Goal: Task Accomplishment & Management: Use online tool/utility

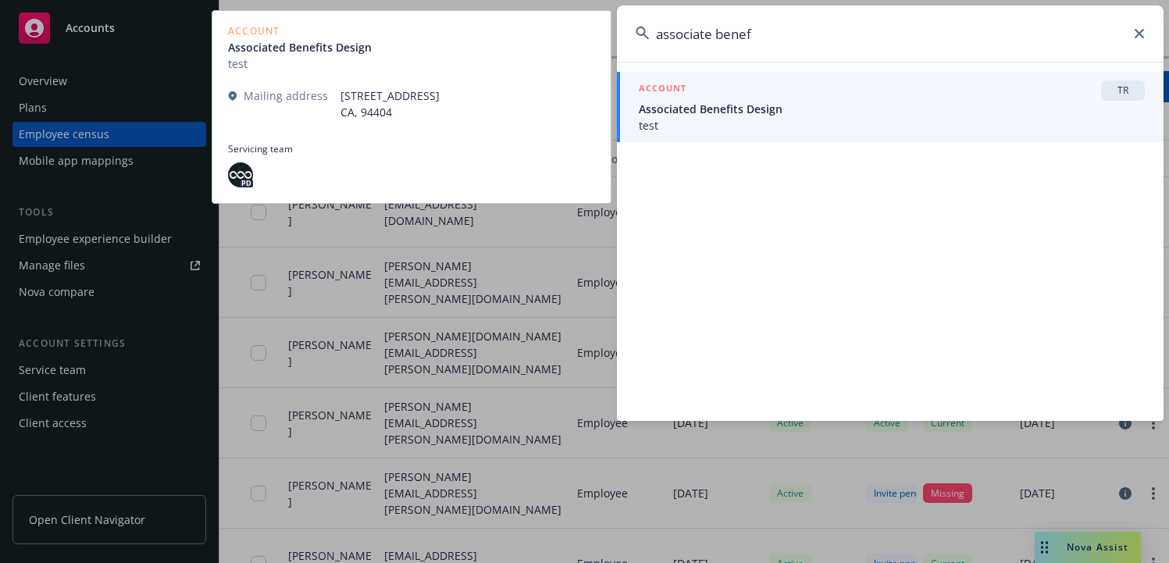
type input "associate benef"
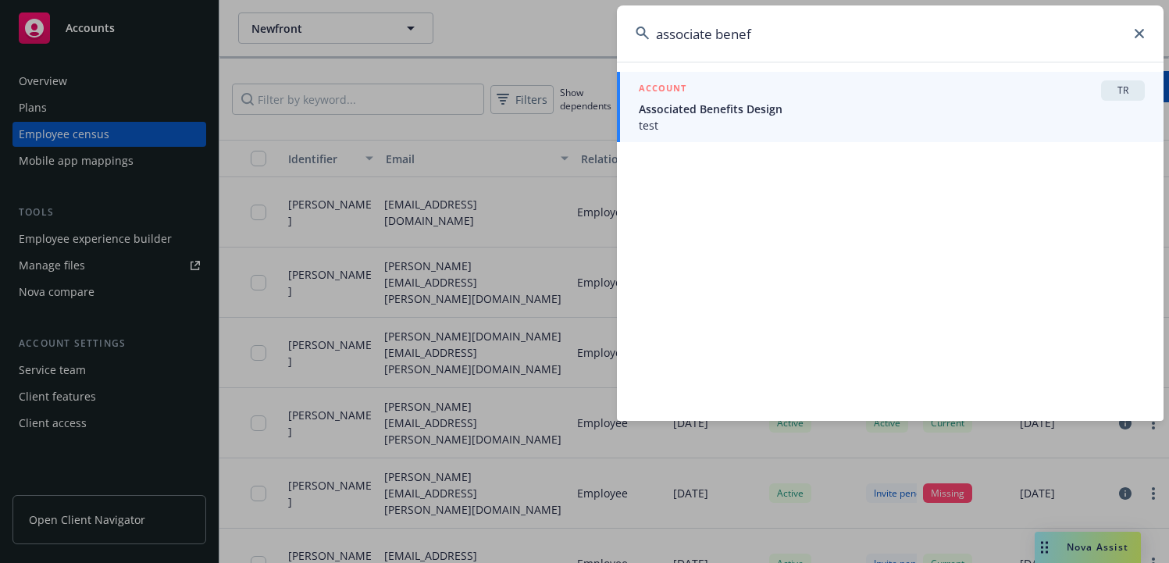
click at [707, 118] on span "test" at bounding box center [892, 125] width 506 height 16
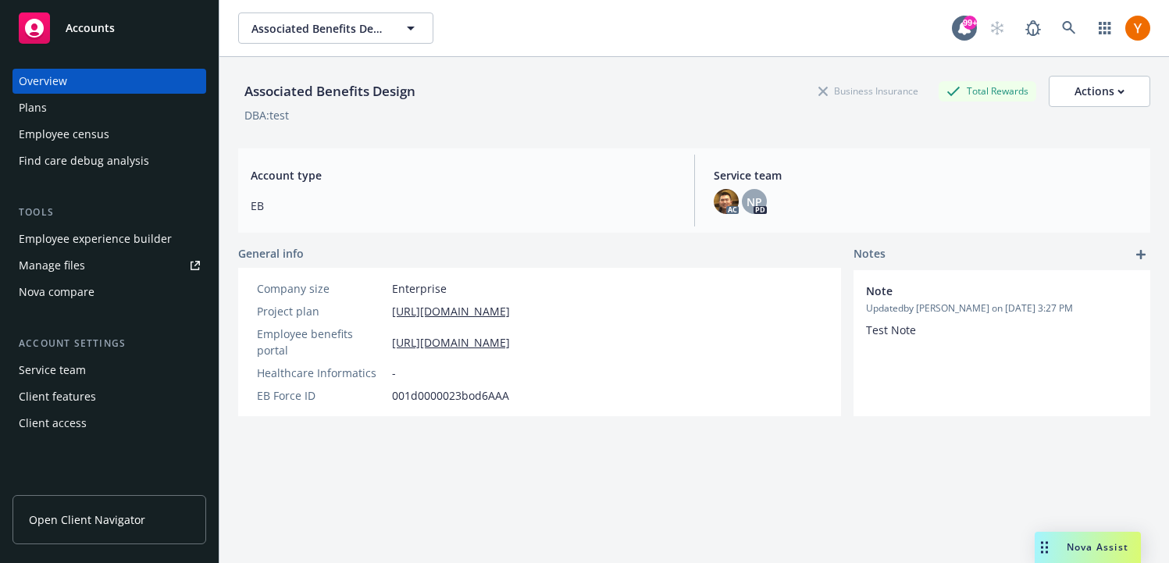
click at [108, 250] on div "Employee experience builder" at bounding box center [95, 238] width 153 height 25
click at [87, 247] on div "Employee experience builder" at bounding box center [95, 238] width 153 height 25
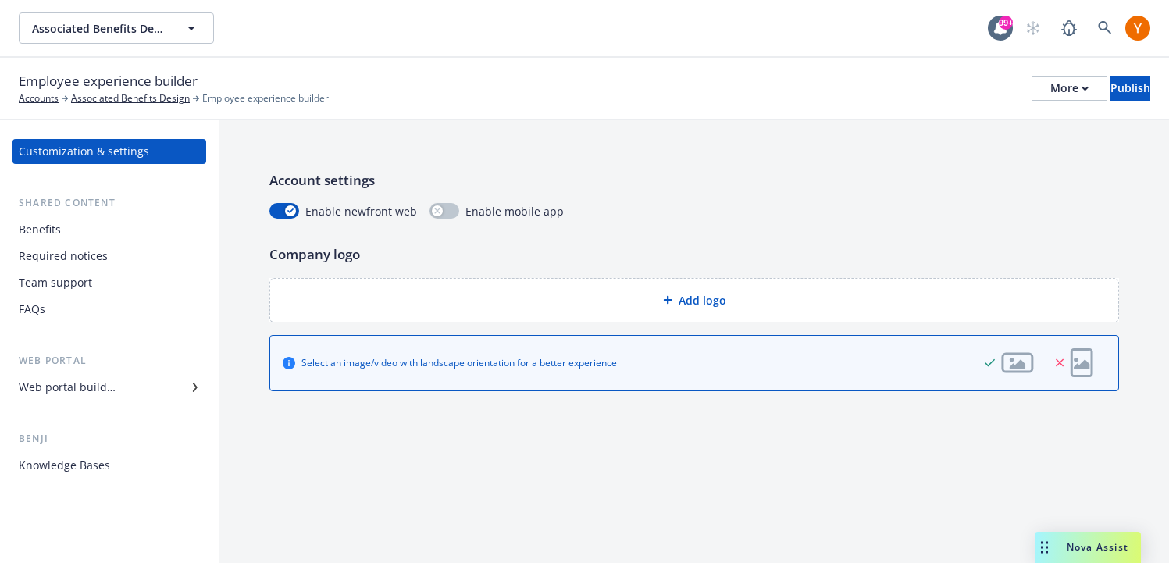
click at [172, 258] on div "Required notices" at bounding box center [109, 256] width 181 height 25
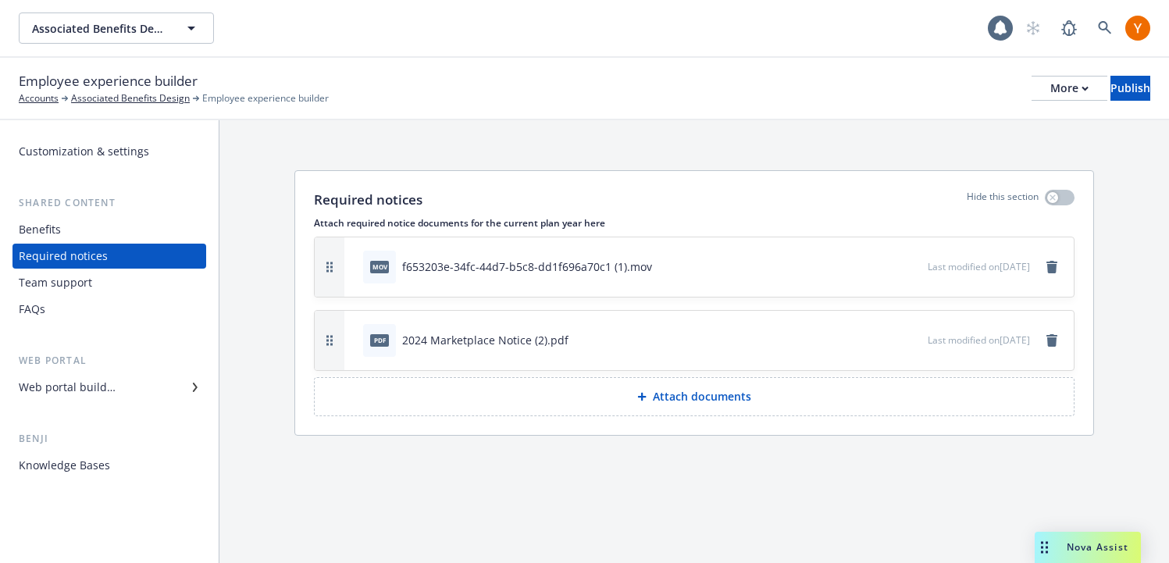
click at [159, 278] on div "Team support" at bounding box center [109, 282] width 181 height 25
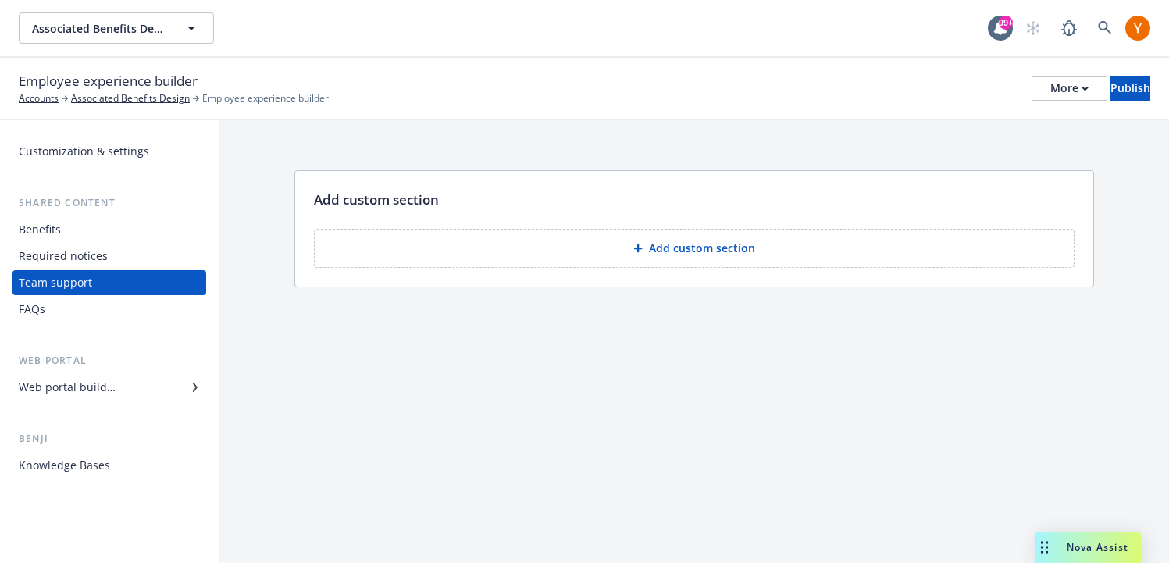
click at [137, 307] on div "FAQs" at bounding box center [109, 309] width 181 height 25
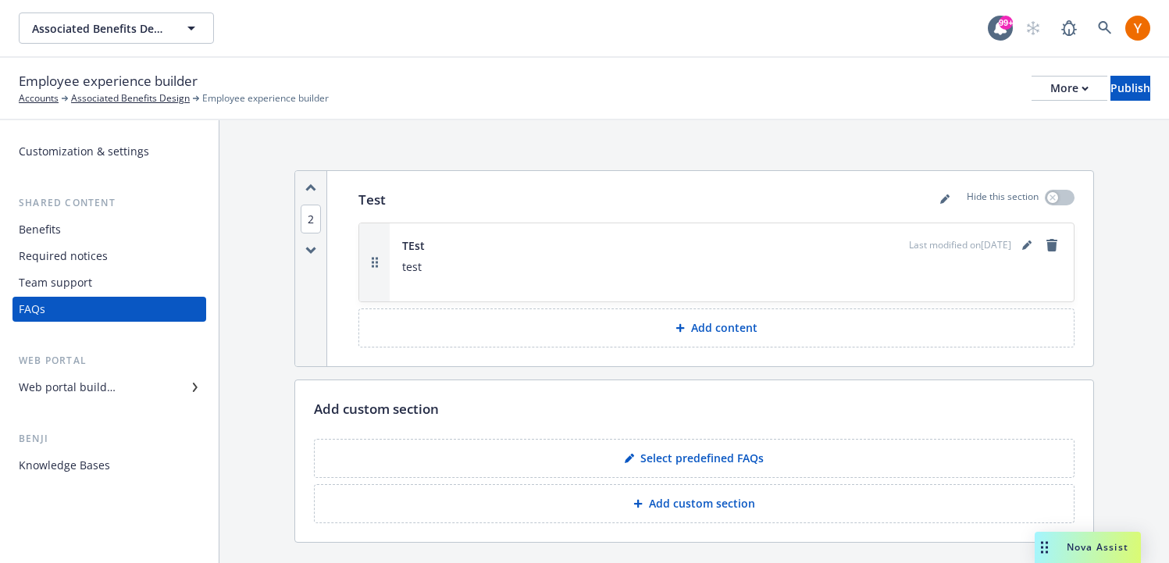
click at [86, 236] on div "Benefits" at bounding box center [109, 229] width 181 height 25
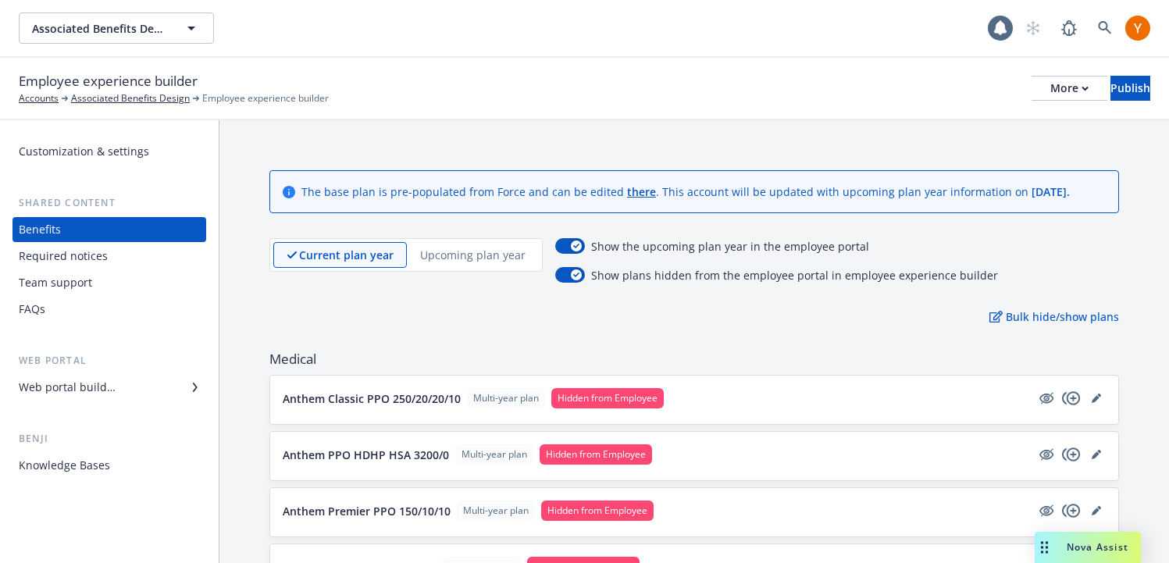
click at [94, 283] on div "Team support" at bounding box center [109, 282] width 181 height 25
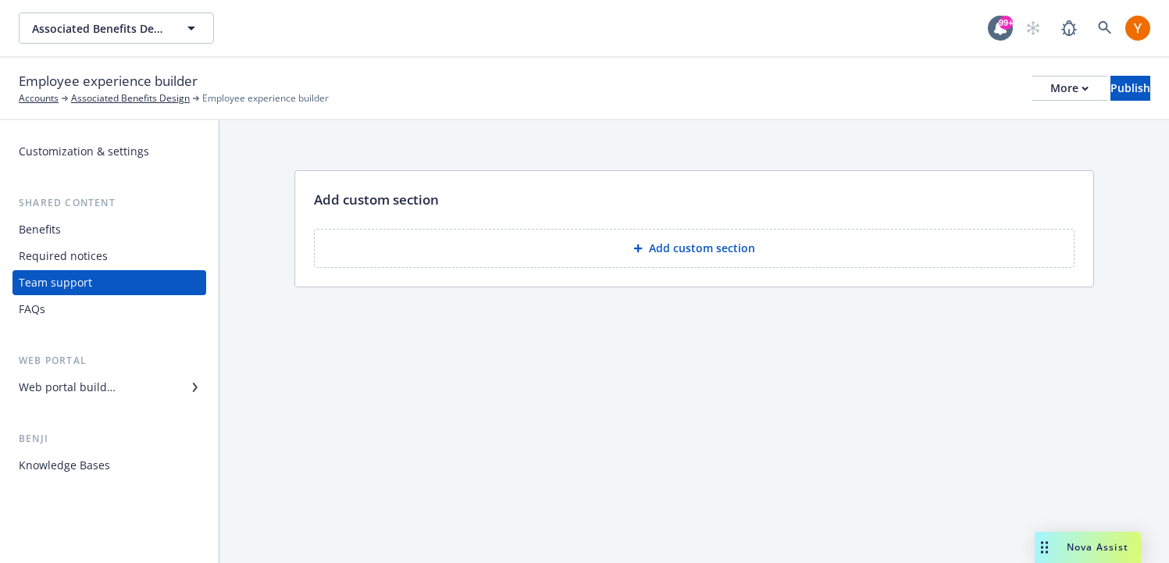
click at [117, 380] on div "Web portal builder" at bounding box center [109, 387] width 181 height 25
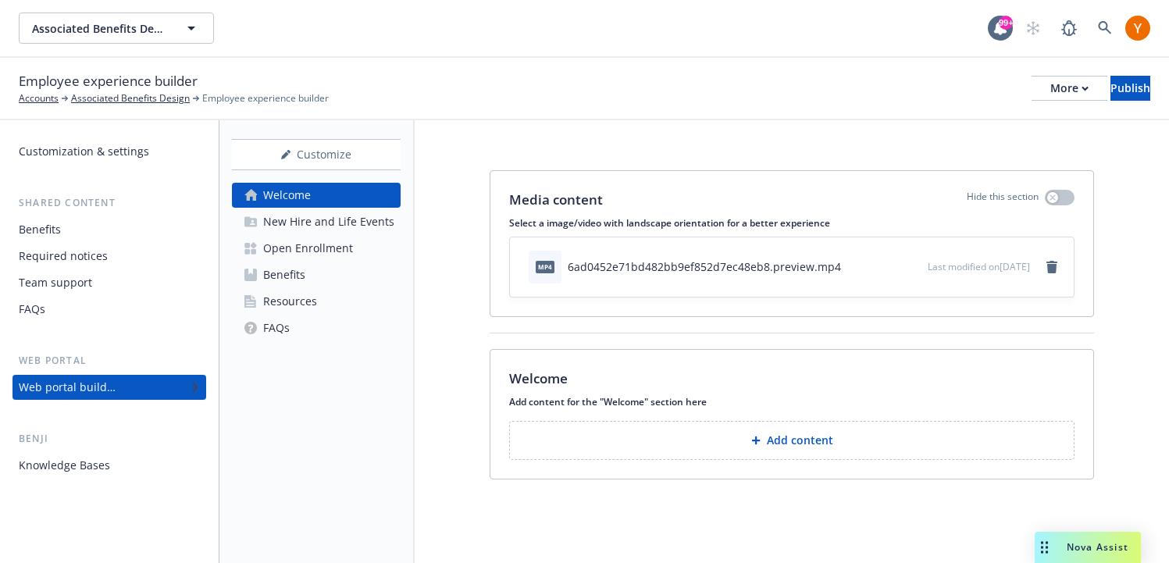
click at [294, 216] on div "New Hire and Life Events" at bounding box center [328, 221] width 131 height 25
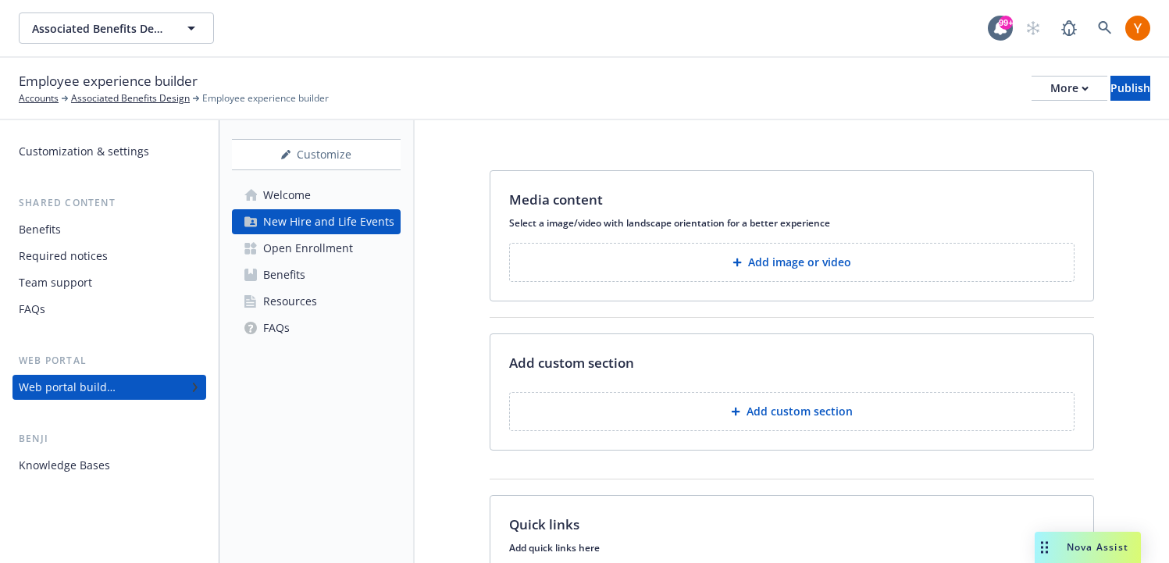
click at [300, 253] on div "Open Enrollment" at bounding box center [308, 248] width 90 height 25
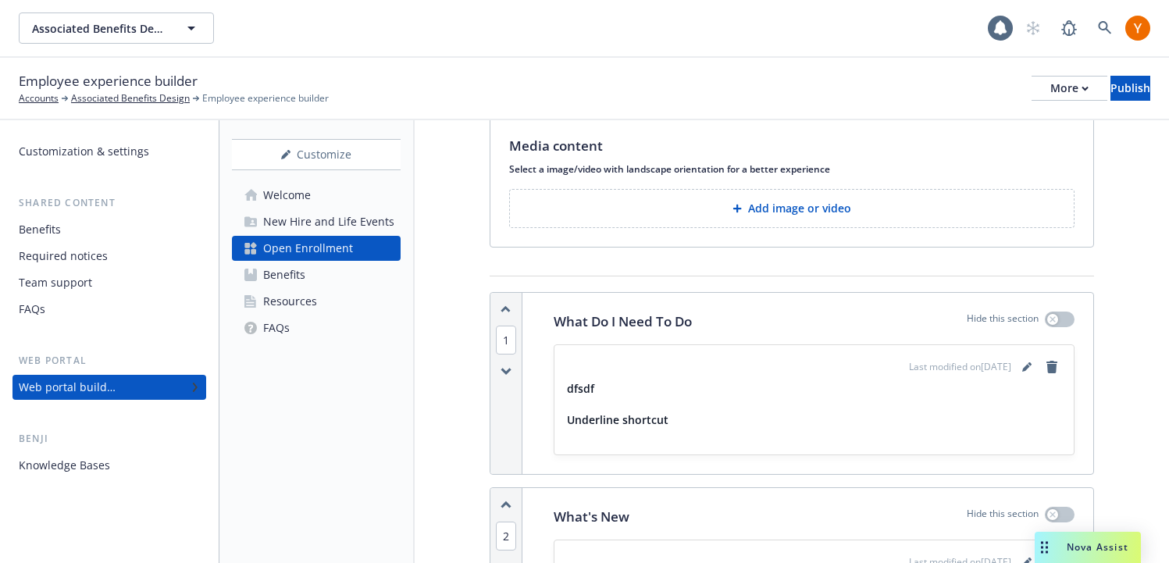
scroll to position [59, 0]
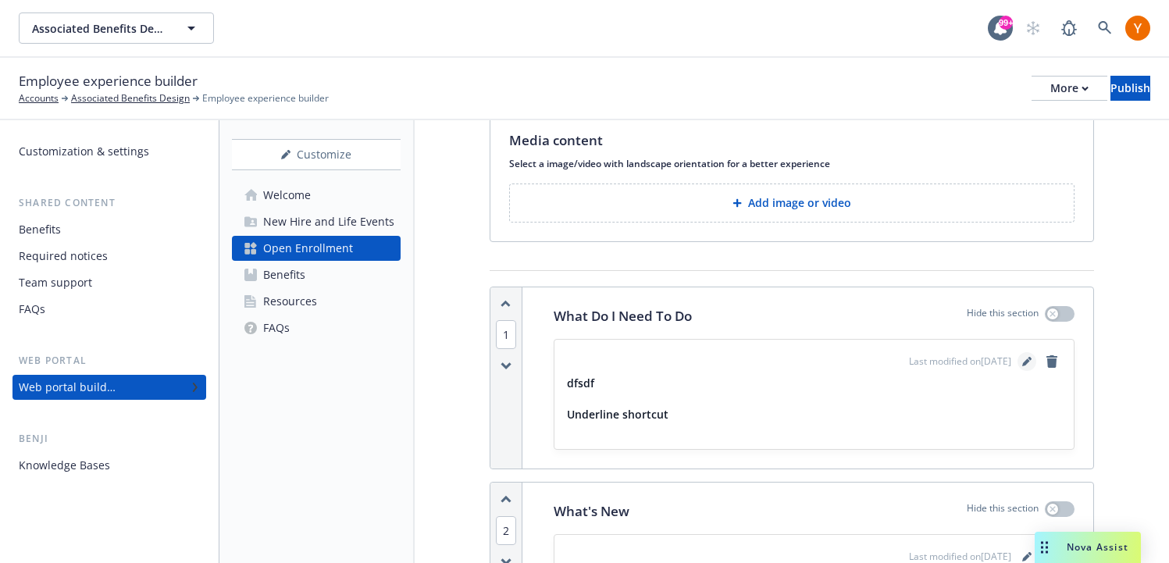
click at [1024, 360] on icon "editPencil" at bounding box center [1026, 361] width 9 height 9
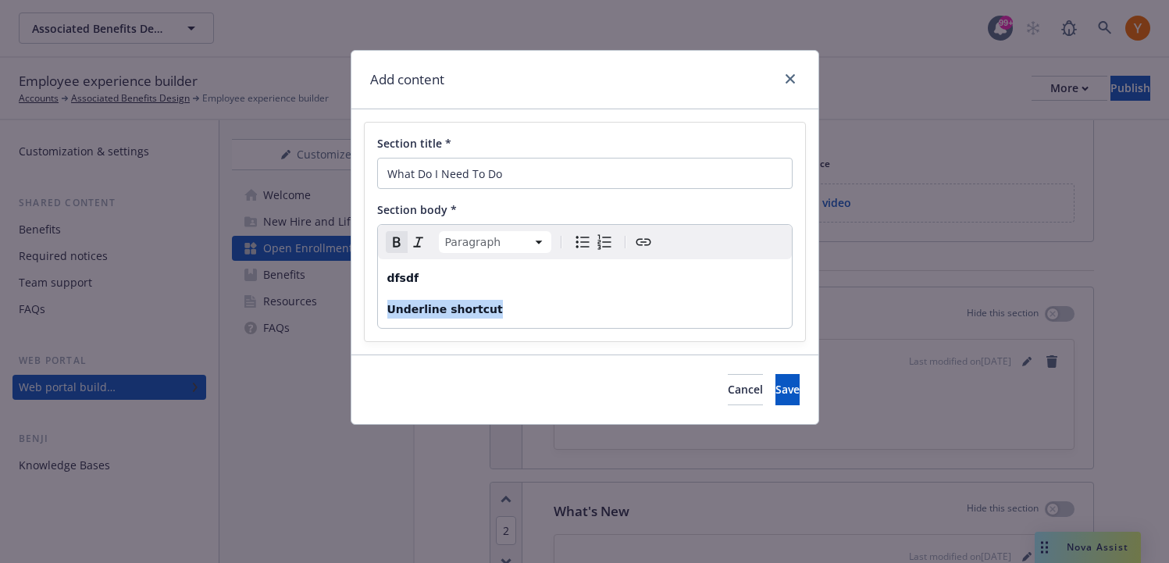
drag, startPoint x: 513, startPoint y: 310, endPoint x: 388, endPoint y: 308, distance: 124.9
click at [388, 308] on p "Underline shortcut" at bounding box center [584, 309] width 395 height 19
click at [421, 312] on strong "Underline shortcut" at bounding box center [445, 309] width 116 height 12
drag, startPoint x: 387, startPoint y: 310, endPoint x: 447, endPoint y: 306, distance: 60.2
click at [447, 305] on strong "Underline shortcut" at bounding box center [445, 309] width 116 height 12
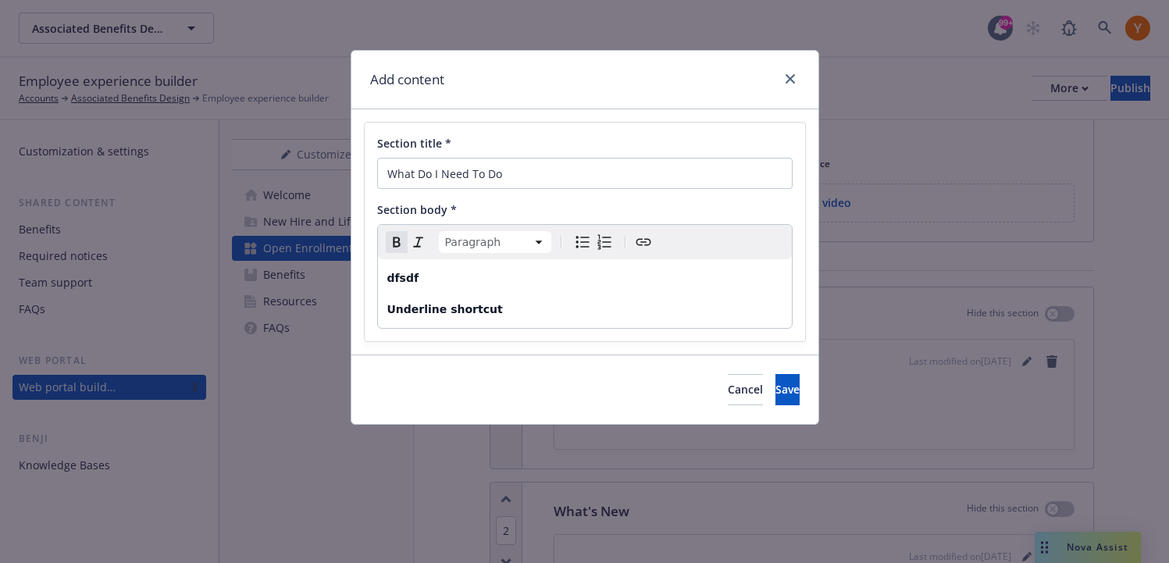
click at [454, 314] on strong "Underline shortcut" at bounding box center [445, 309] width 116 height 12
drag, startPoint x: 388, startPoint y: 276, endPoint x: 430, endPoint y: 308, distance: 52.9
click at [430, 308] on div "dfsdf Underline shortcut" at bounding box center [585, 293] width 414 height 69
click at [466, 295] on div "dfsdf Underline shortcut" at bounding box center [585, 293] width 414 height 69
click at [797, 78] on link "close" at bounding box center [790, 78] width 19 height 19
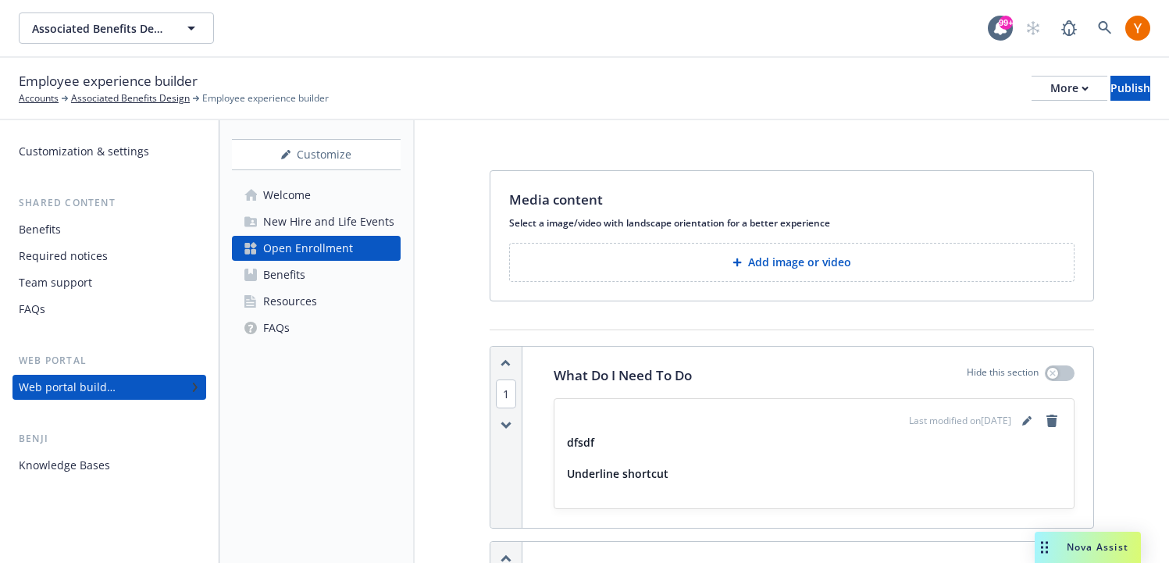
click at [358, 224] on div "New Hire and Life Events" at bounding box center [328, 221] width 131 height 25
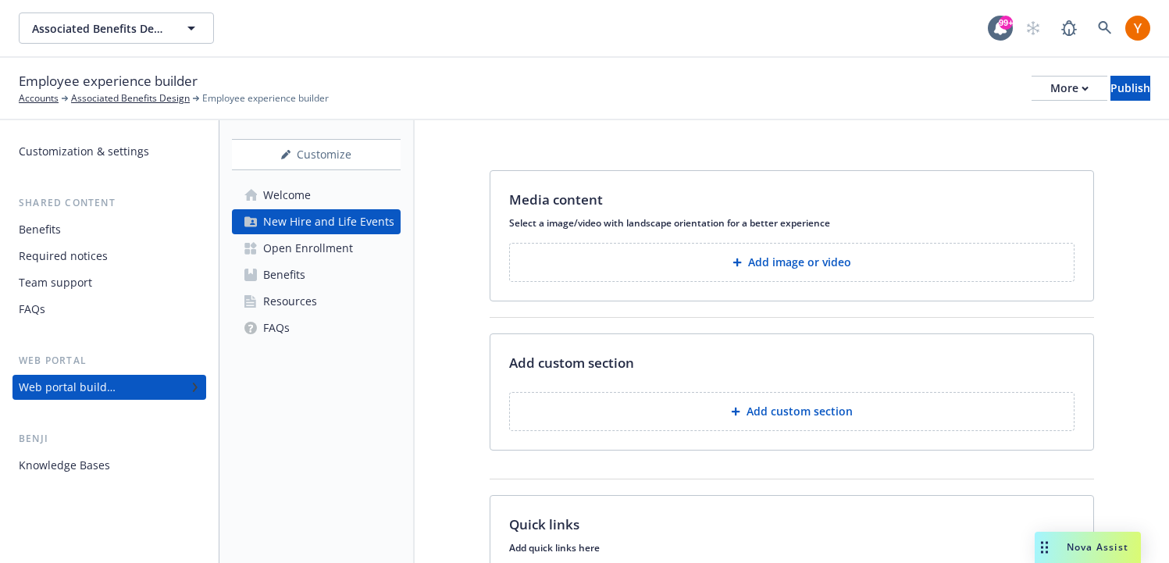
click at [294, 272] on div "Benefits" at bounding box center [284, 274] width 42 height 25
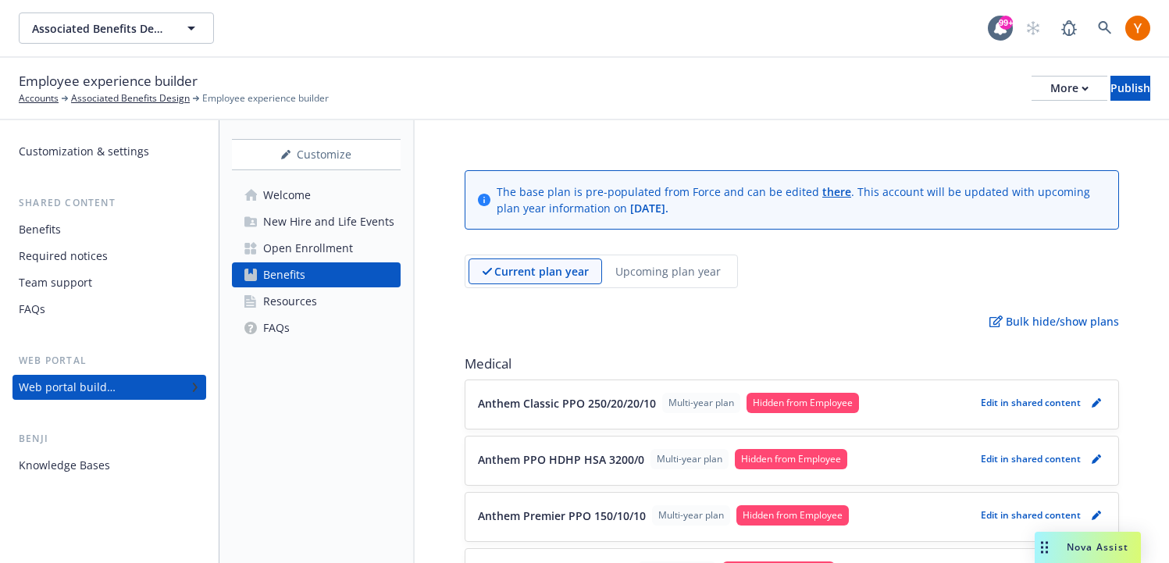
click at [85, 237] on div "Benefits" at bounding box center [109, 229] width 181 height 25
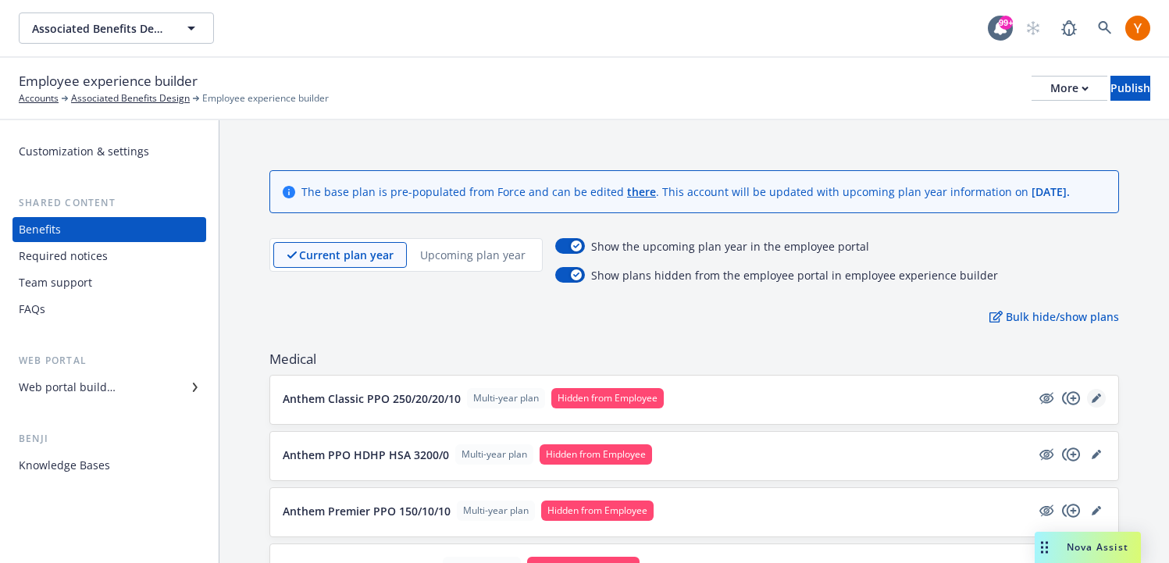
click at [1091, 397] on icon "editPencil" at bounding box center [1095, 398] width 9 height 9
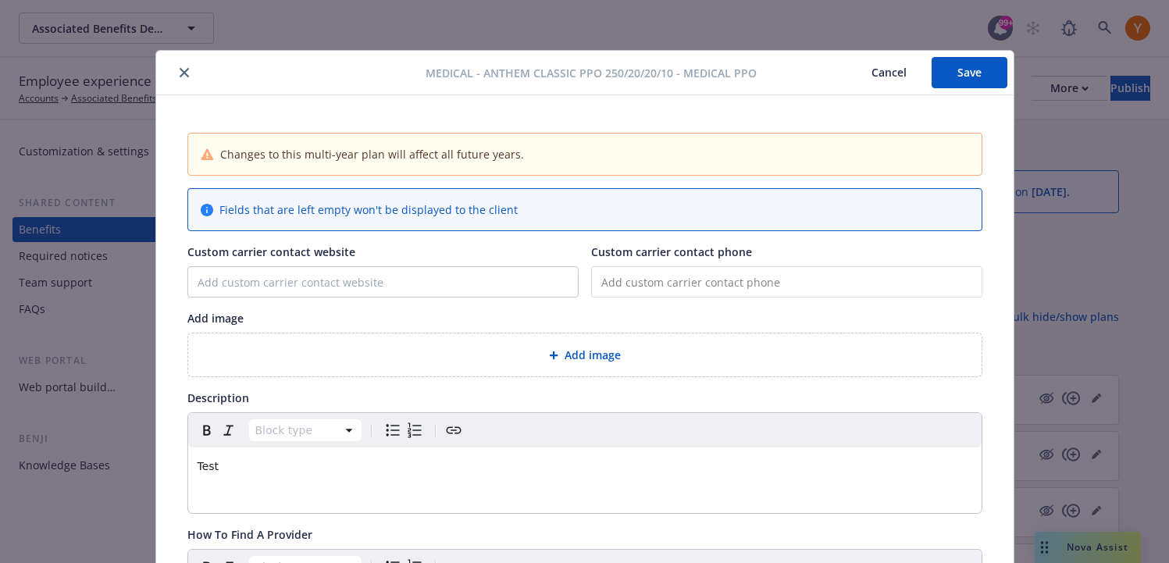
click at [479, 489] on div "Block type Test" at bounding box center [584, 463] width 793 height 100
click at [479, 480] on div "Test" at bounding box center [584, 465] width 793 height 37
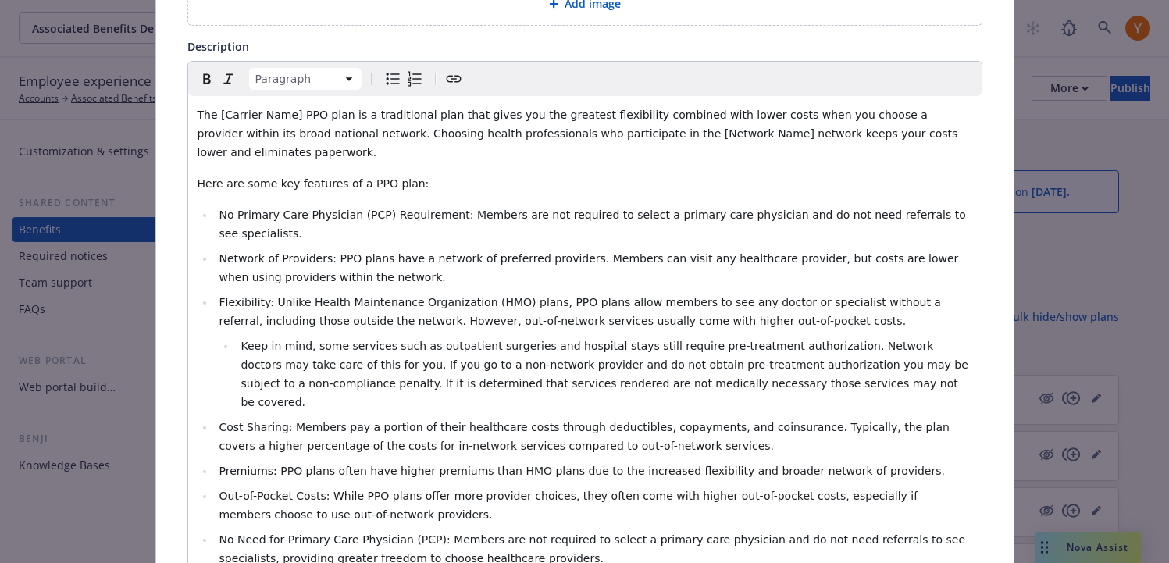
scroll to position [341, 0]
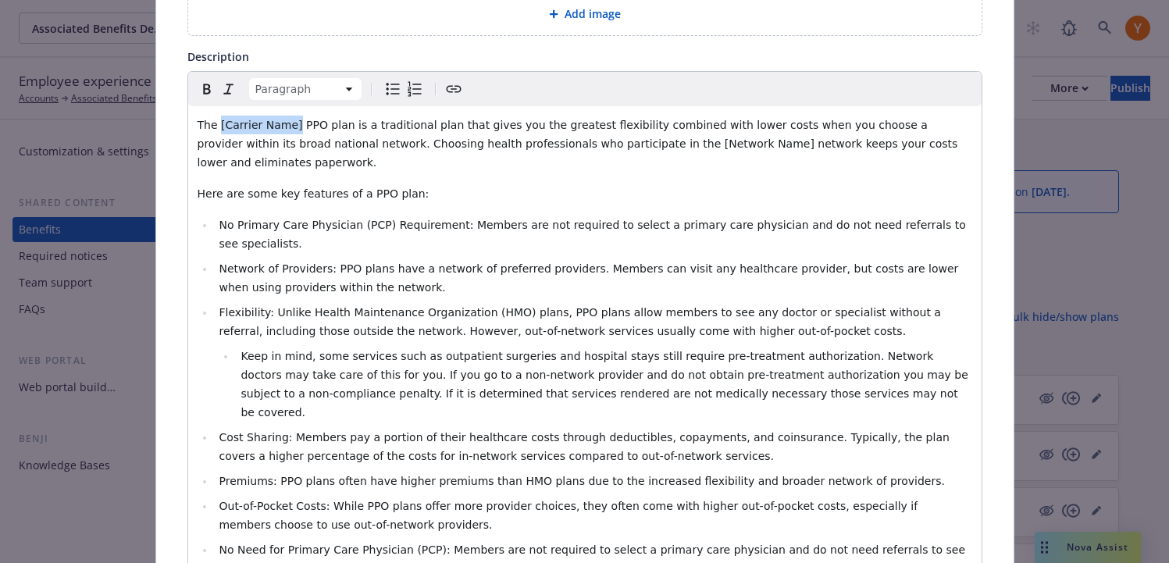
drag, startPoint x: 294, startPoint y: 128, endPoint x: 219, endPoint y: 130, distance: 75.0
click at [219, 130] on span "The [Carrier Name] PPO plan is a traditional plan that gives you the greatest f…" at bounding box center [580, 144] width 764 height 50
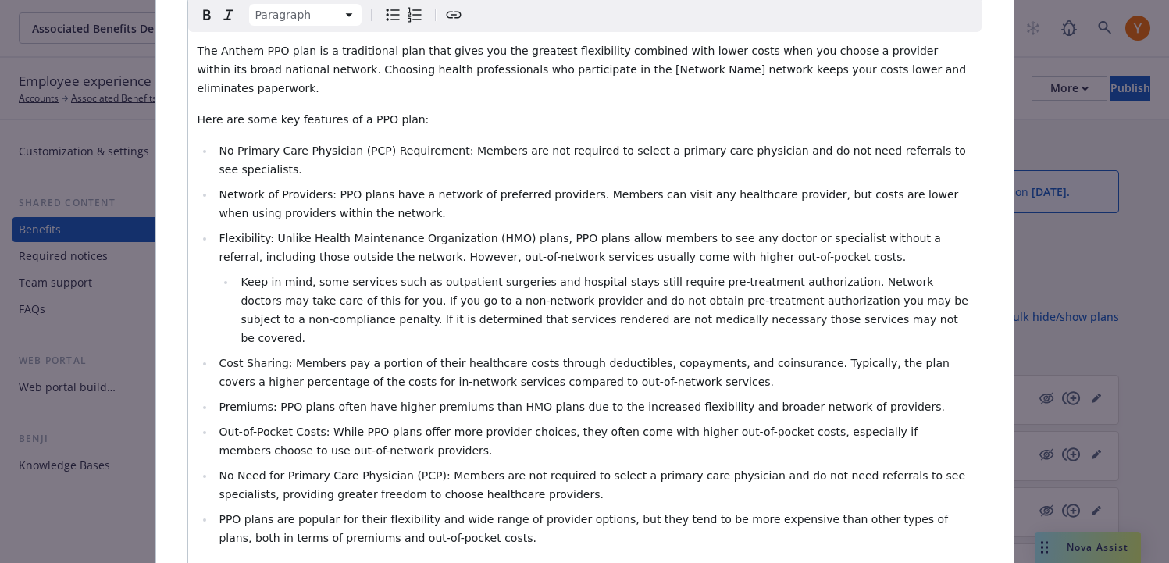
scroll to position [395, 0]
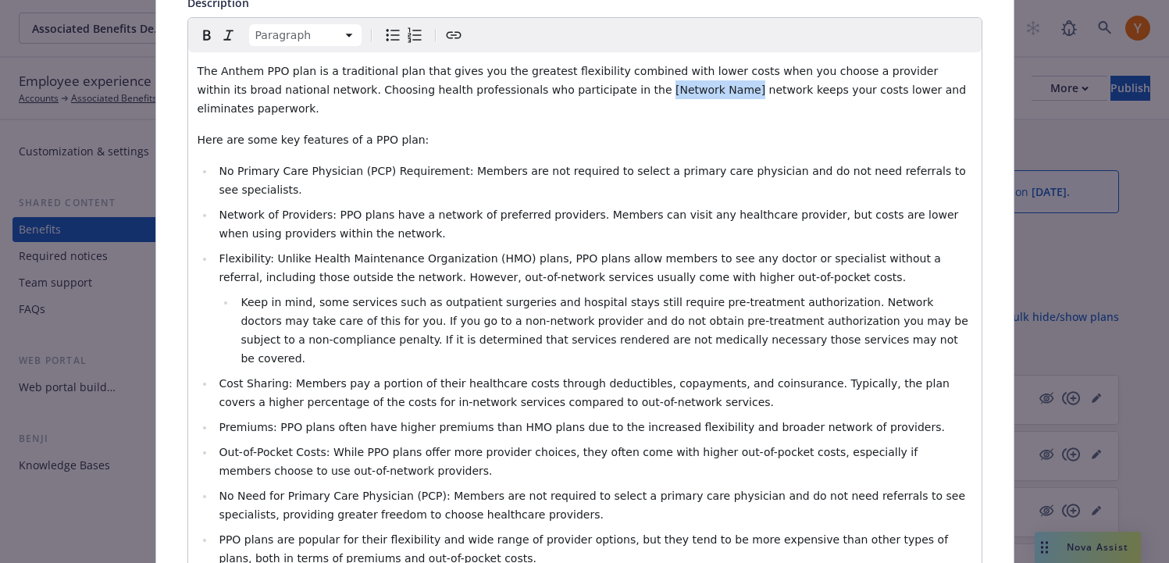
drag, startPoint x: 635, startPoint y: 91, endPoint x: 552, endPoint y: 93, distance: 82.8
click at [552, 93] on span "The Anthem PPO plan is a traditional plan that gives you the greatest flexibili…" at bounding box center [584, 90] width 772 height 50
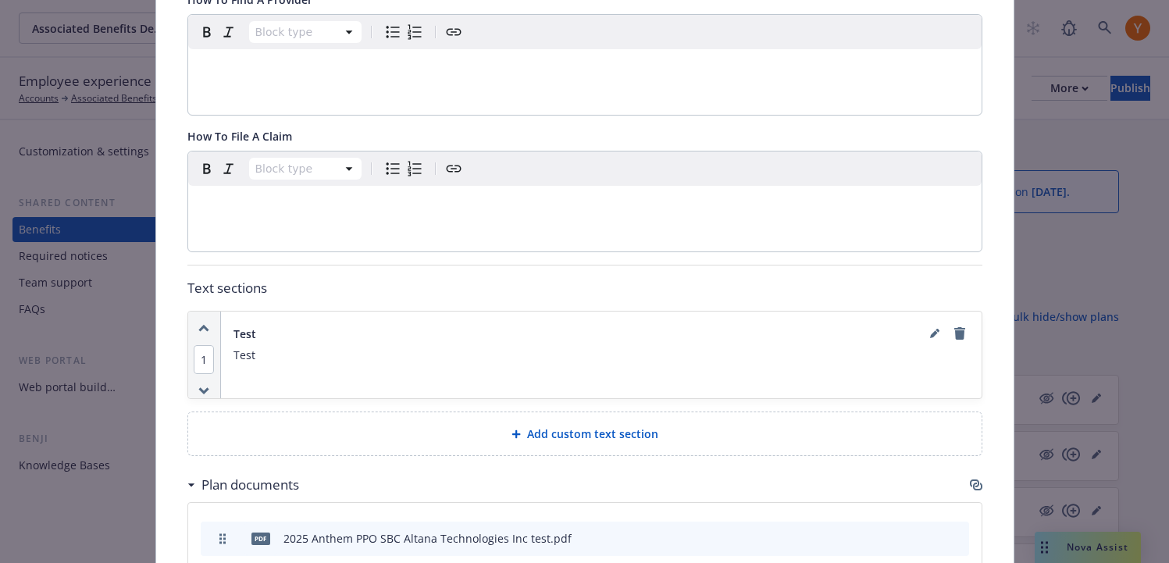
scroll to position [1022, 0]
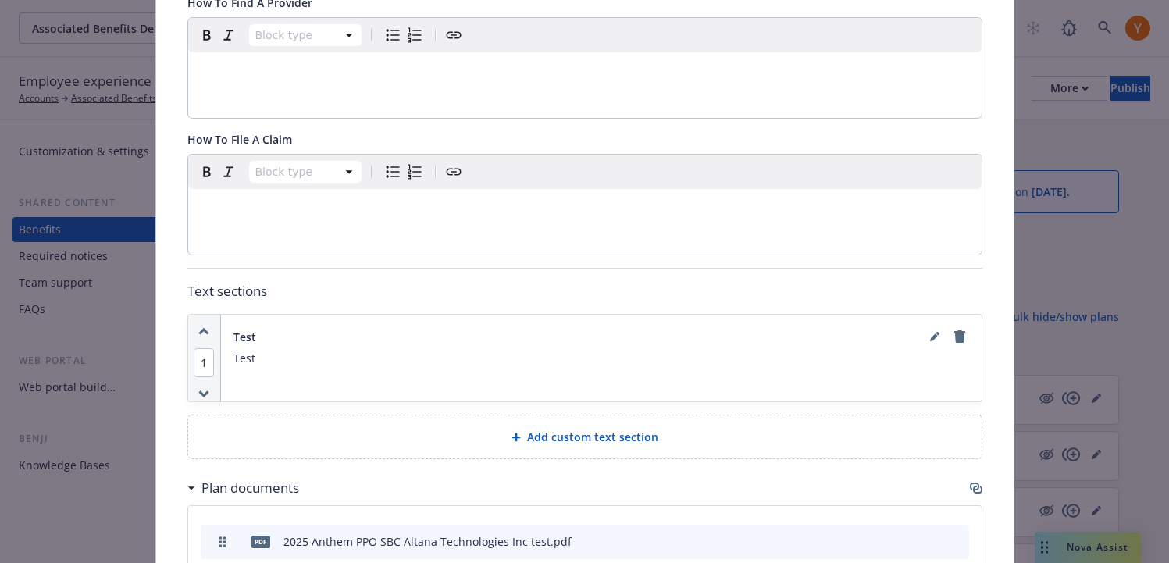
click at [926, 327] on div at bounding box center [947, 336] width 44 height 19
click at [930, 334] on icon "editPencil" at bounding box center [934, 338] width 8 height 8
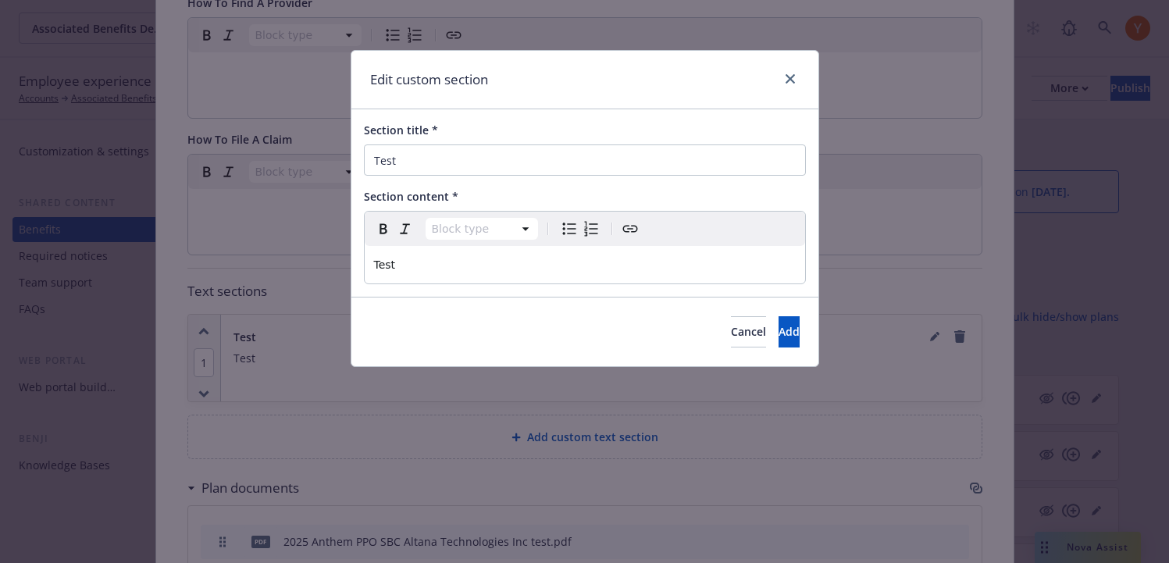
click at [556, 280] on div "Test" at bounding box center [585, 264] width 440 height 37
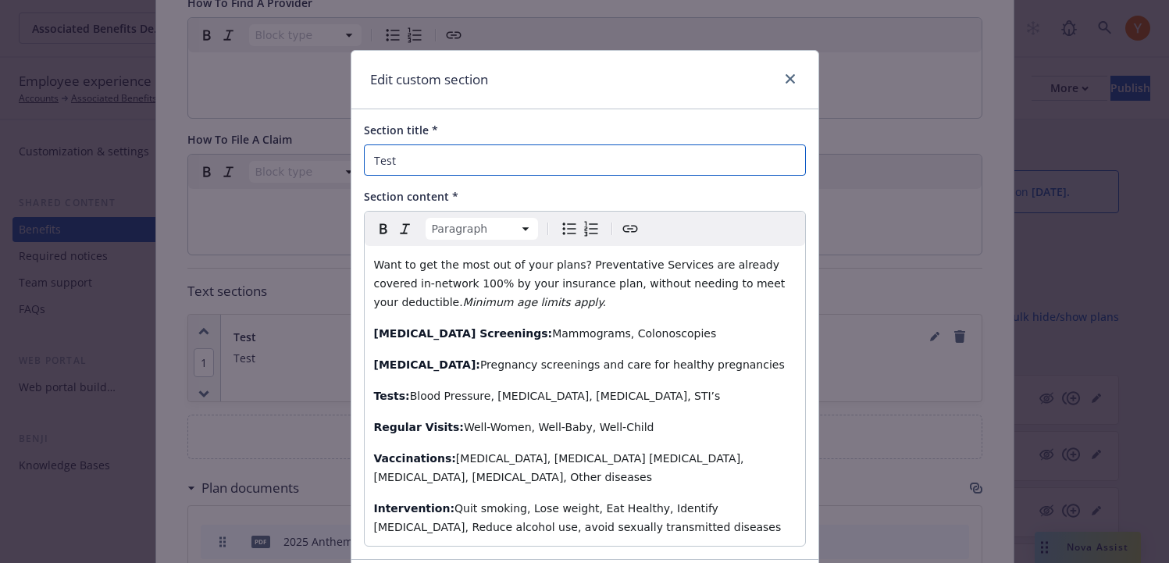
click at [490, 154] on input "Test" at bounding box center [585, 159] width 442 height 31
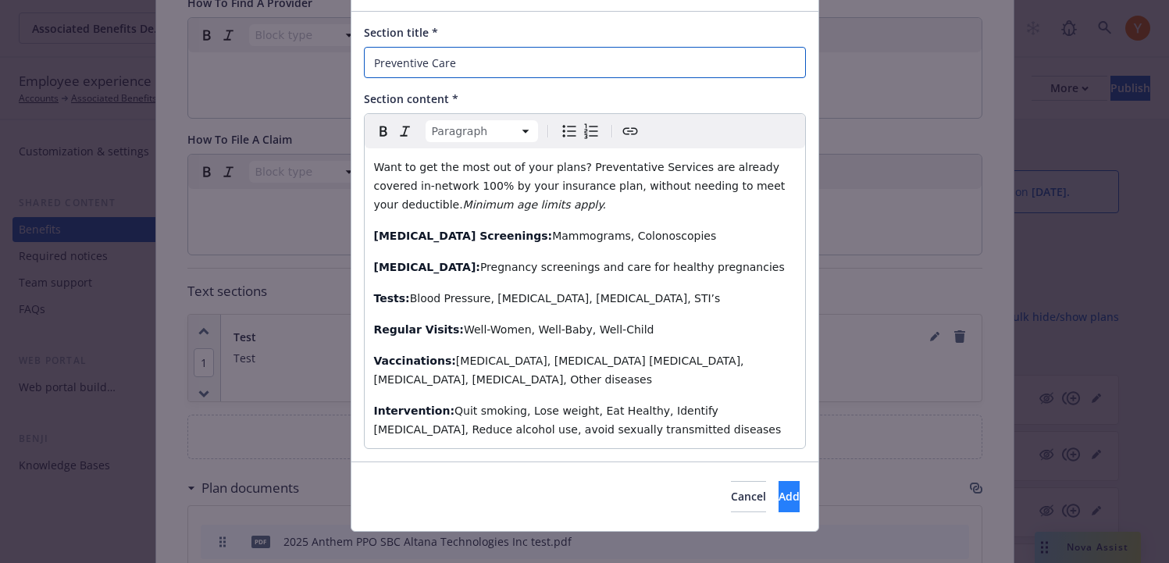
type input "Preventive Care"
click at [778, 489] on span "Add" at bounding box center [788, 496] width 21 height 15
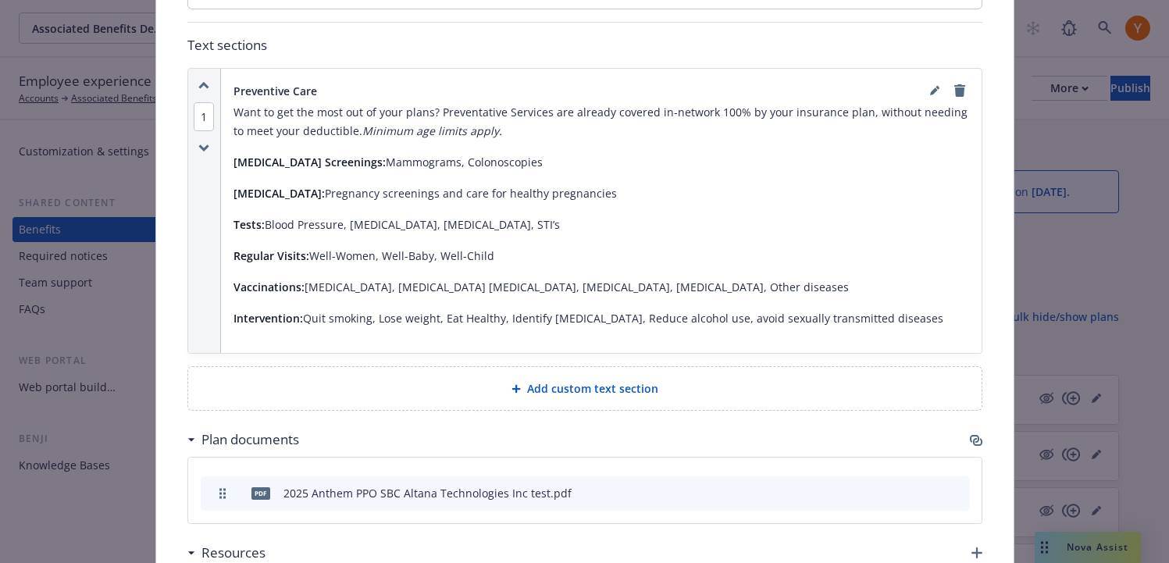
scroll to position [1380, 0]
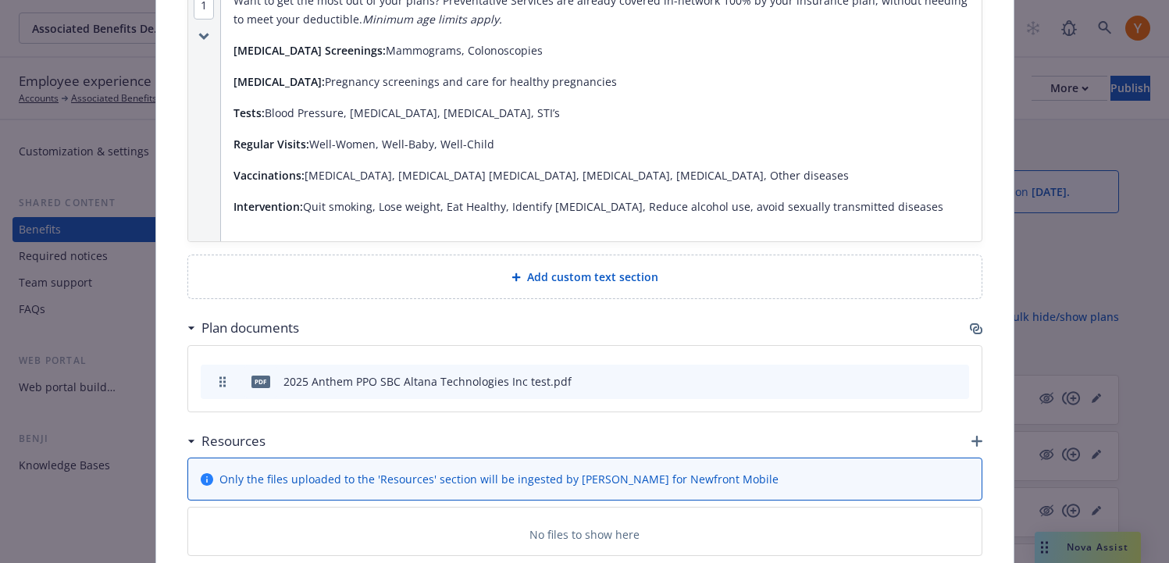
click at [586, 269] on span "Add custom text section" at bounding box center [592, 277] width 131 height 16
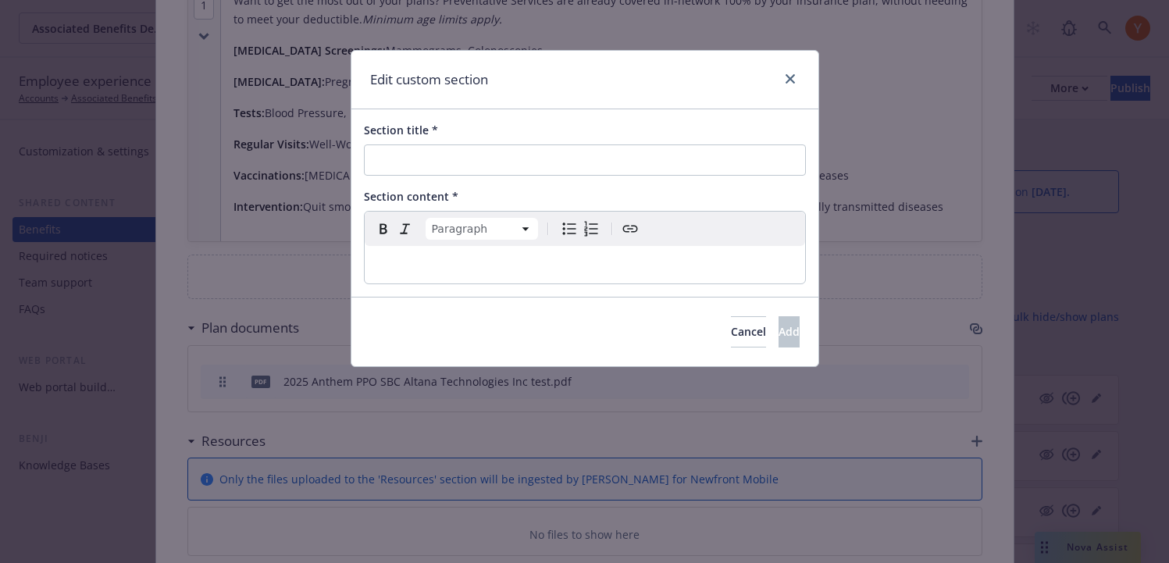
click at [493, 283] on div "editable markdown" at bounding box center [585, 264] width 440 height 37
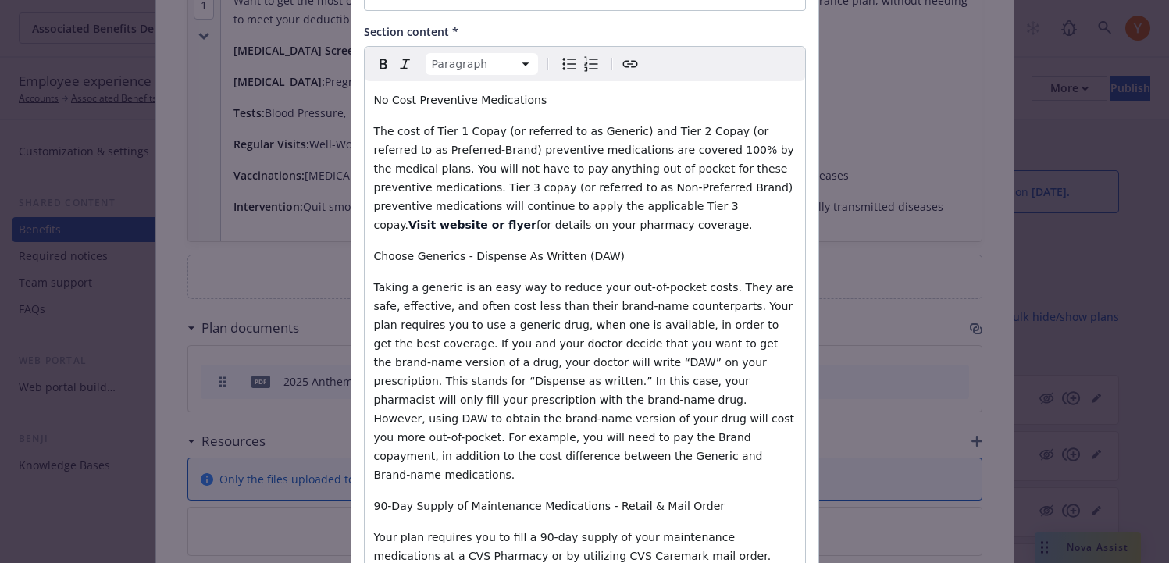
scroll to position [0, 0]
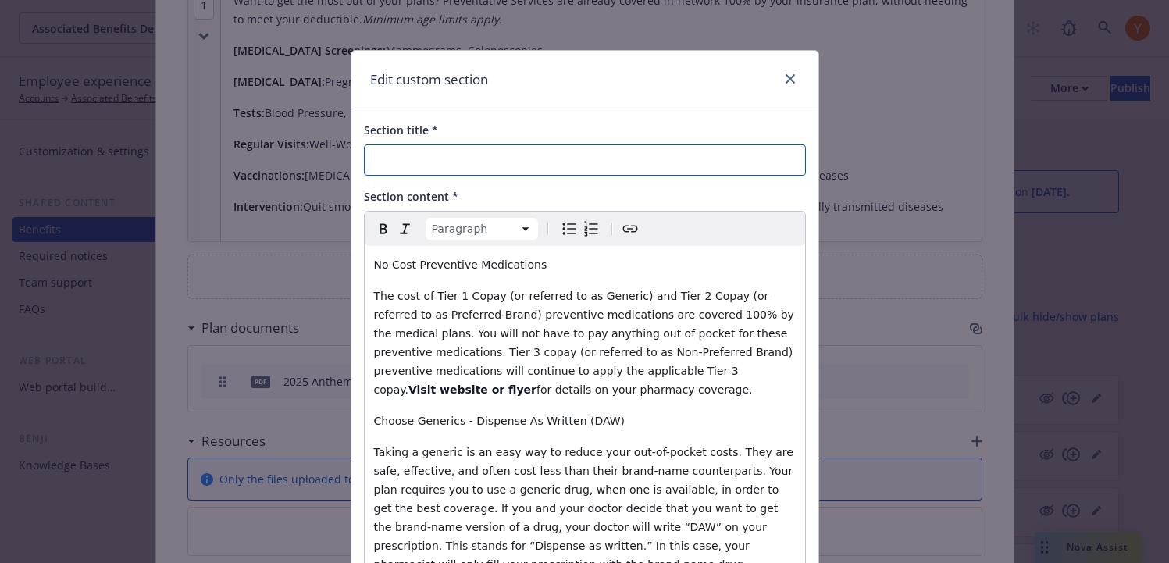
click at [520, 164] on input "Section title *" at bounding box center [585, 159] width 442 height 31
paste input "Prescription Drug Tools and Resources"
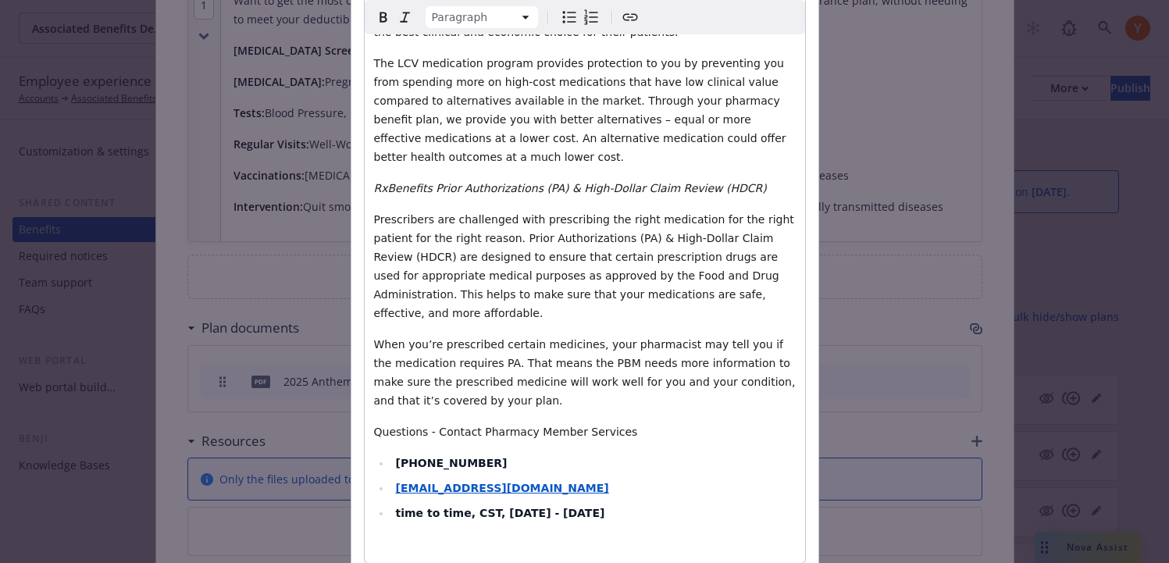
scroll to position [1684, 0]
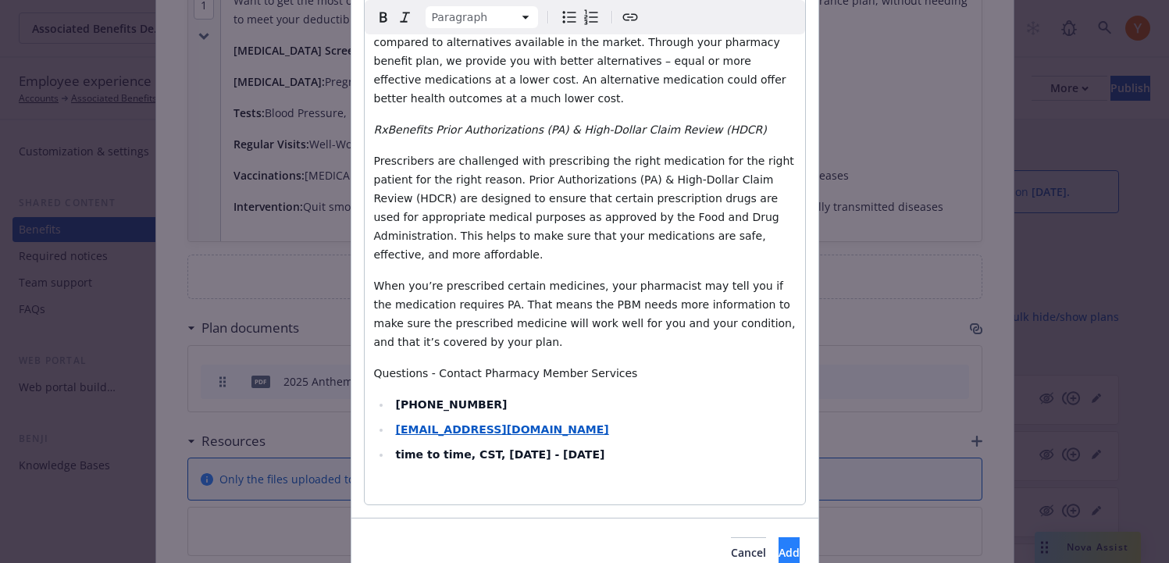
type input "Prescription Drug Tools and Resources"
click at [778, 545] on span "Add" at bounding box center [788, 552] width 21 height 15
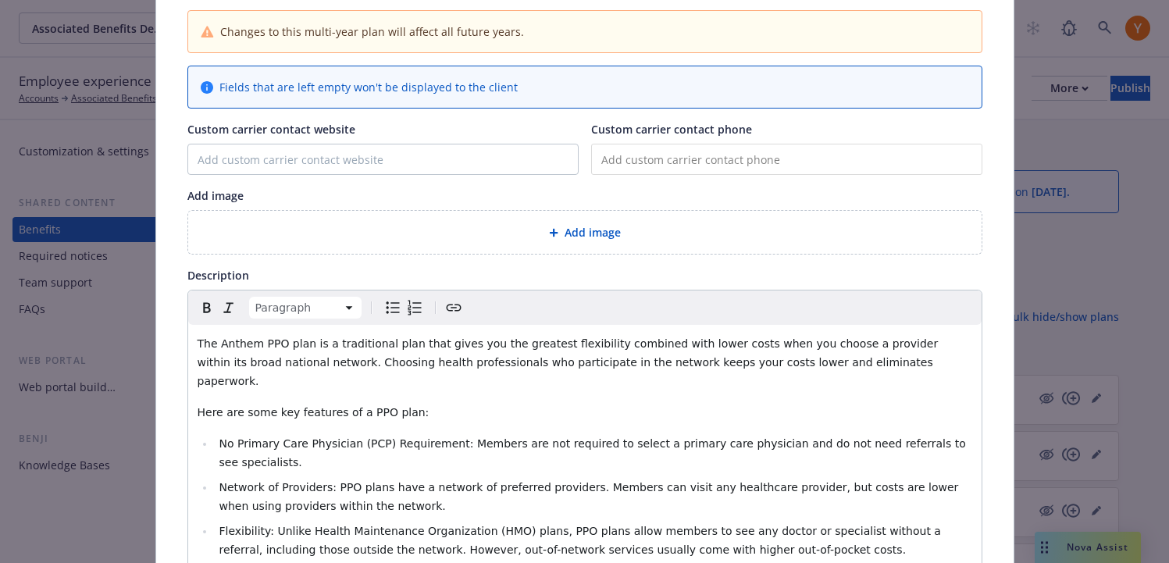
scroll to position [0, 0]
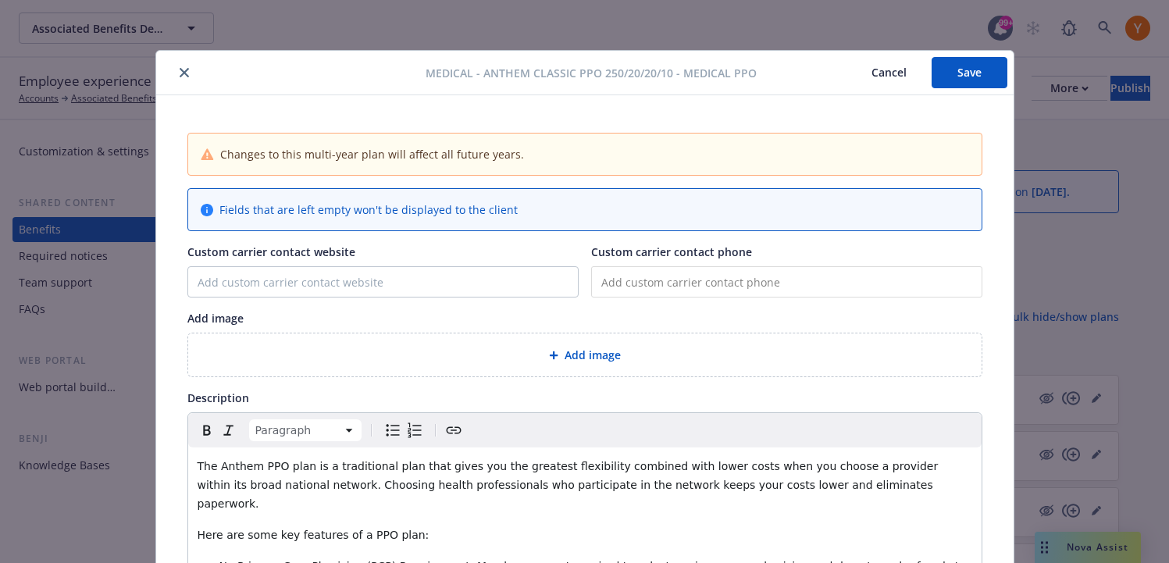
click at [974, 74] on button "Save" at bounding box center [969, 72] width 76 height 31
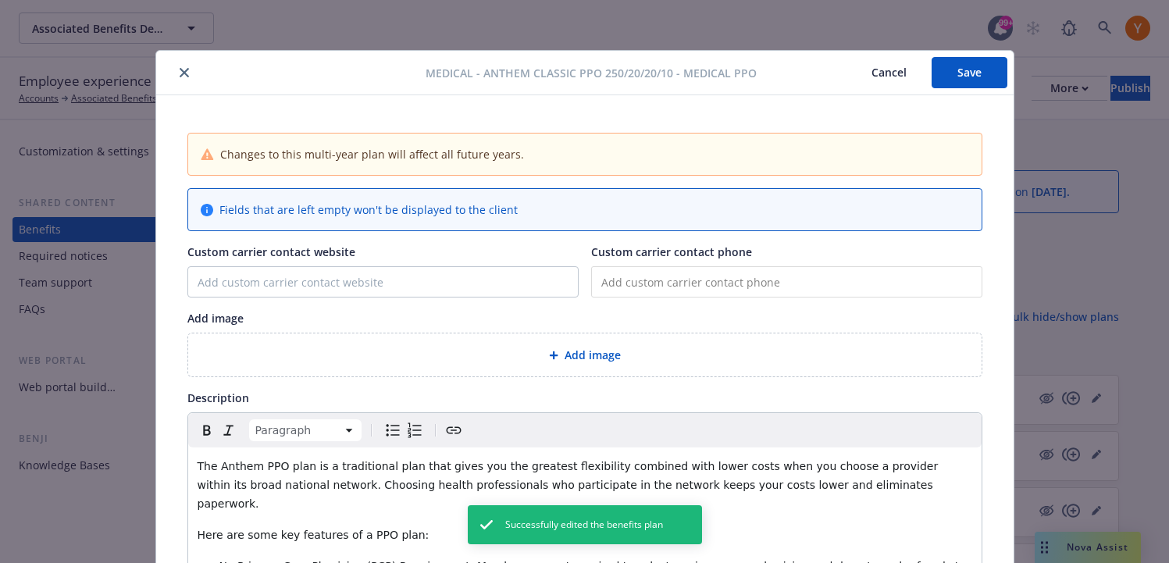
click at [183, 75] on icon "close" at bounding box center [184, 72] width 9 height 9
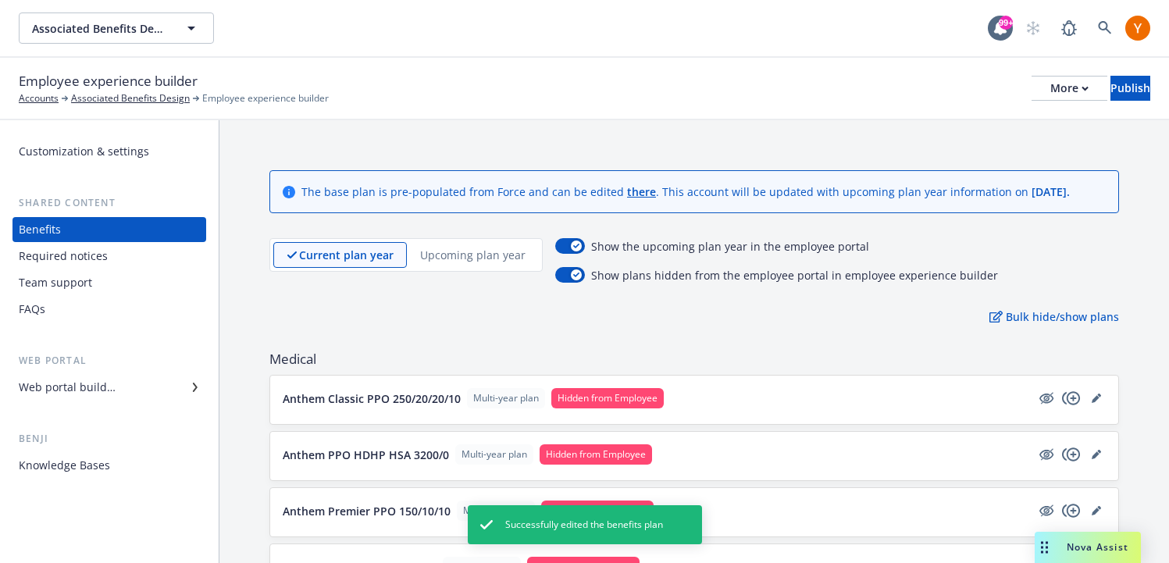
click at [123, 281] on div "Team support" at bounding box center [109, 282] width 181 height 25
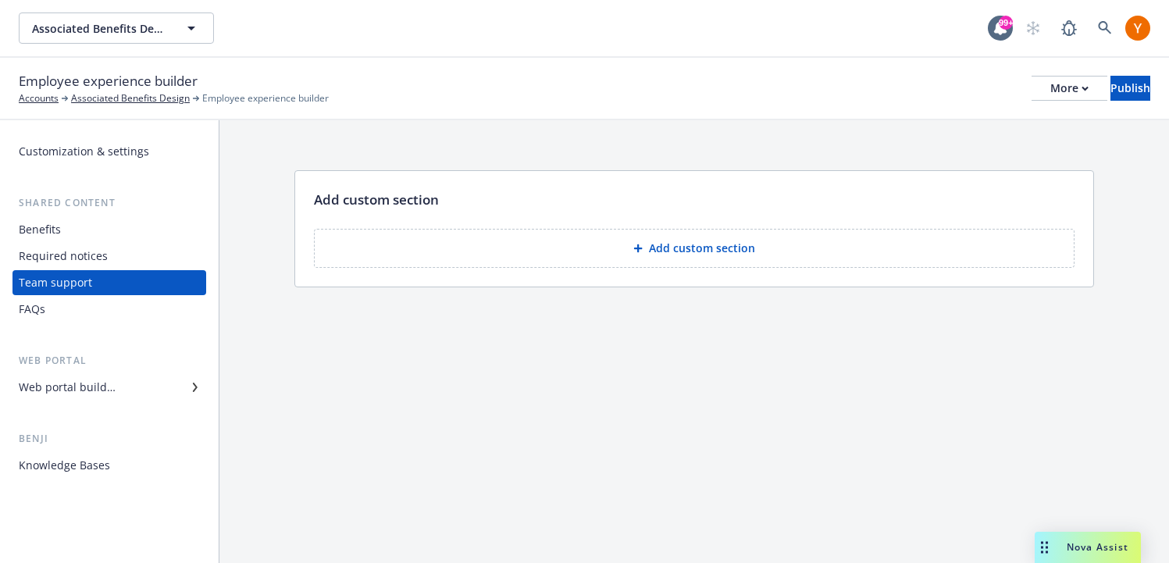
click at [149, 234] on div "Benefits" at bounding box center [109, 229] width 181 height 25
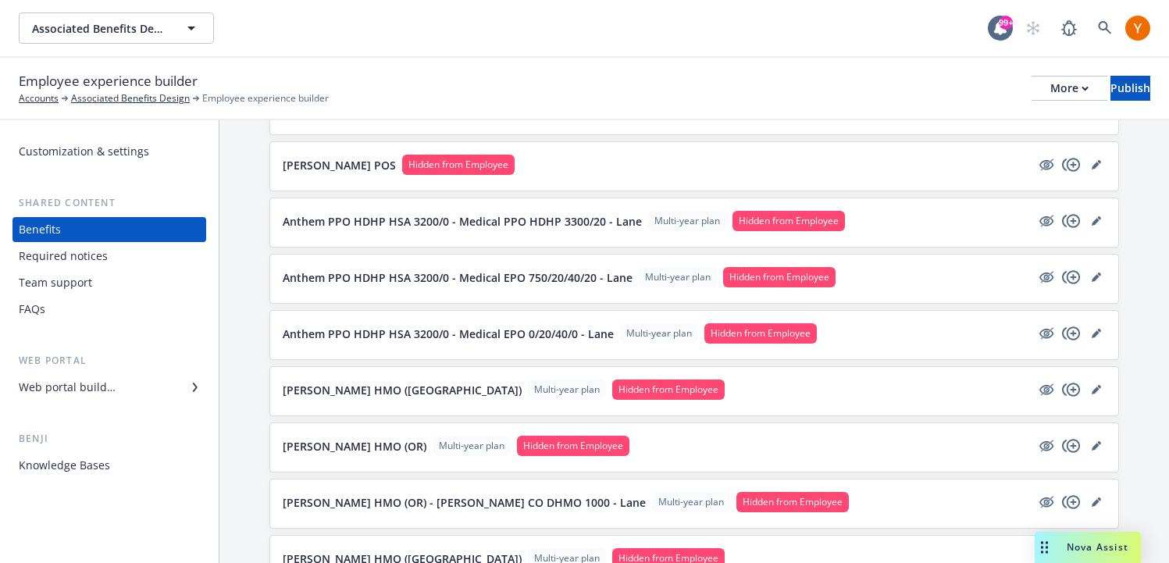
scroll to position [755, 0]
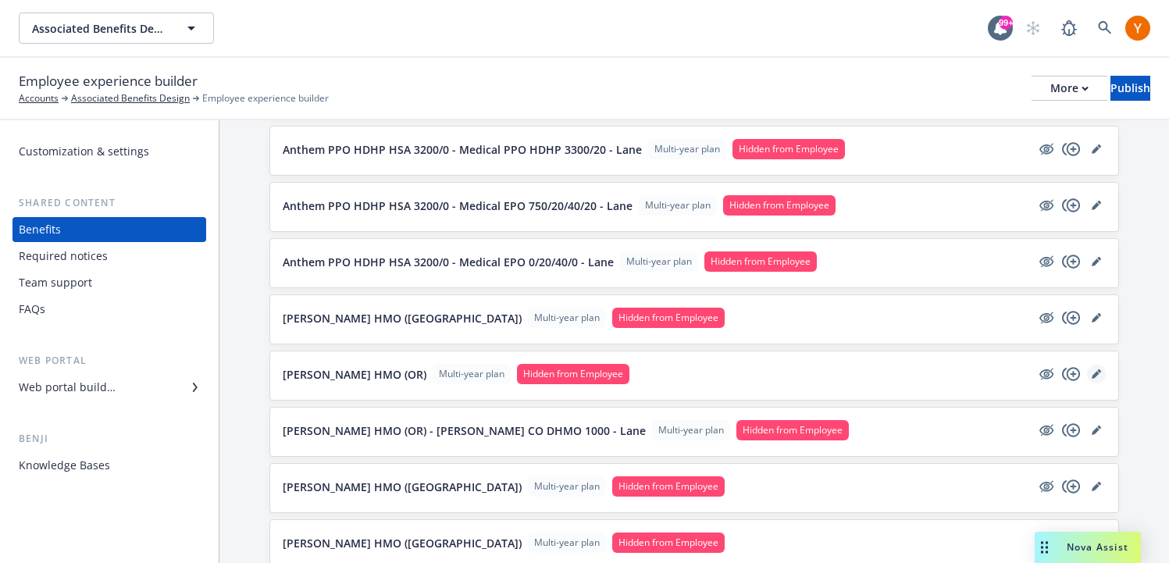
click at [1093, 372] on icon "editPencil" at bounding box center [1095, 373] width 9 height 9
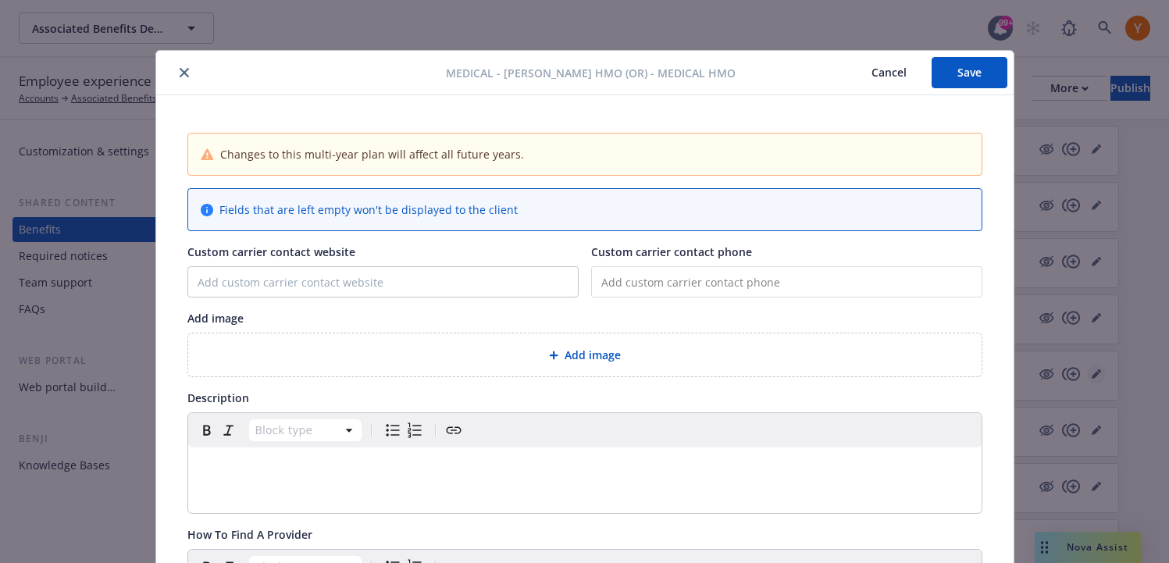
scroll to position [47, 0]
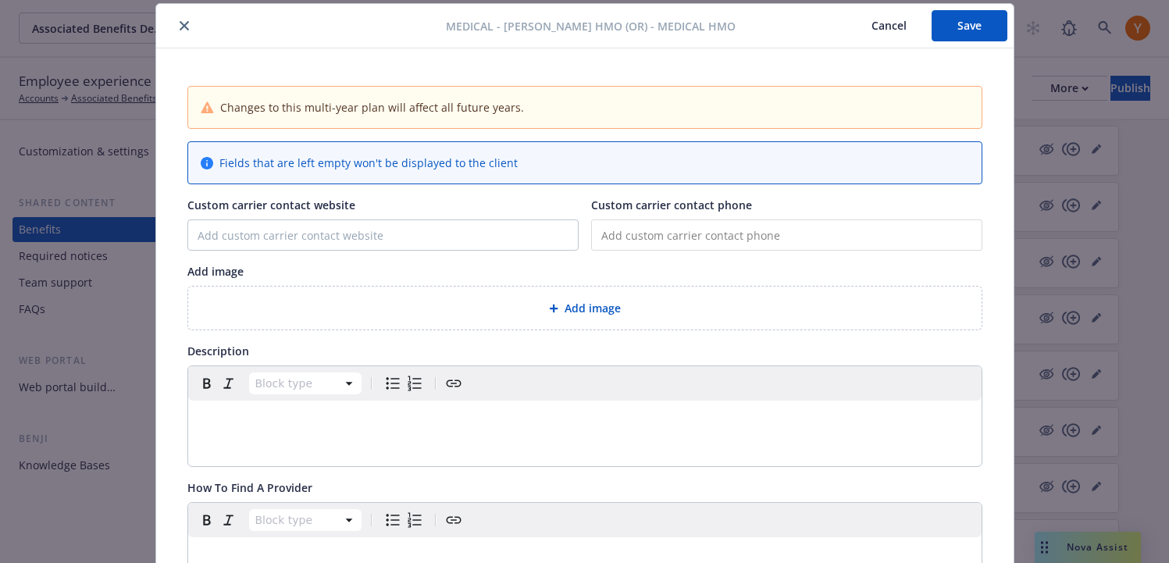
click at [437, 417] on p "editable markdown" at bounding box center [585, 419] width 775 height 19
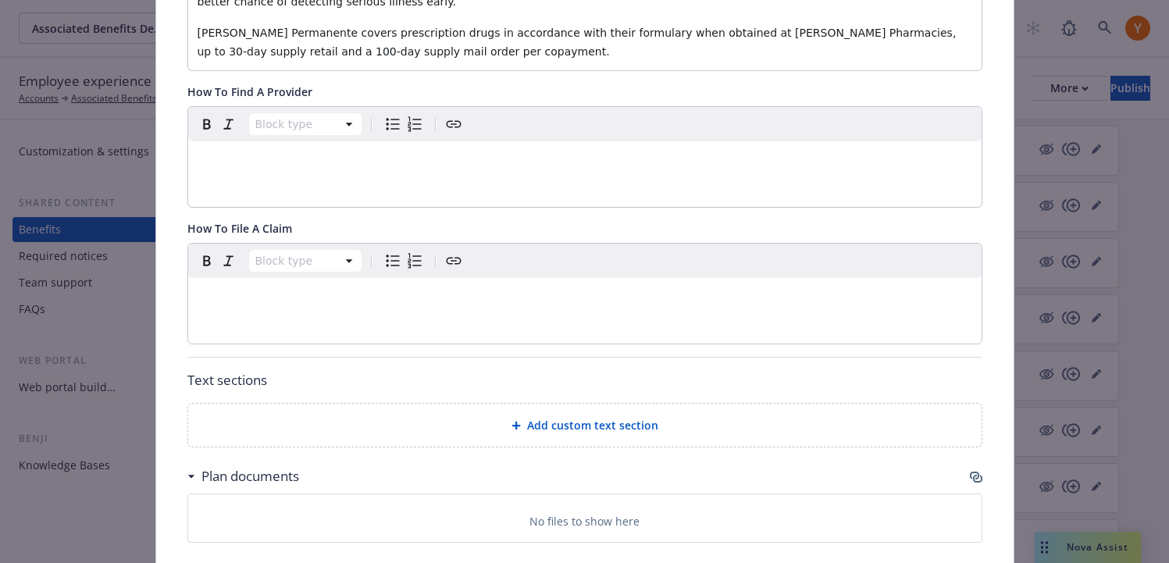
scroll to position [646, 0]
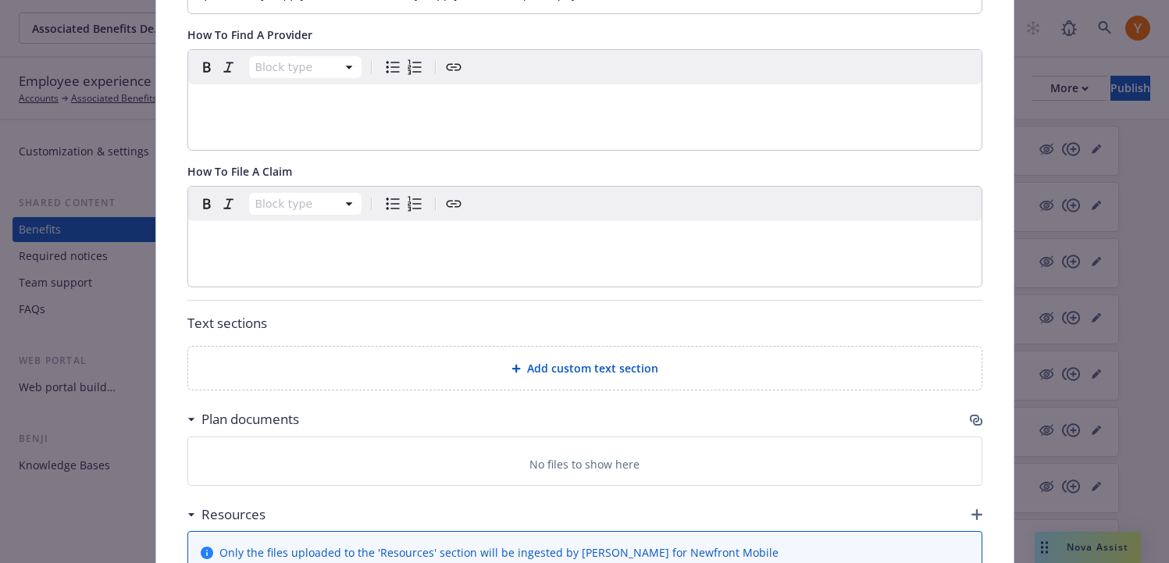
click at [457, 359] on div "Add custom text section" at bounding box center [585, 368] width 768 height 18
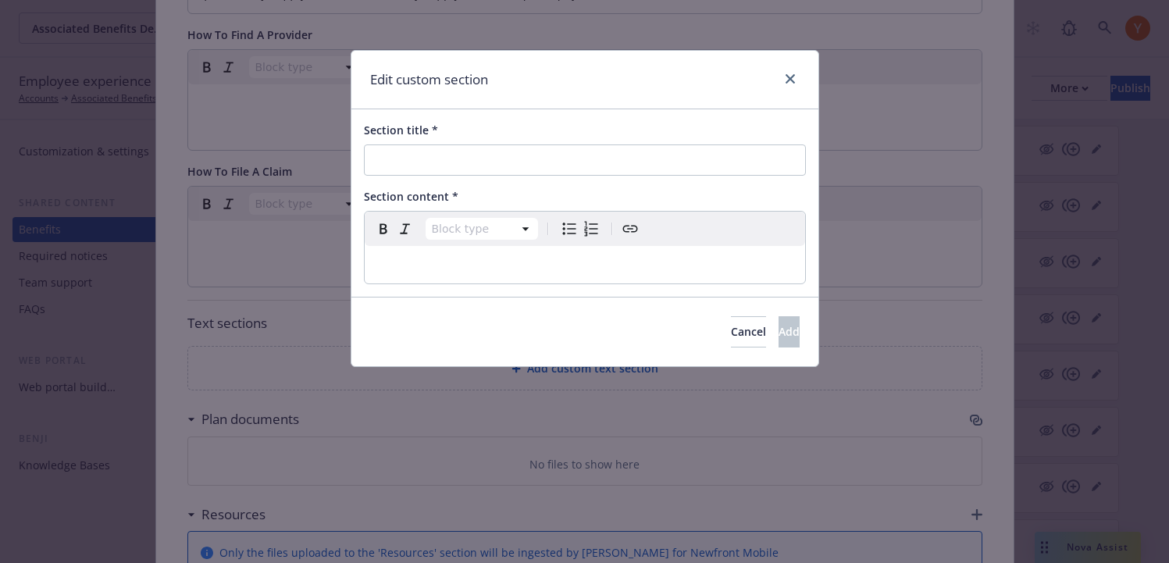
click at [450, 270] on p "editable markdown" at bounding box center [585, 264] width 422 height 19
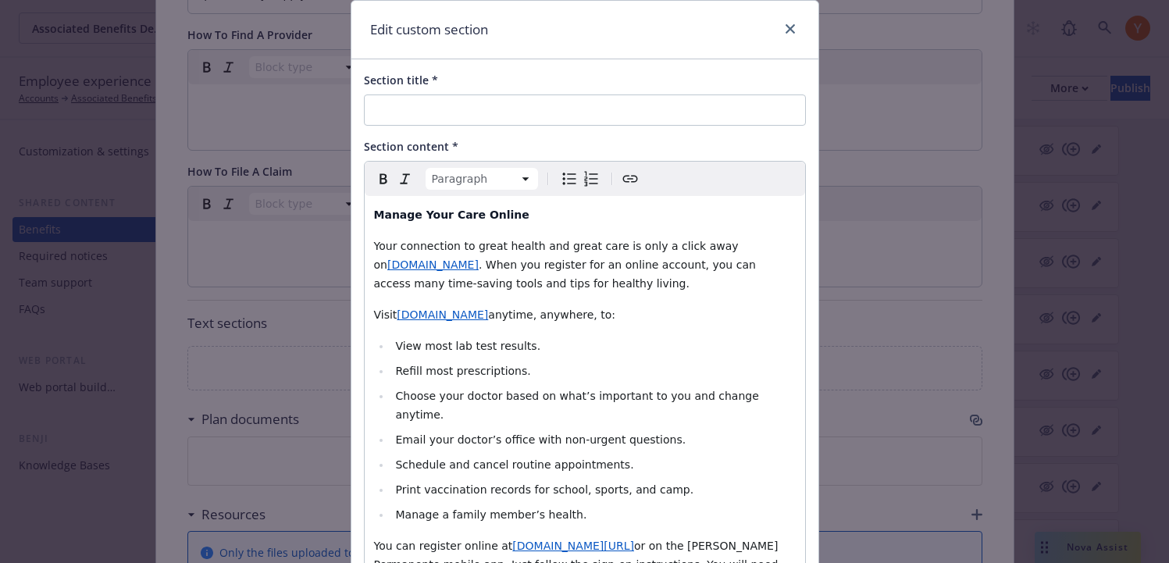
scroll to position [0, 0]
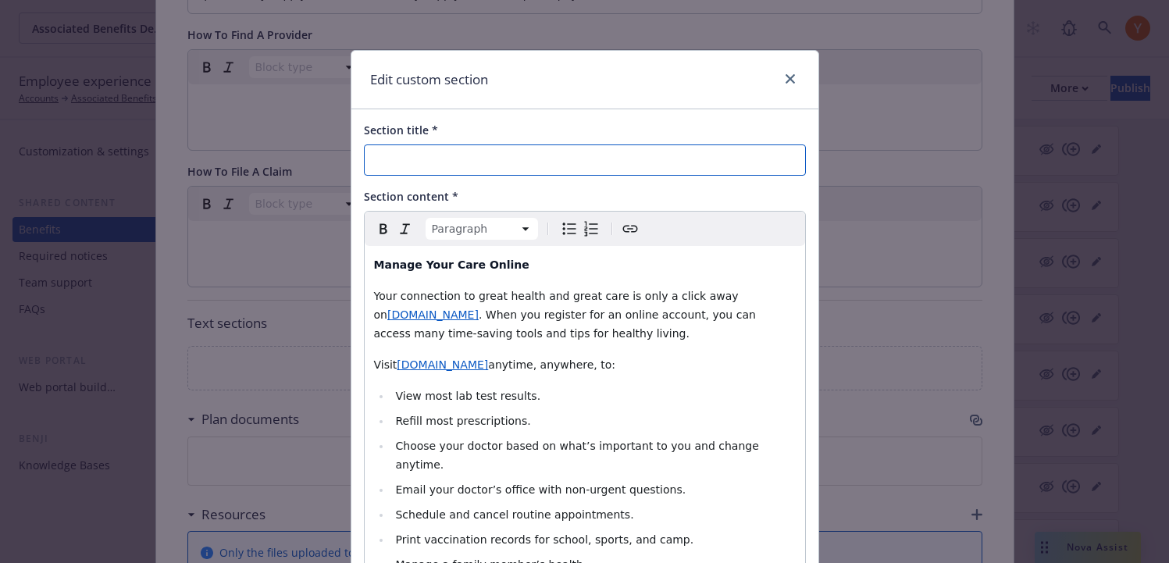
click at [511, 162] on input "Section title *" at bounding box center [585, 159] width 442 height 31
paste input "Kaiser Online & Mobile App Tools and Resources"
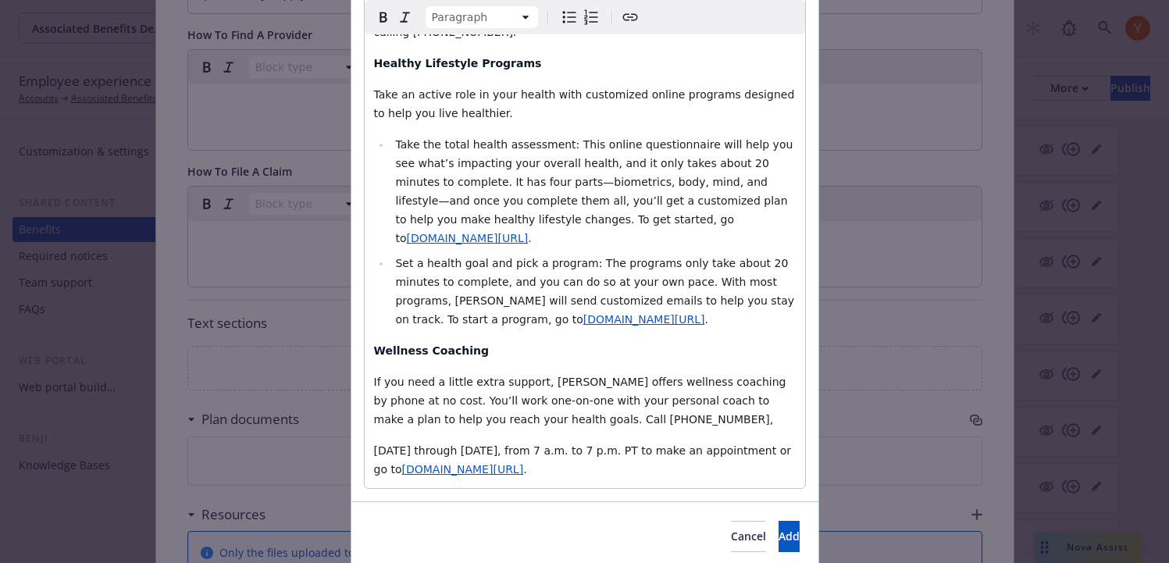
scroll to position [1016, 0]
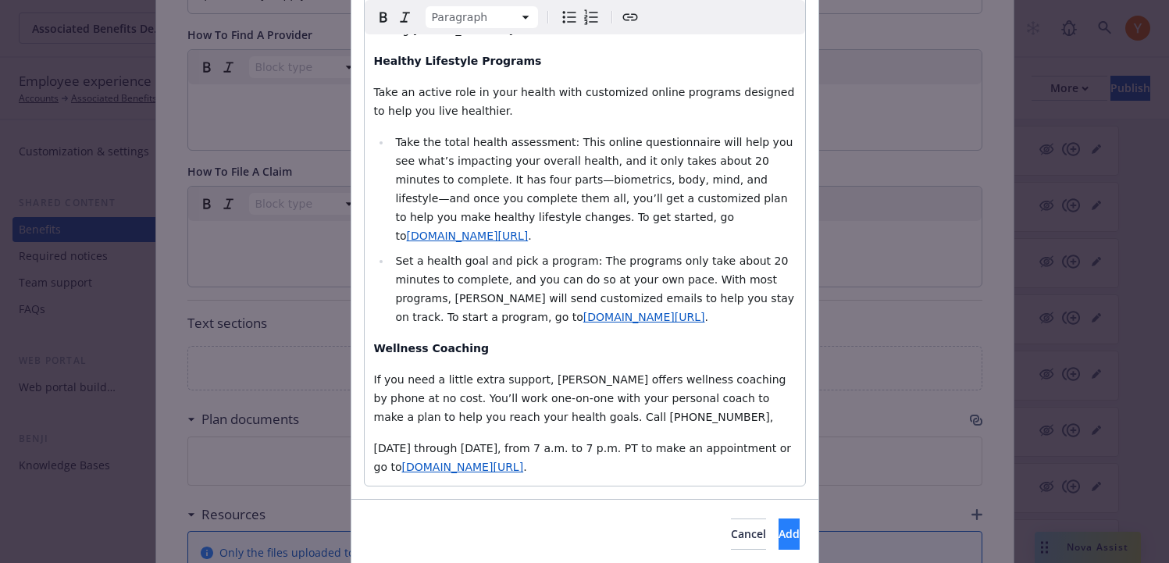
type input "Kaiser Online & Mobile App Tools and Resources"
click at [778, 518] on button "Add" at bounding box center [788, 533] width 21 height 31
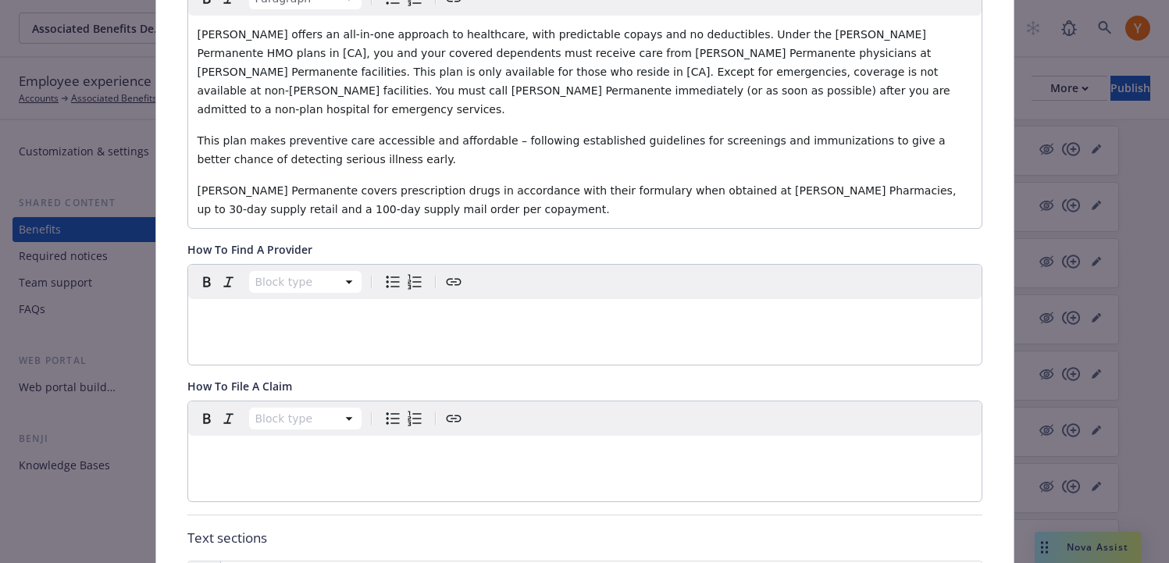
scroll to position [0, 0]
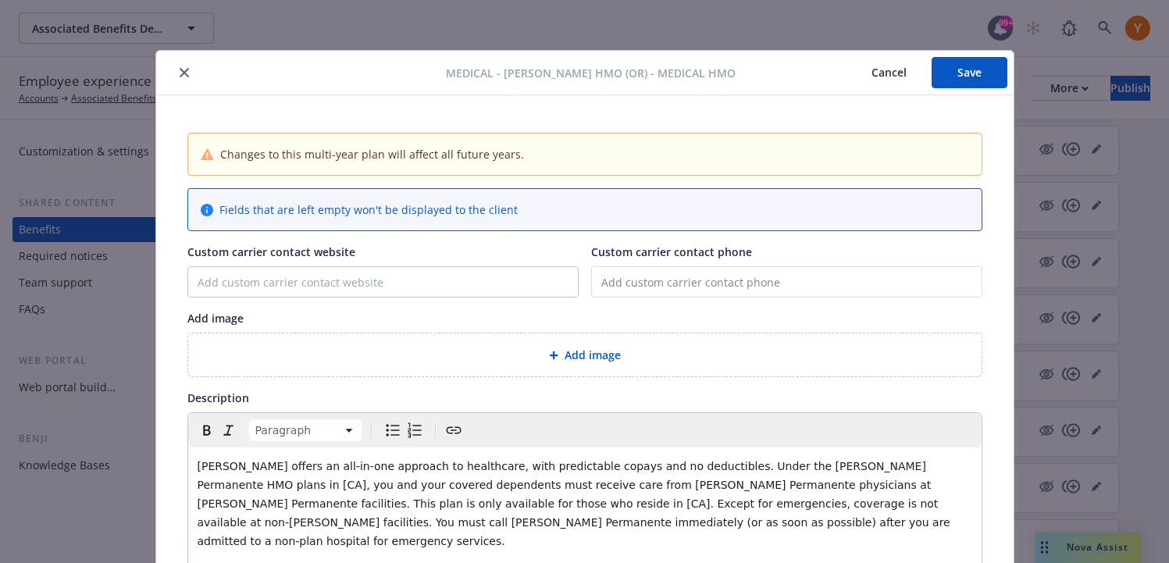
click at [961, 73] on button "Save" at bounding box center [969, 72] width 76 height 31
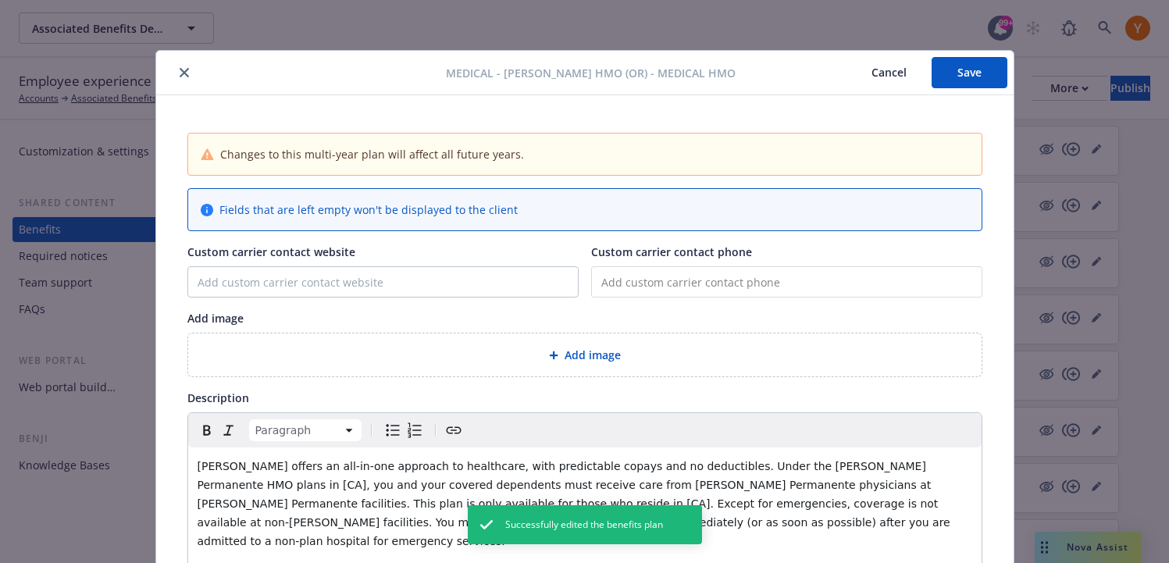
click at [183, 72] on icon "close" at bounding box center [184, 72] width 9 height 9
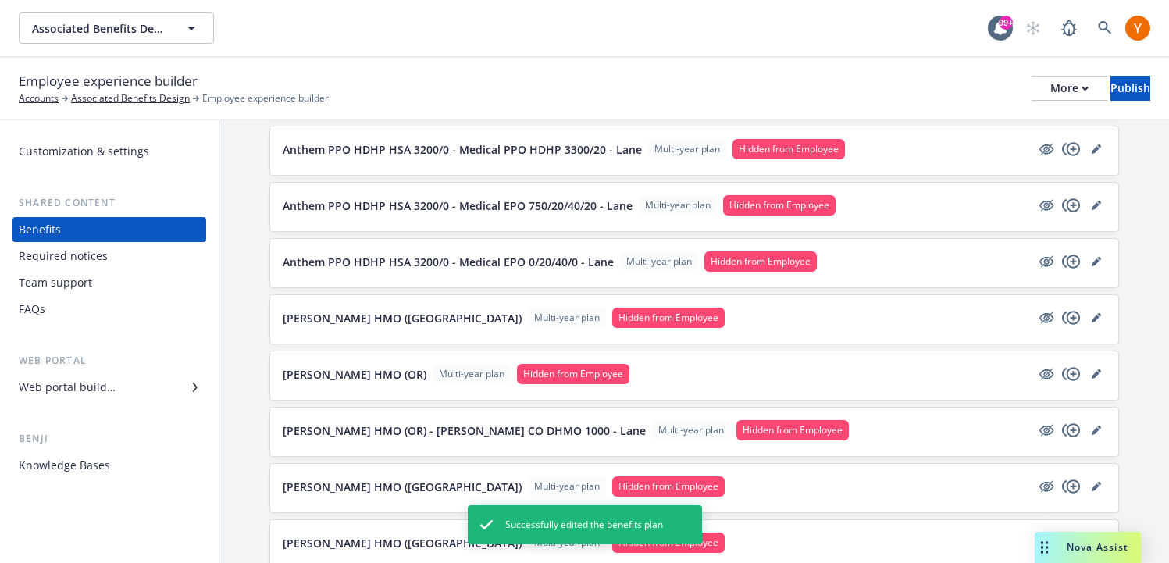
click at [105, 289] on div "Team support" at bounding box center [109, 282] width 181 height 25
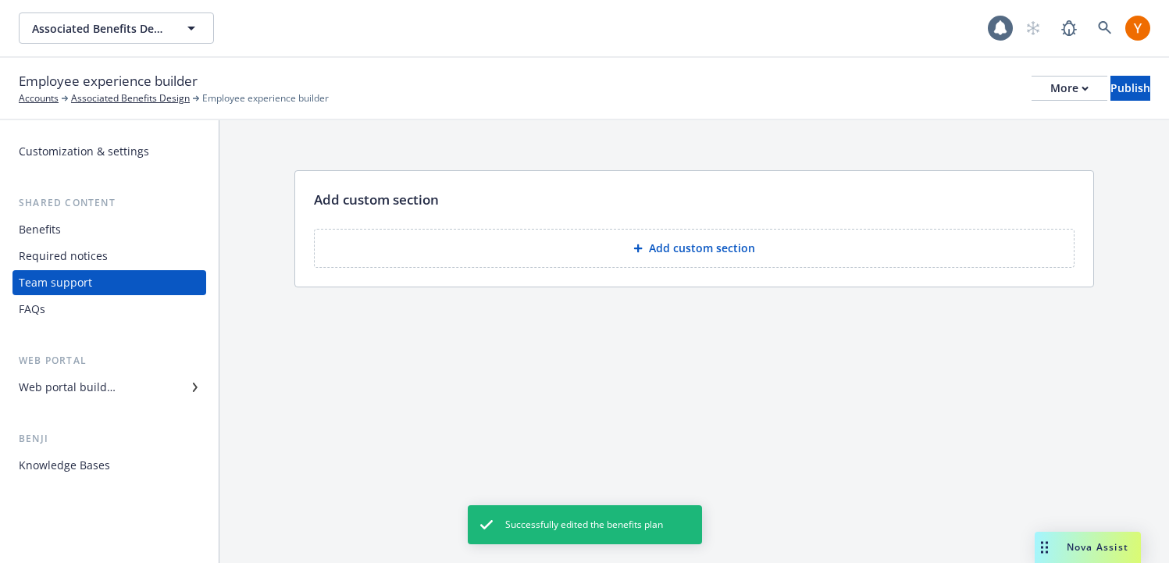
click at [527, 235] on button "Add custom section" at bounding box center [694, 248] width 760 height 39
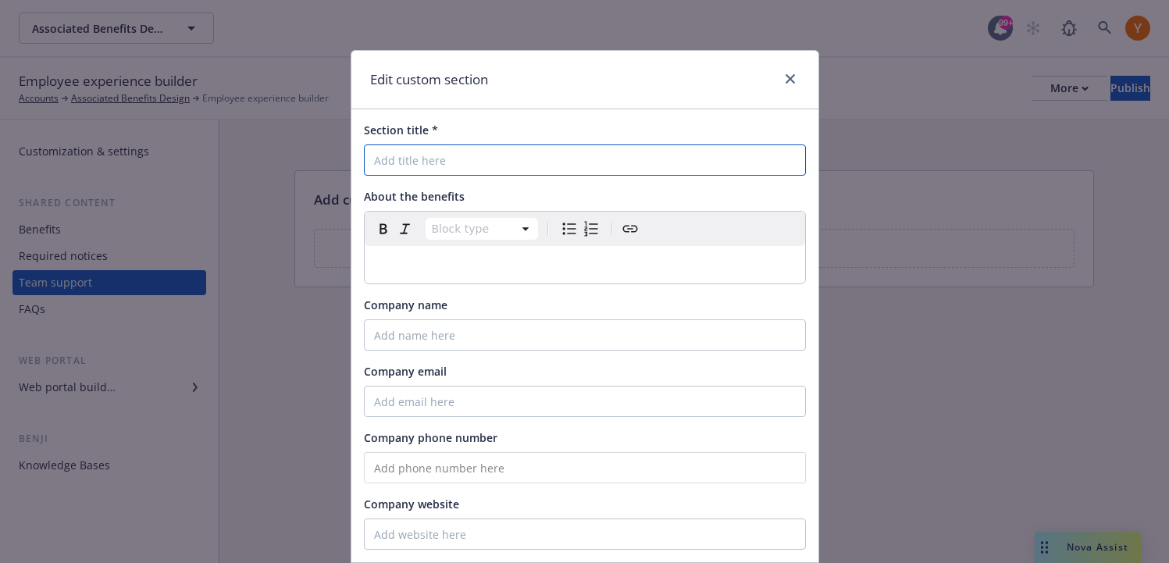
click at [531, 158] on input "Section title *" at bounding box center [585, 159] width 442 height 31
type input "Healthee"
click at [422, 275] on div "editable markdown" at bounding box center [585, 264] width 440 height 37
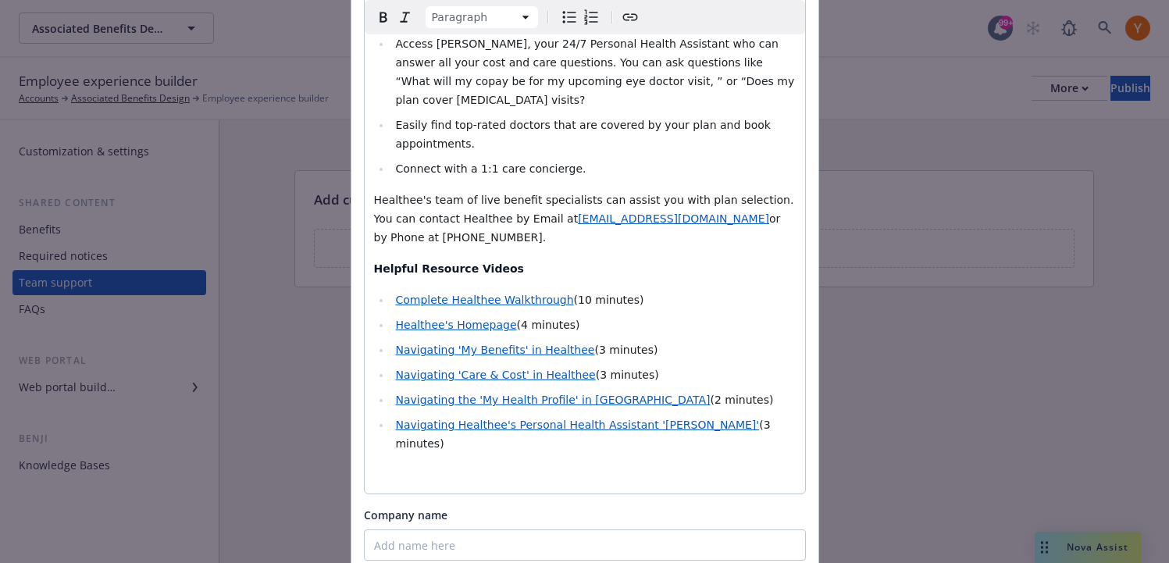
scroll to position [850, 0]
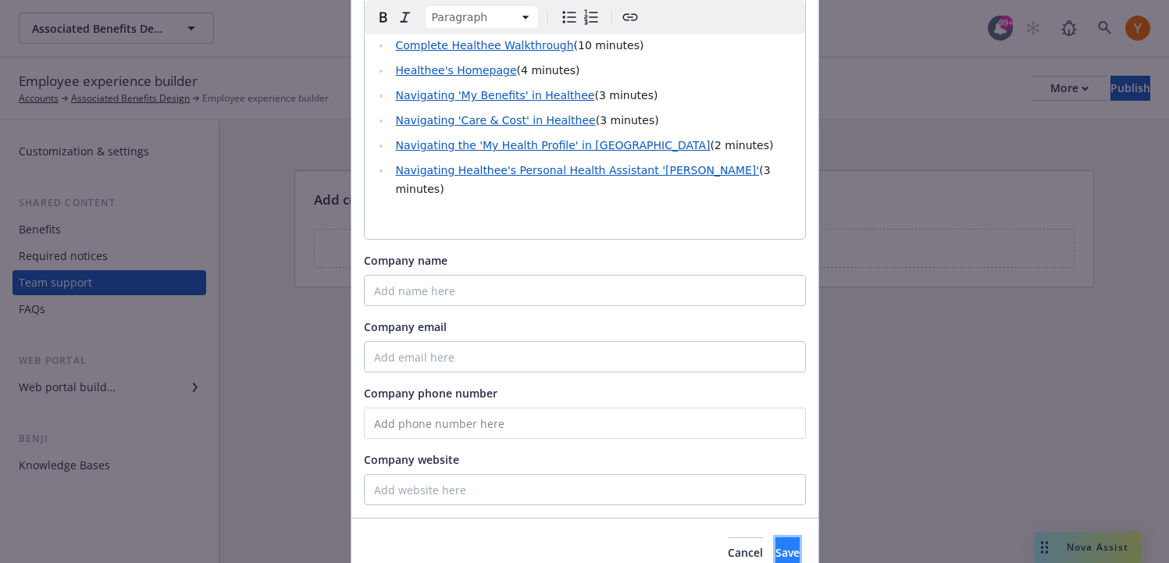
click at [775, 545] on span "Save" at bounding box center [787, 552] width 24 height 15
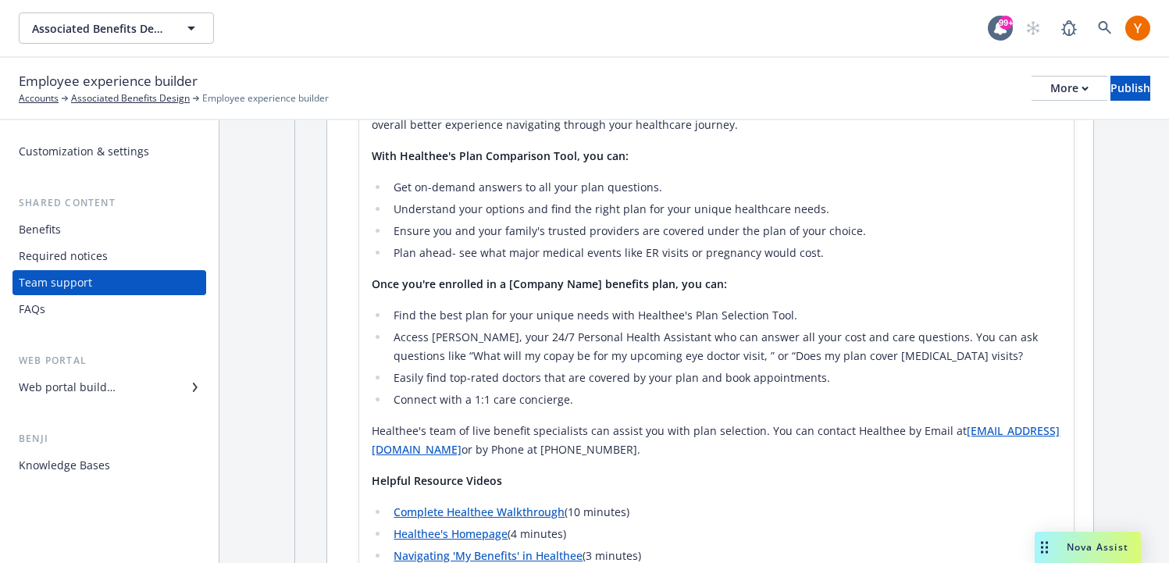
scroll to position [0, 0]
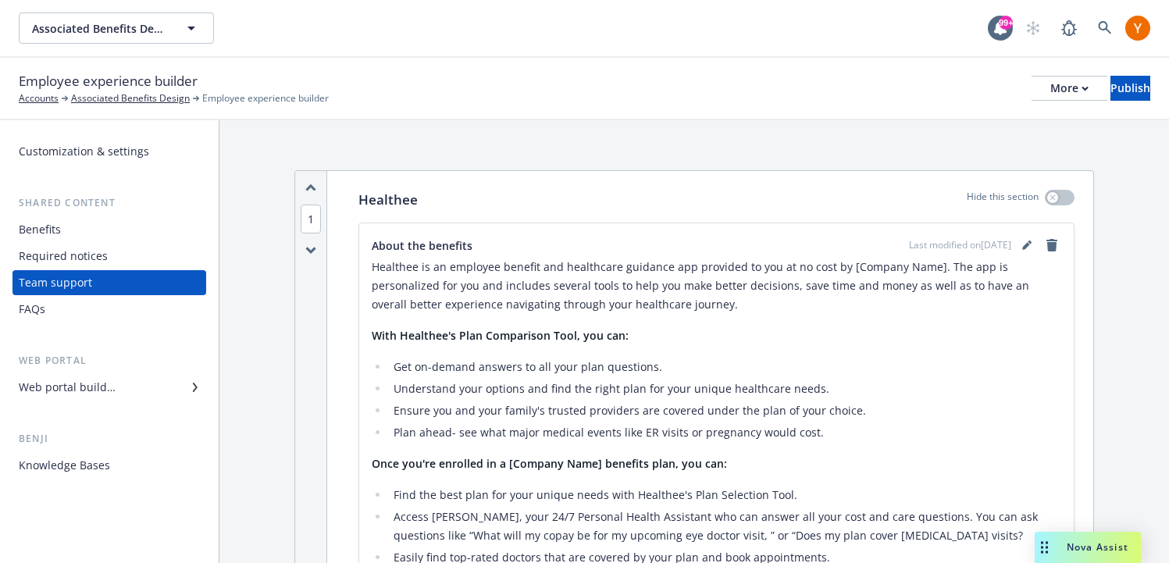
click at [145, 251] on div "Required notices" at bounding box center [109, 256] width 181 height 25
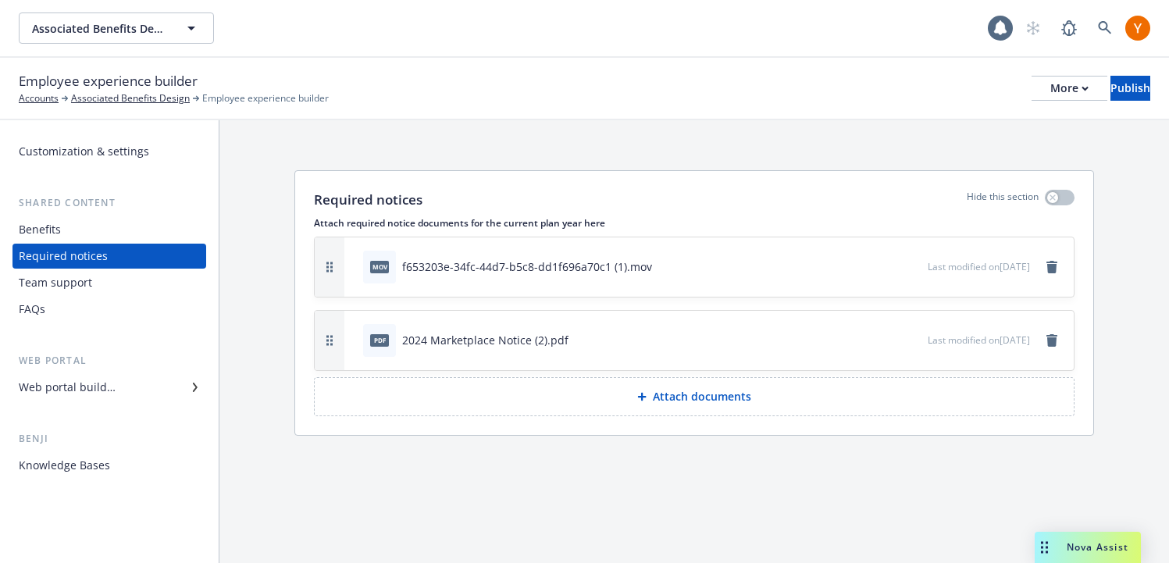
click at [130, 383] on div "Web portal builder" at bounding box center [109, 387] width 181 height 25
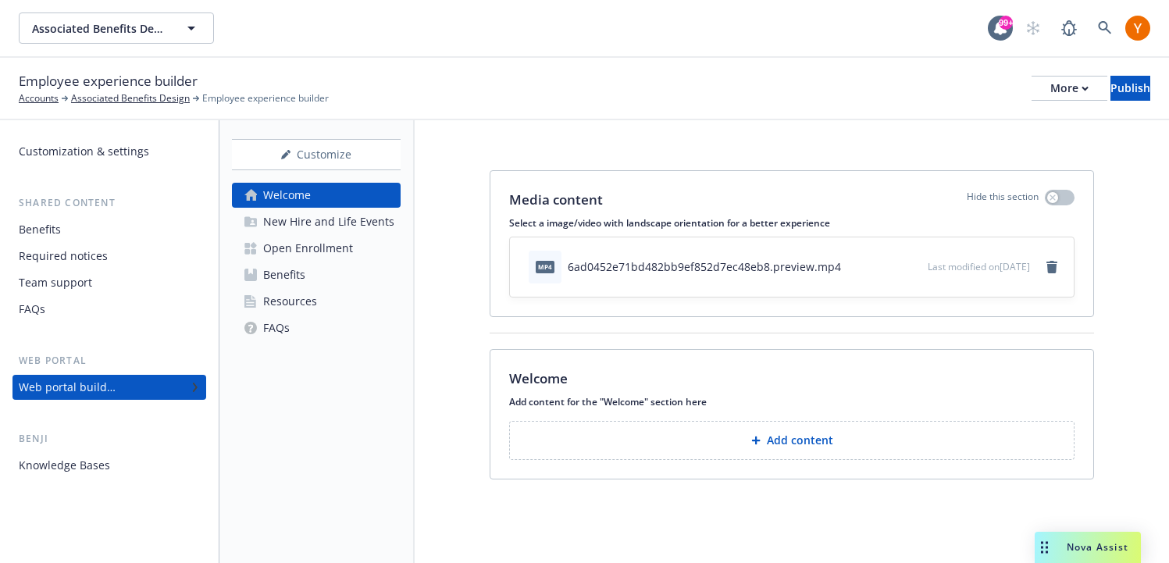
click at [785, 448] on button "Add content" at bounding box center [791, 440] width 565 height 39
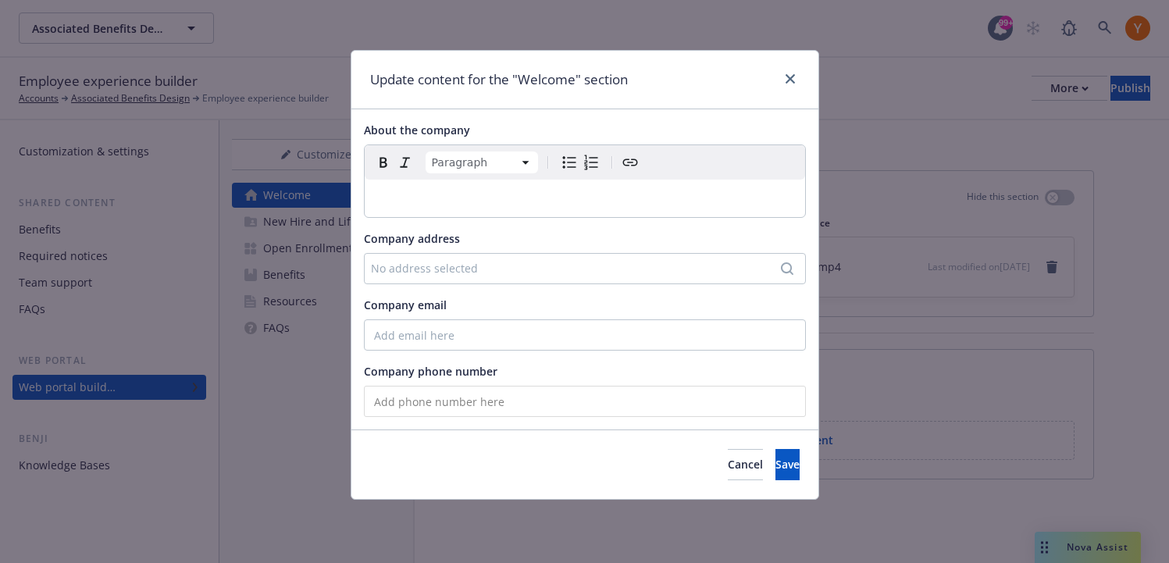
click at [546, 198] on p "editable markdown" at bounding box center [585, 198] width 422 height 19
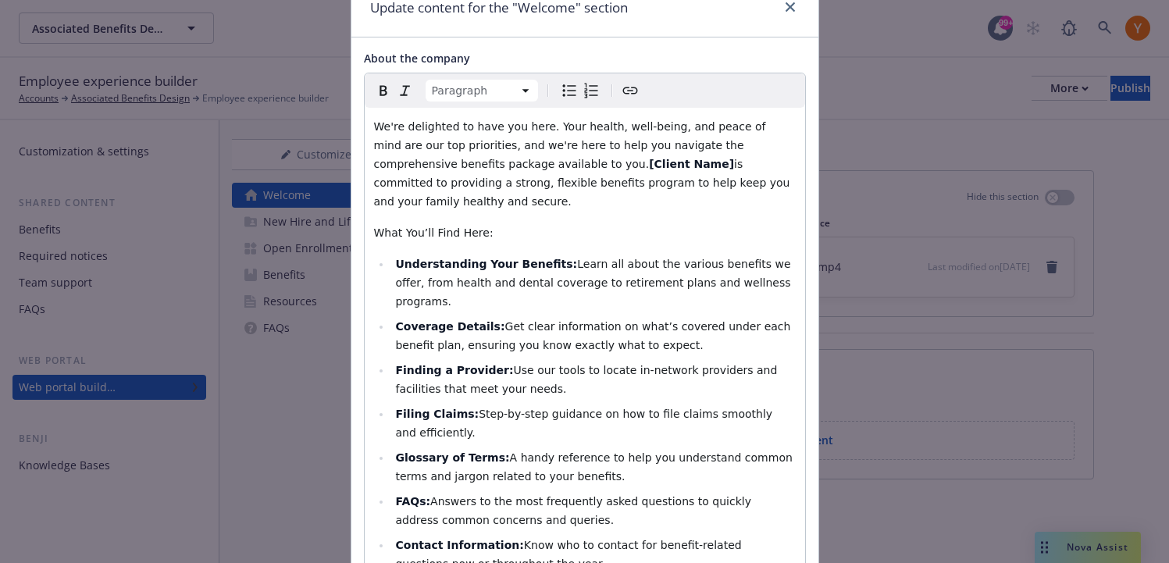
scroll to position [69, 0]
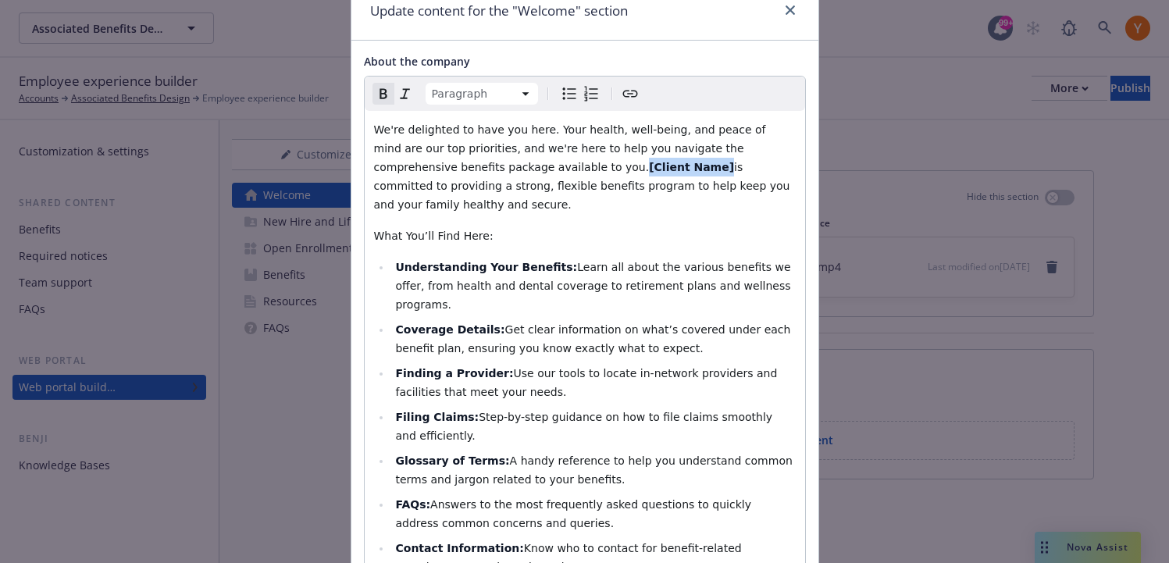
drag, startPoint x: 579, startPoint y: 166, endPoint x: 503, endPoint y: 171, distance: 75.9
click at [503, 171] on p "We're delighted to have you here. Your health, well-being, and peace of mind ar…" at bounding box center [585, 167] width 422 height 94
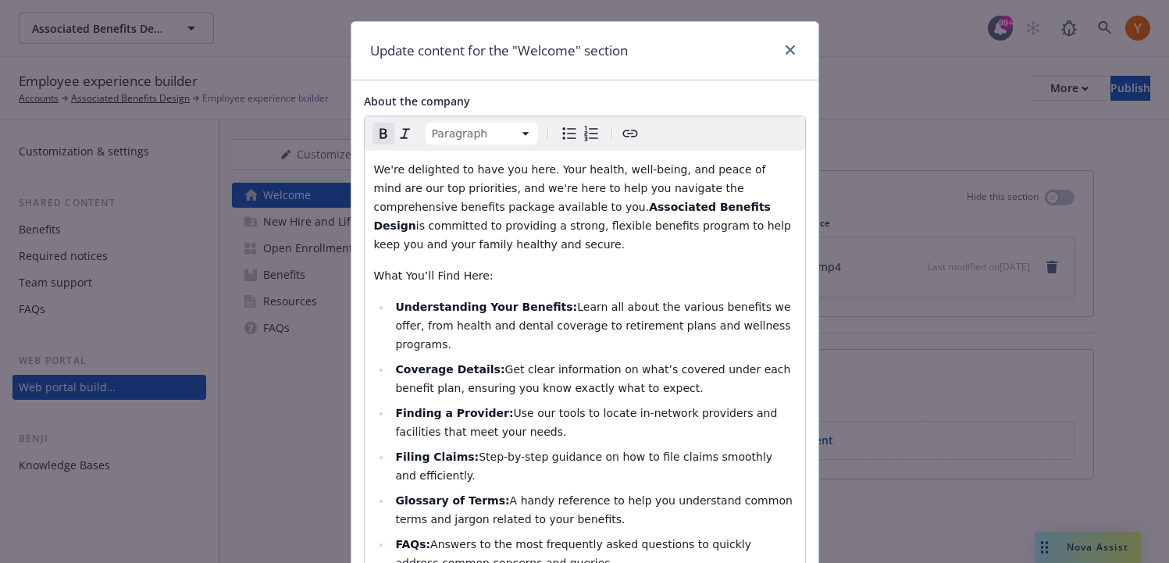
scroll to position [0, 0]
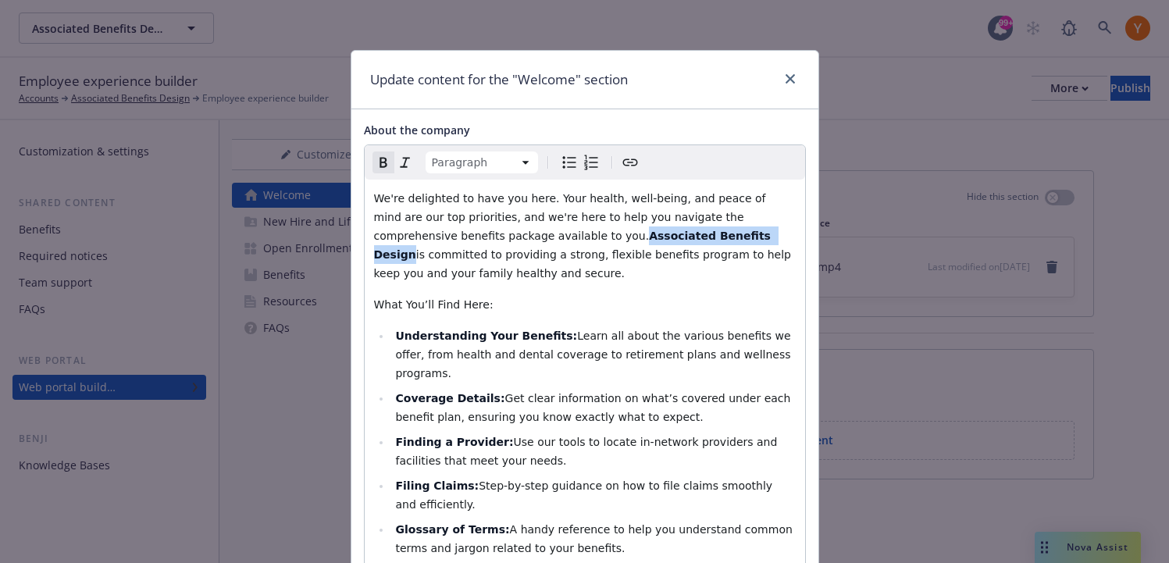
drag, startPoint x: 651, startPoint y: 238, endPoint x: 504, endPoint y: 238, distance: 146.8
click at [504, 238] on p "We're delighted to have you here. Your health, well-being, and peace of mind ar…" at bounding box center [585, 236] width 422 height 94
click at [383, 161] on icon "Remove bold" at bounding box center [383, 162] width 19 height 19
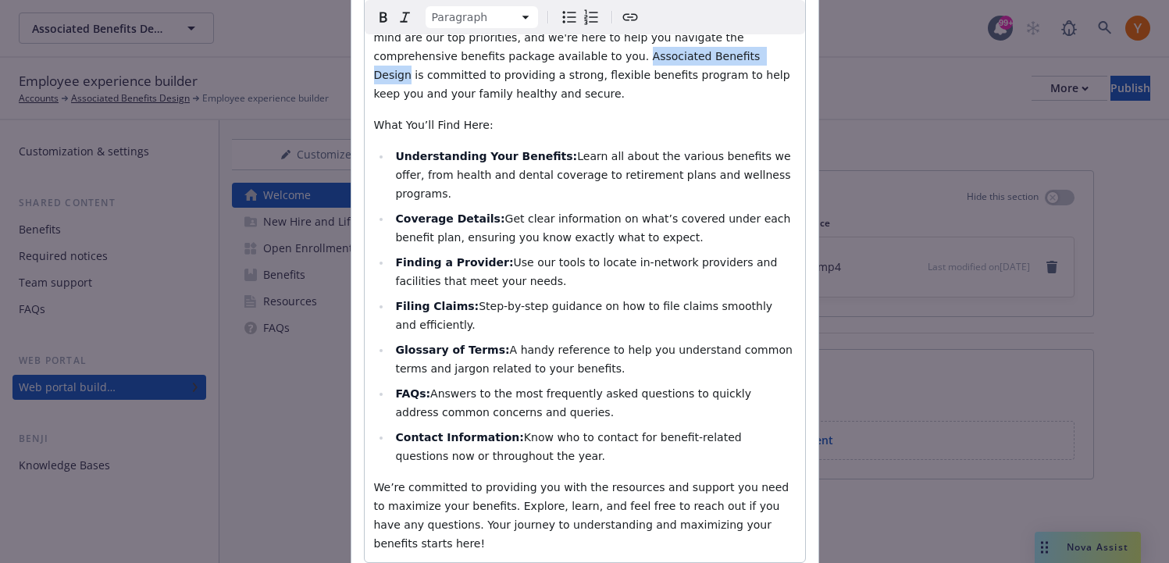
scroll to position [474, 0]
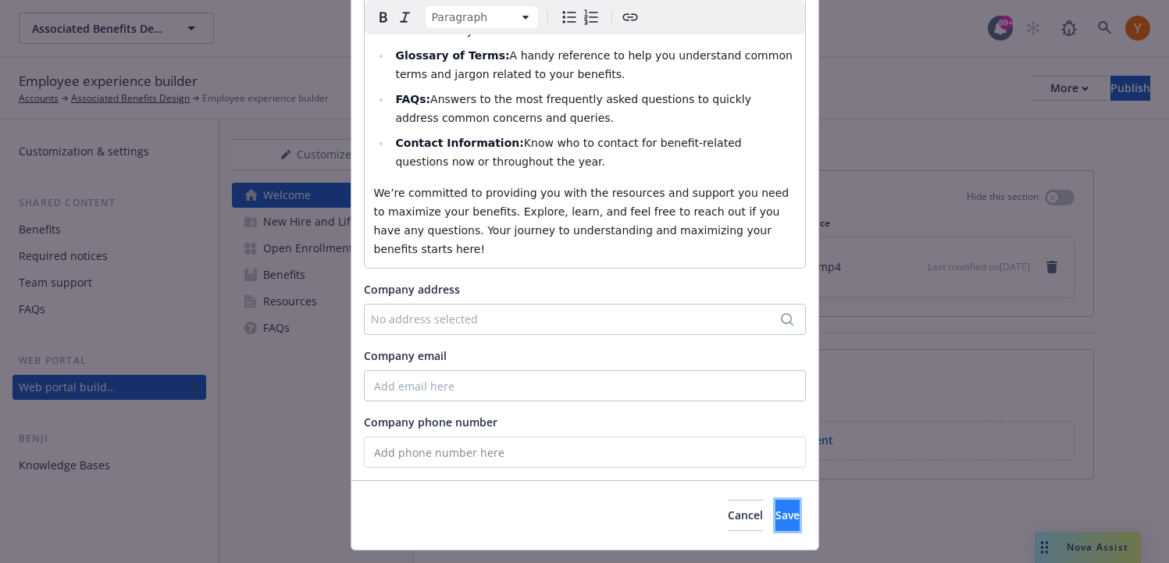
click at [778, 500] on button "Save" at bounding box center [787, 515] width 24 height 31
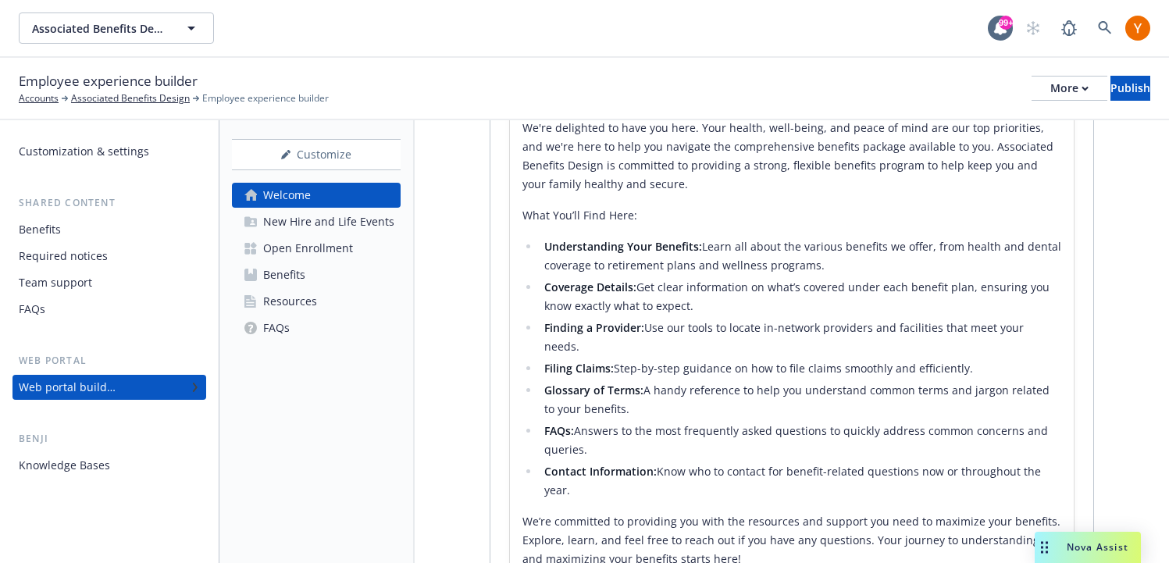
scroll to position [401, 0]
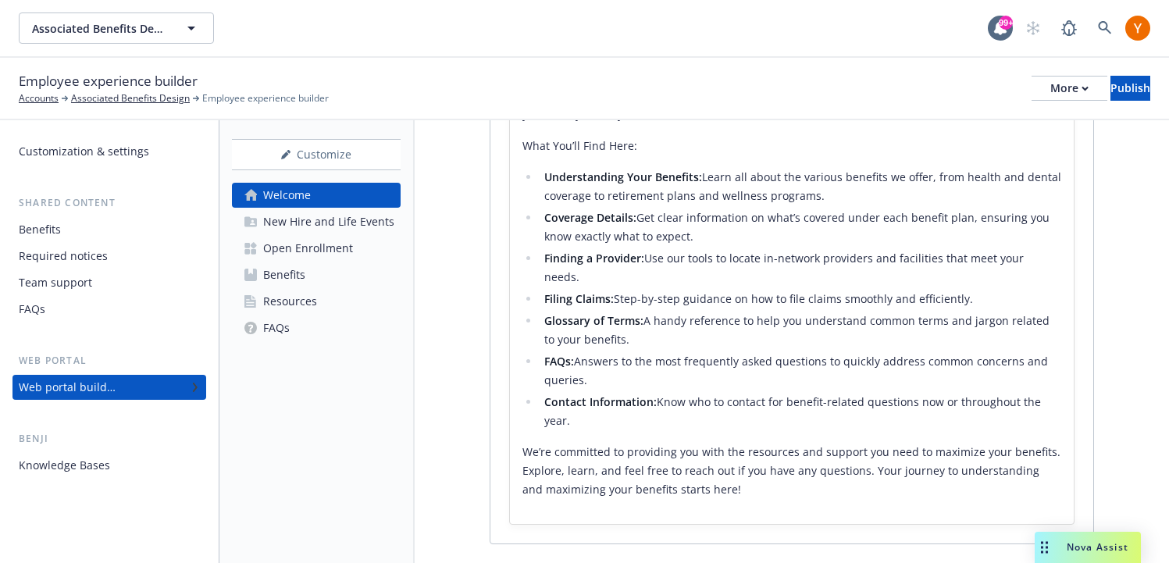
click at [290, 229] on div "New Hire and Life Events" at bounding box center [328, 221] width 131 height 25
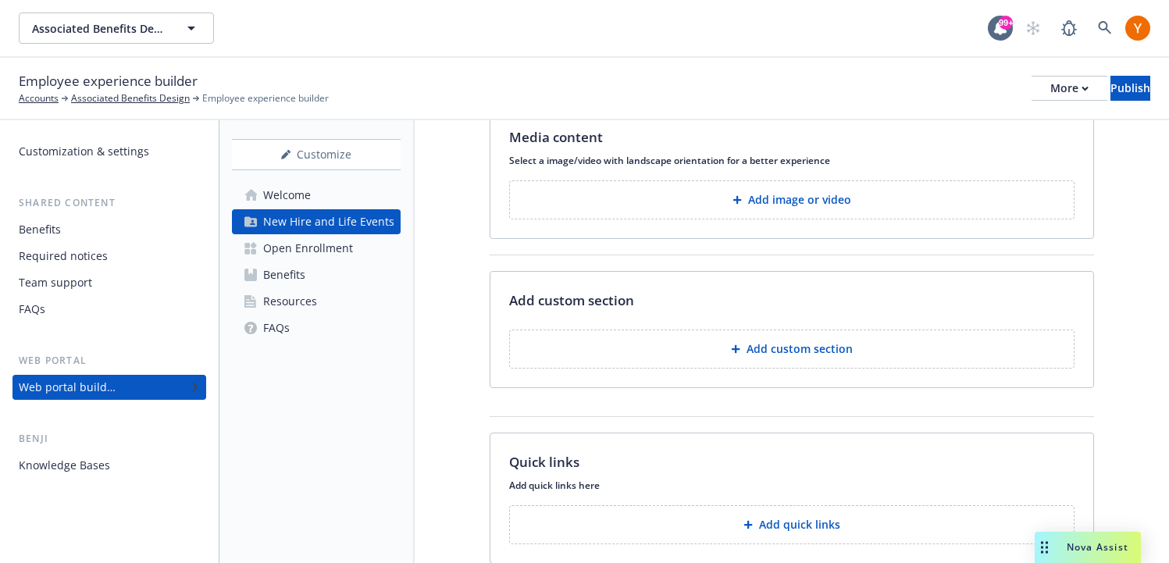
scroll to position [24, 0]
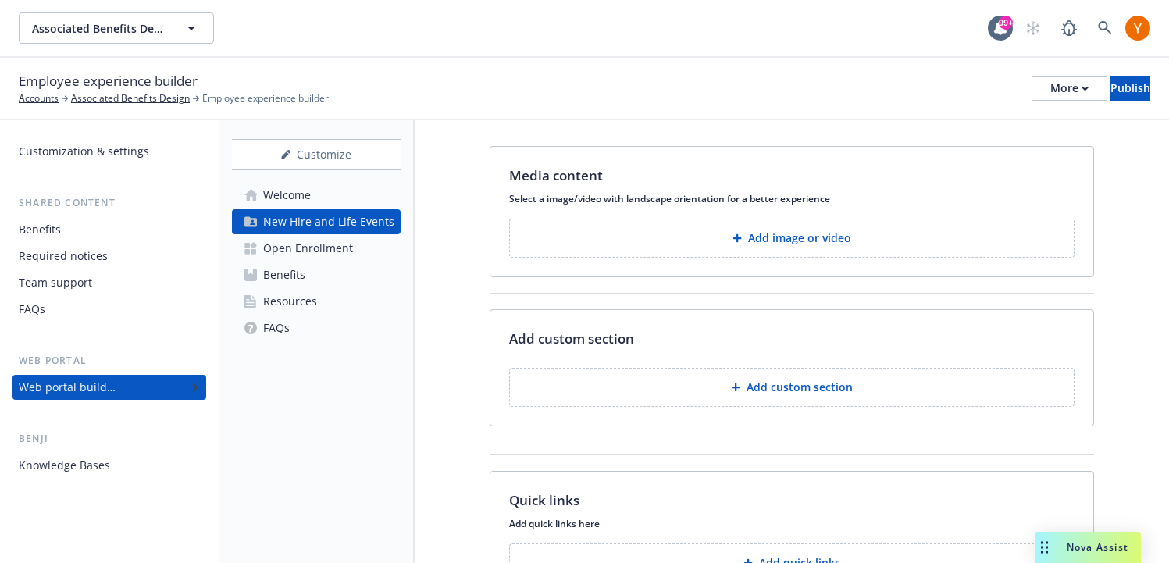
click at [814, 393] on p "Add custom section" at bounding box center [799, 387] width 106 height 16
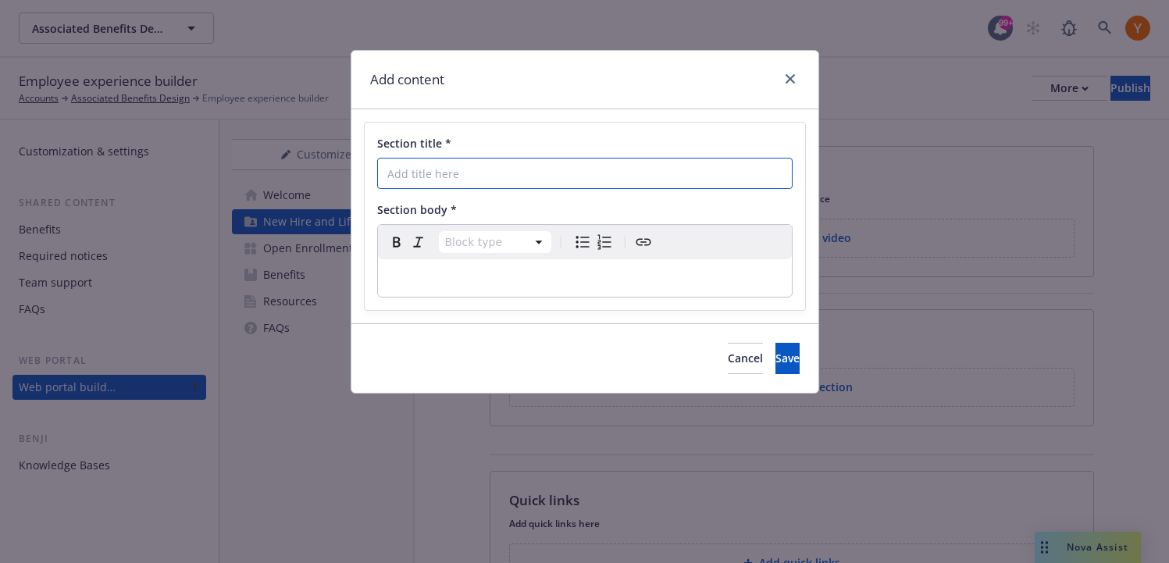
click at [637, 171] on input "Section title *" at bounding box center [584, 173] width 415 height 31
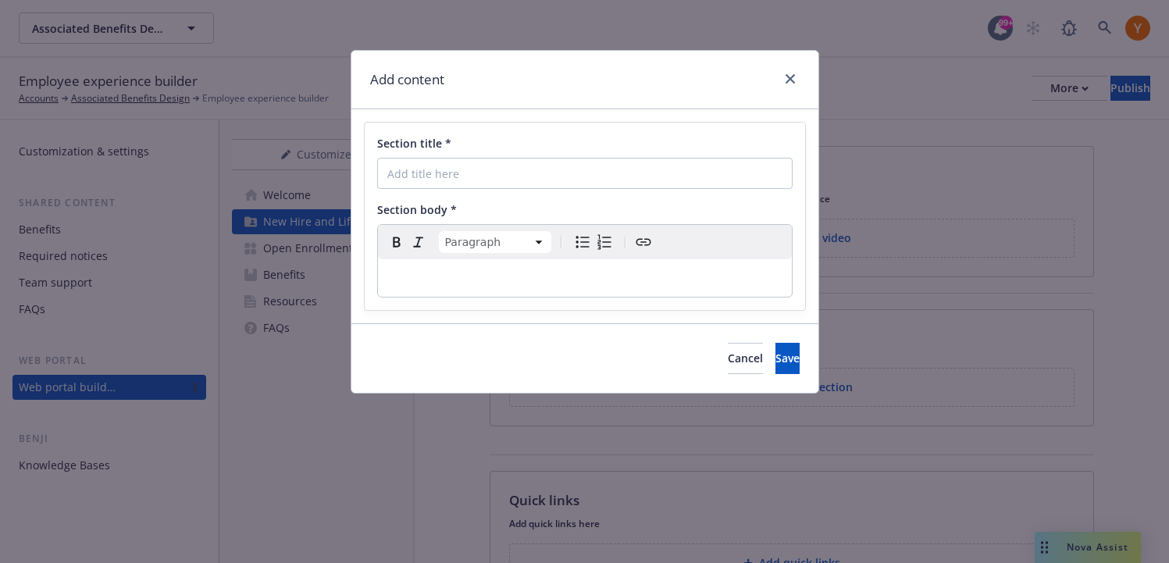
click at [407, 266] on div "editable markdown" at bounding box center [585, 277] width 414 height 37
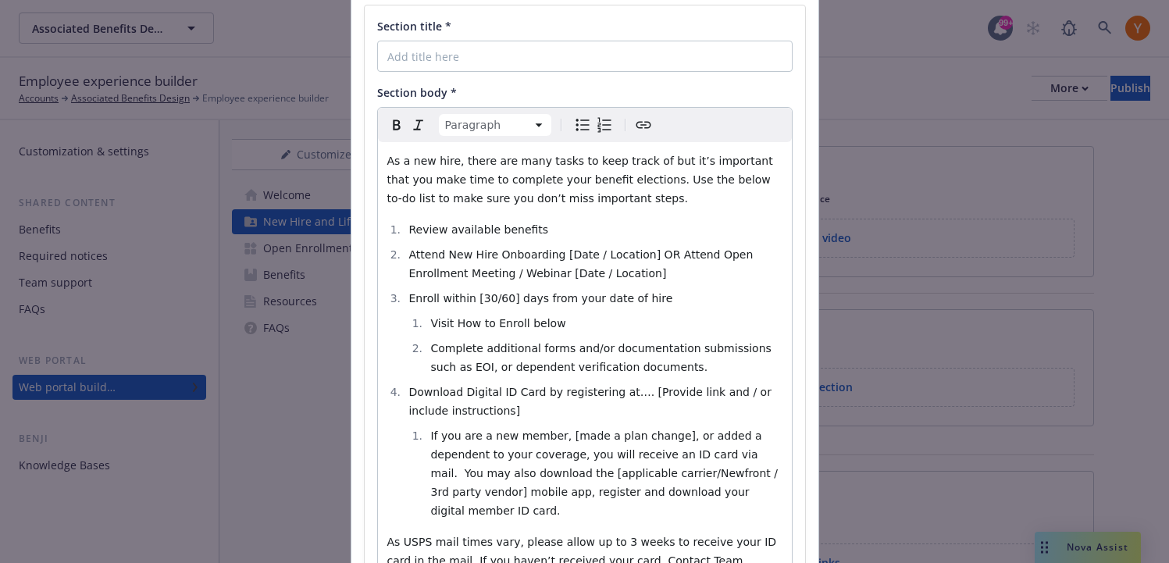
scroll to position [0, 0]
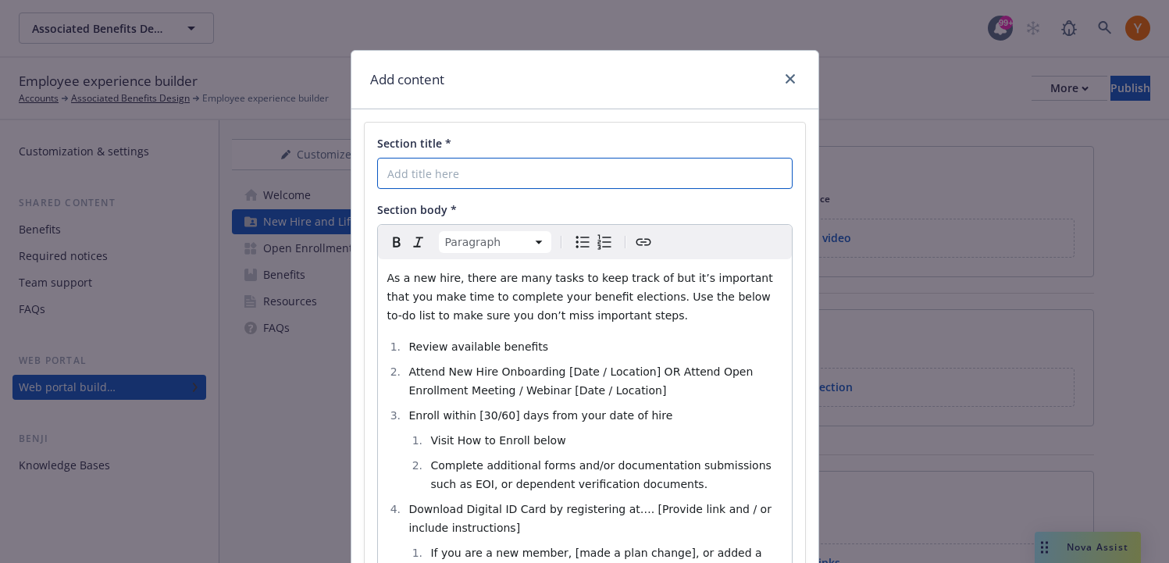
click at [552, 166] on input "Section title *" at bounding box center [584, 173] width 415 height 31
paste input "New Hire Employee To-Do List"
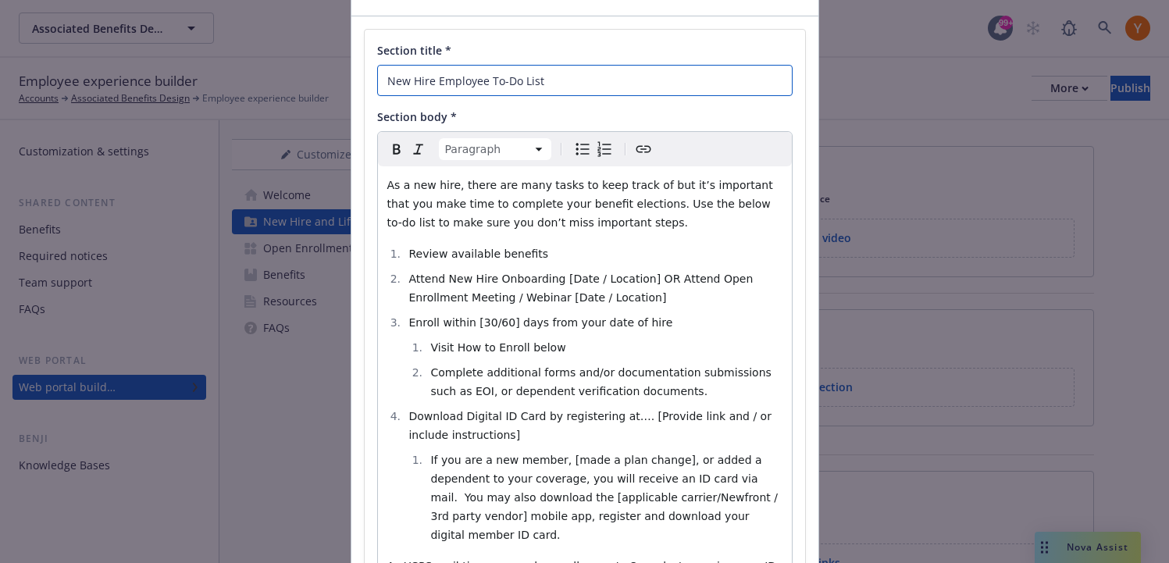
scroll to position [280, 0]
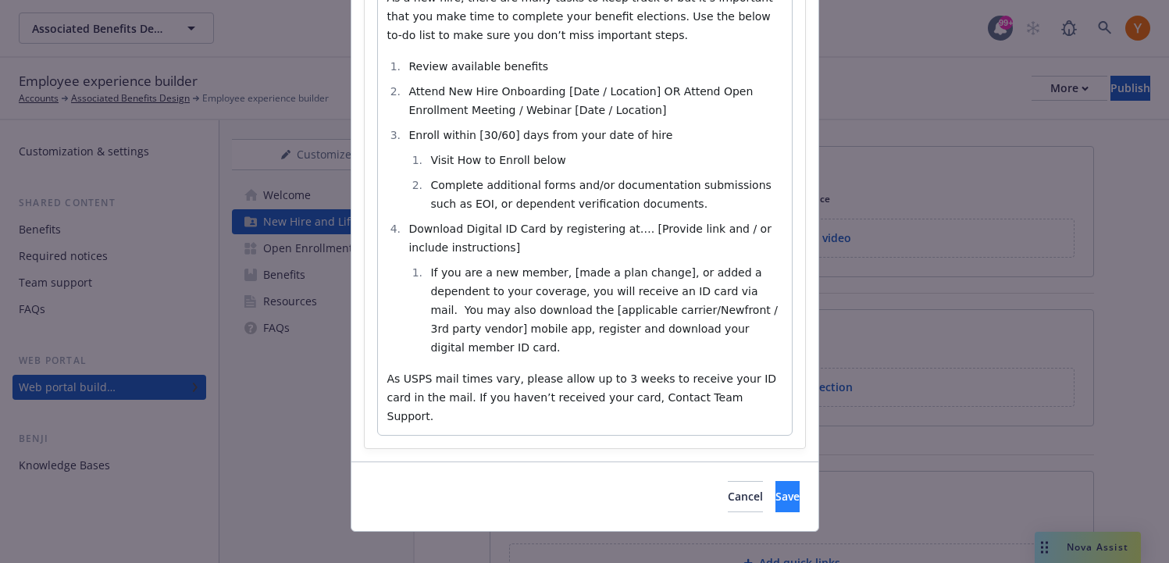
type input "New Hire Employee To-Do List"
click at [775, 481] on button "Save" at bounding box center [787, 496] width 24 height 31
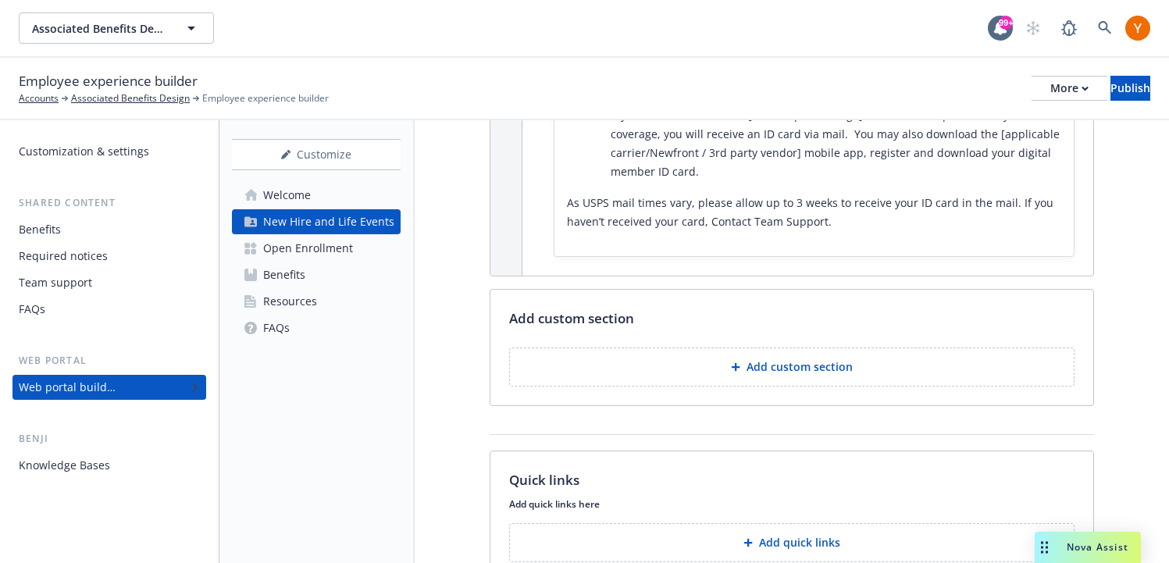
scroll to position [451, 0]
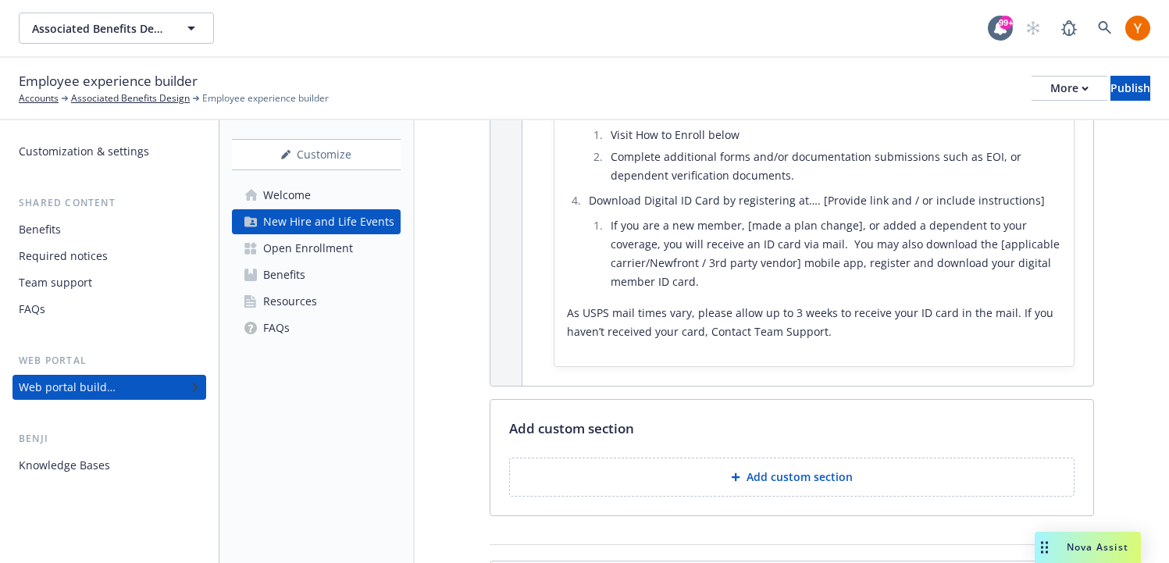
click at [781, 472] on p "Add custom section" at bounding box center [799, 477] width 106 height 16
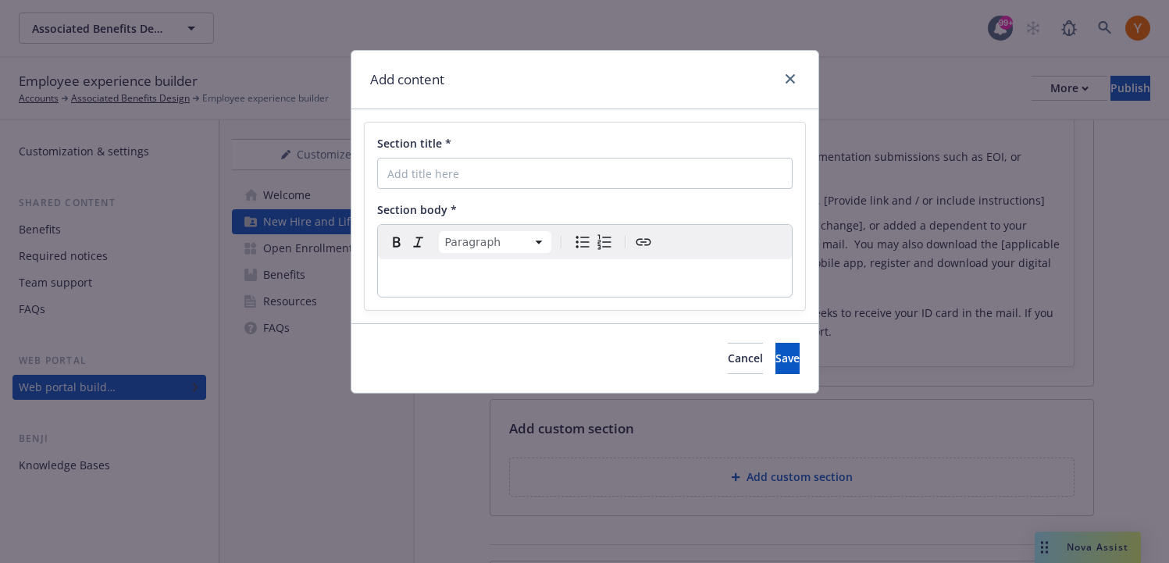
click at [593, 288] on div "editable markdown" at bounding box center [585, 277] width 414 height 37
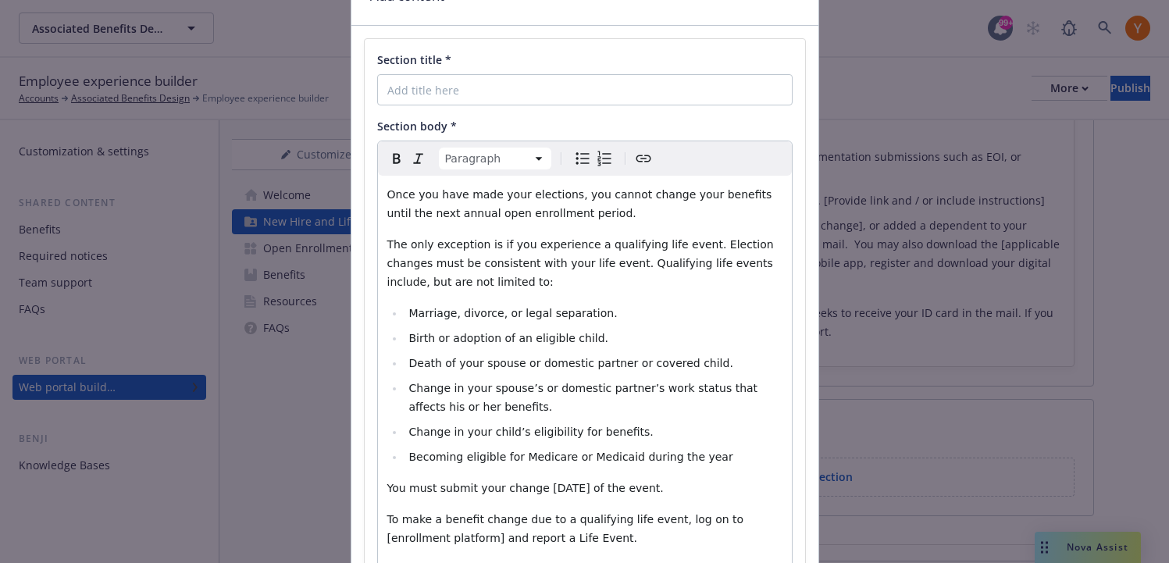
scroll to position [41, 0]
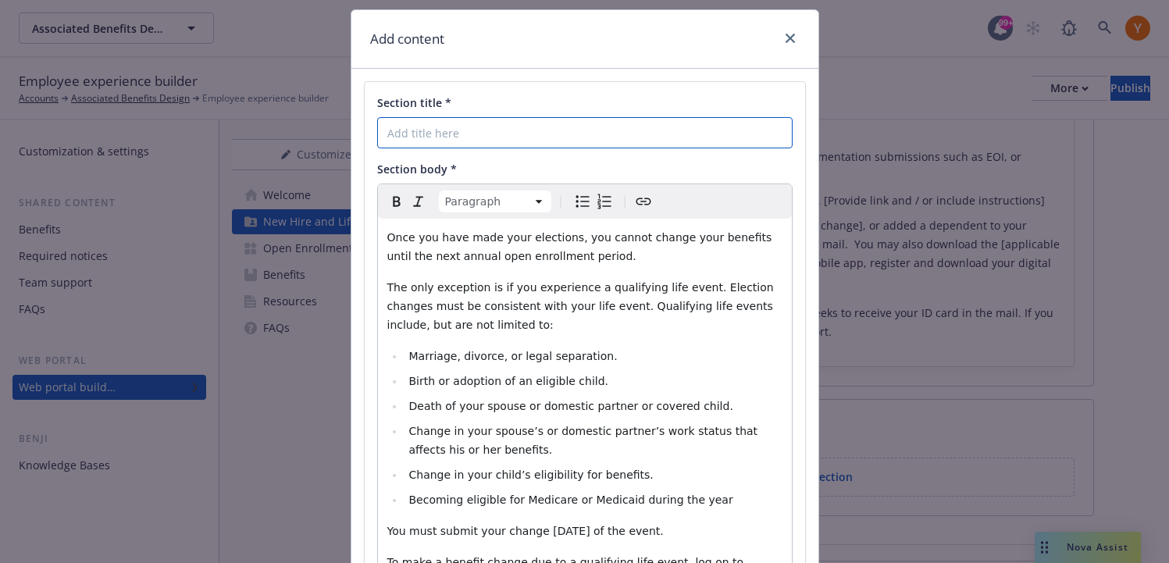
click at [484, 141] on input "Section title *" at bounding box center [584, 132] width 415 height 31
paste input "Life Events & Changing your Benefits"
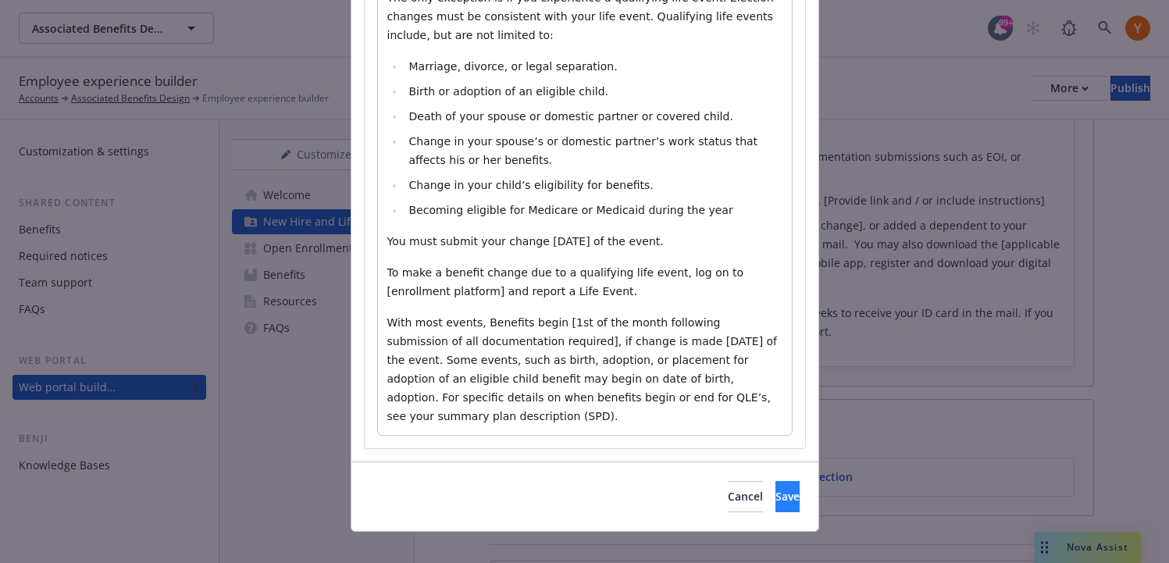
type input "Life Events & Changing your Benefits"
click at [775, 489] on span "Save" at bounding box center [787, 496] width 24 height 15
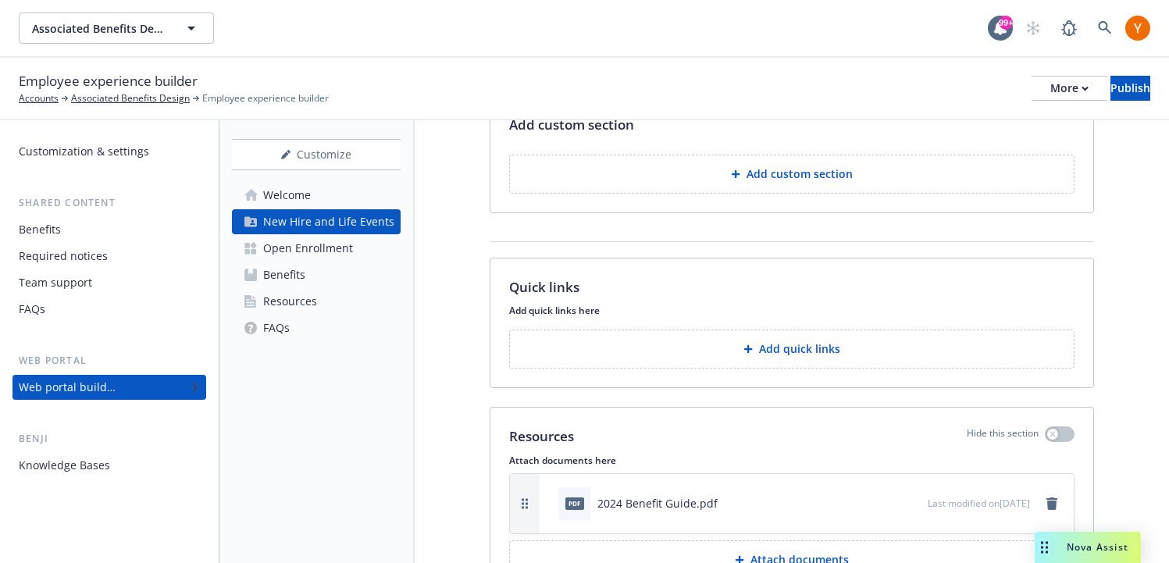
scroll to position [1365, 0]
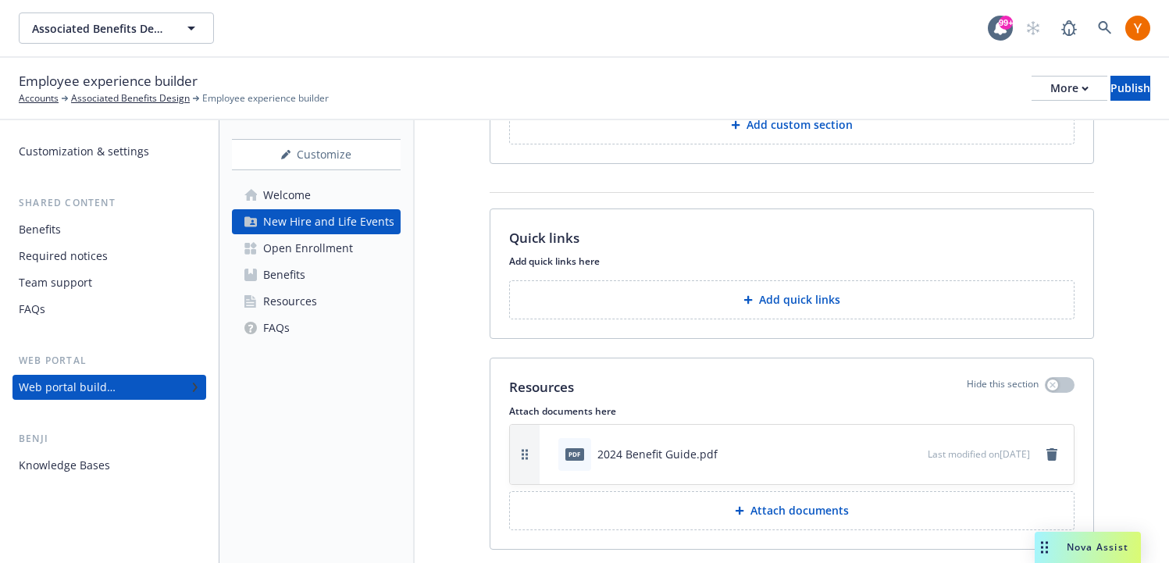
click at [389, 247] on link "Open Enrollment" at bounding box center [316, 248] width 169 height 25
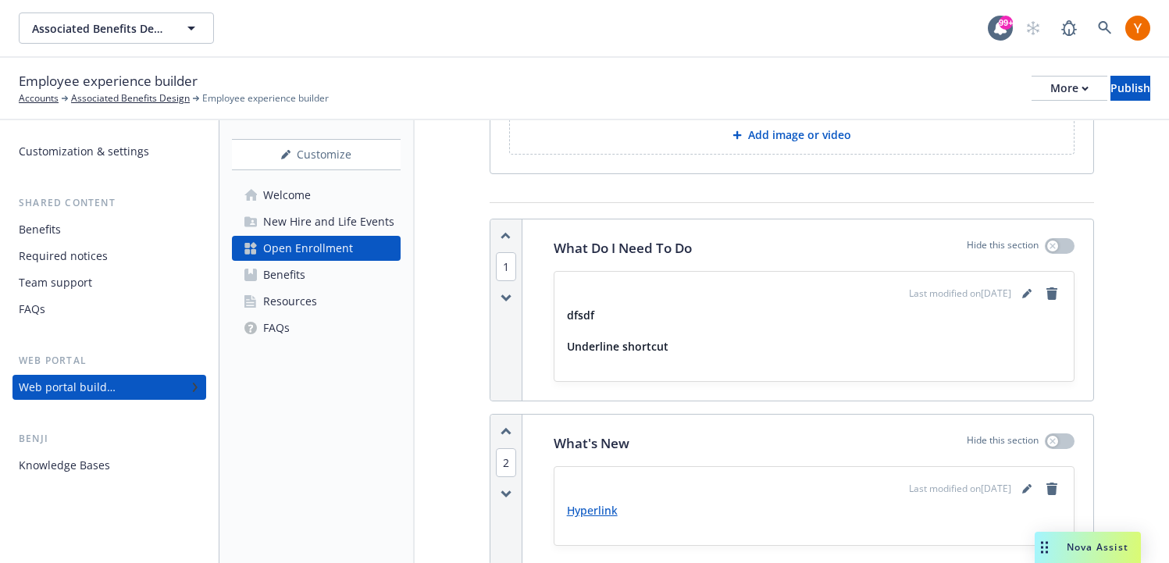
scroll to position [198, 0]
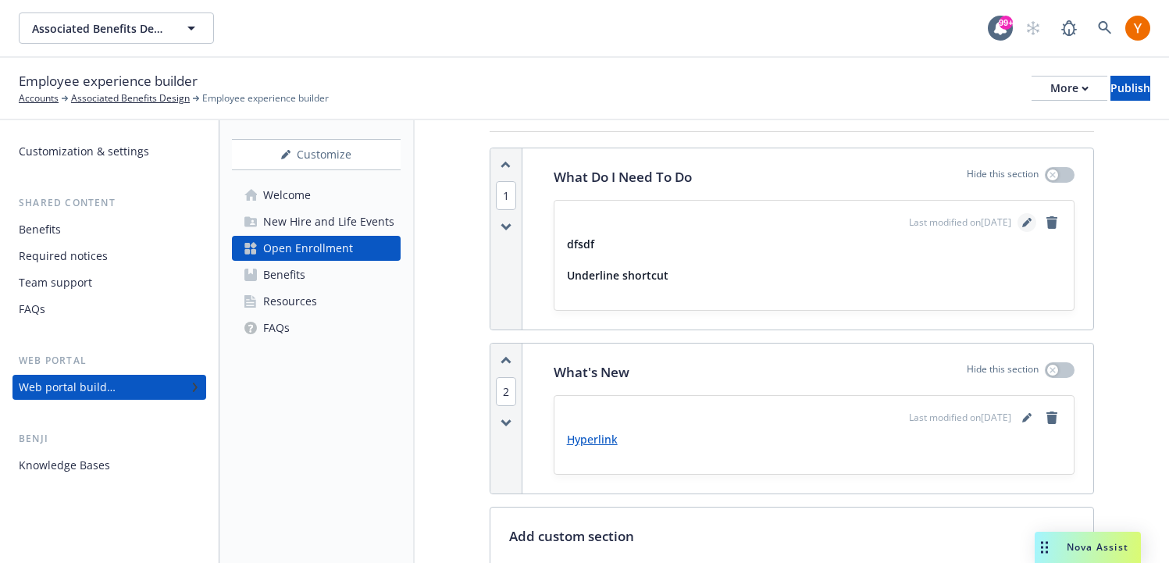
click at [1026, 219] on icon "editPencil" at bounding box center [1026, 222] width 9 height 9
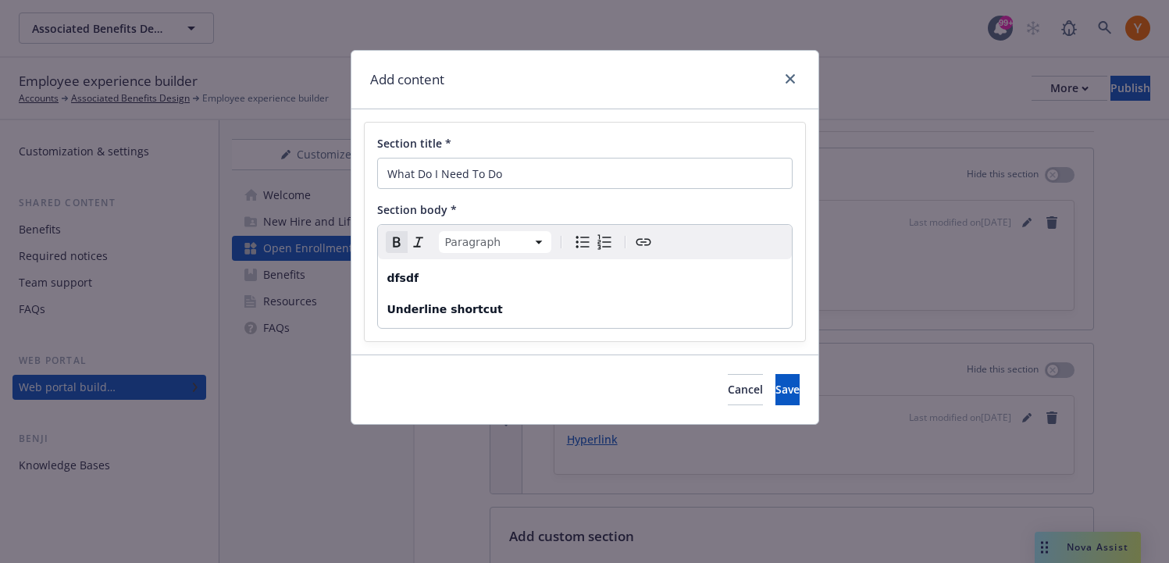
click at [657, 308] on p "Underline shortcut" at bounding box center [584, 309] width 395 height 19
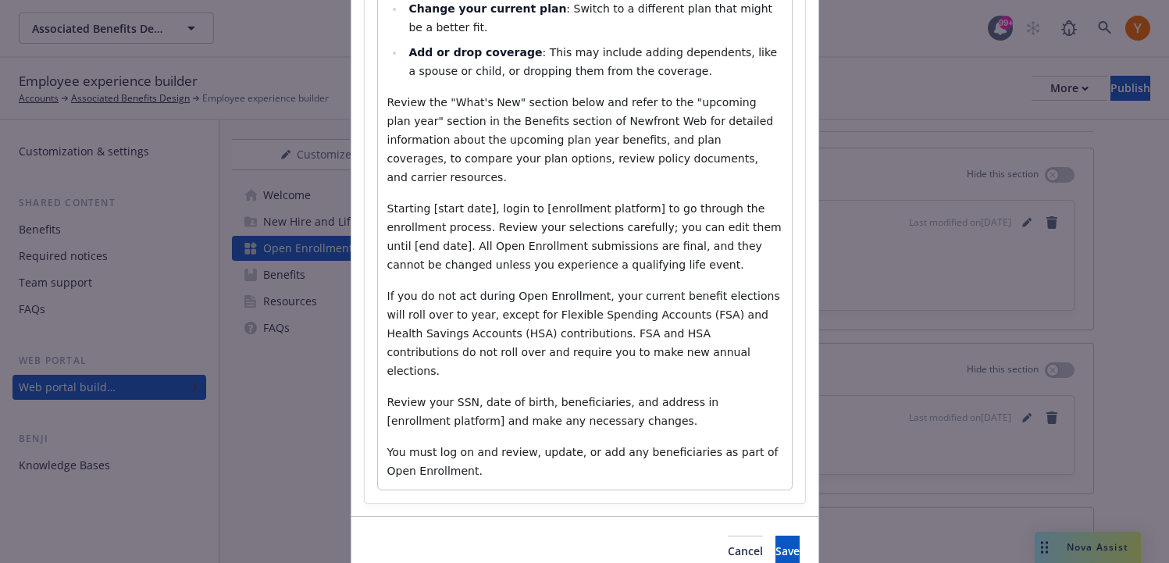
scroll to position [411, 0]
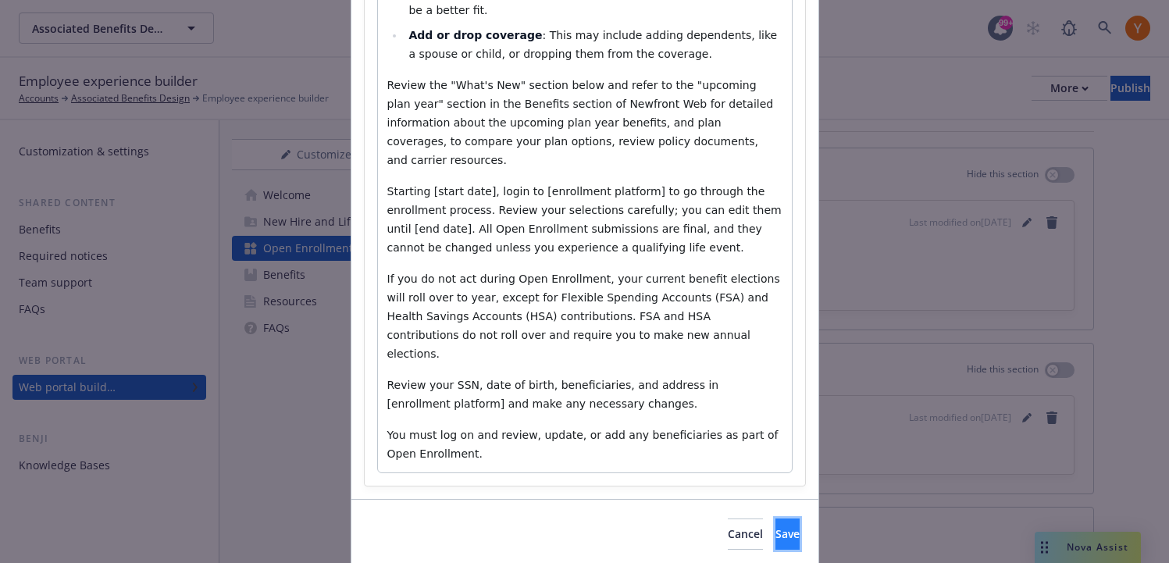
click at [775, 526] on span "Save" at bounding box center [787, 533] width 24 height 15
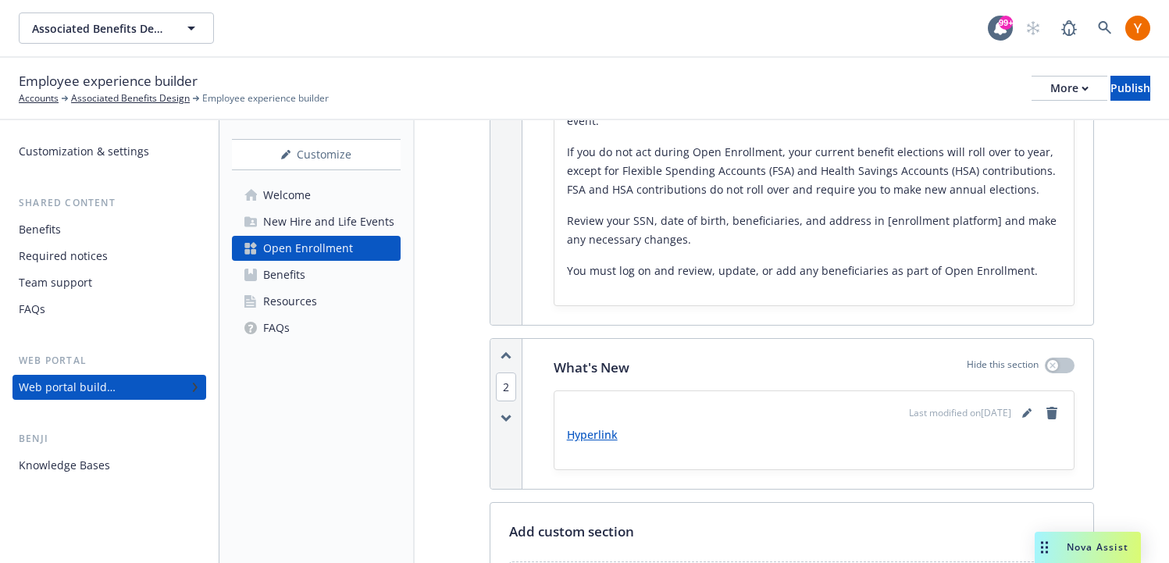
scroll to position [732, 0]
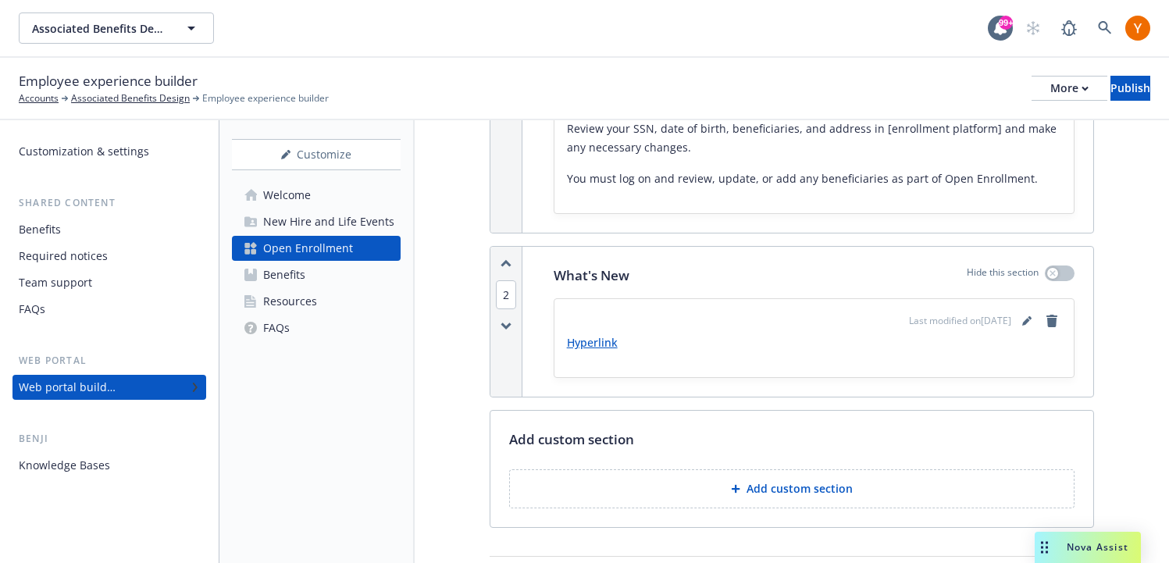
click at [1020, 312] on div "Last modified on 11/06/2024" at bounding box center [985, 321] width 152 height 19
click at [1022, 316] on icon "editPencil" at bounding box center [1026, 320] width 9 height 9
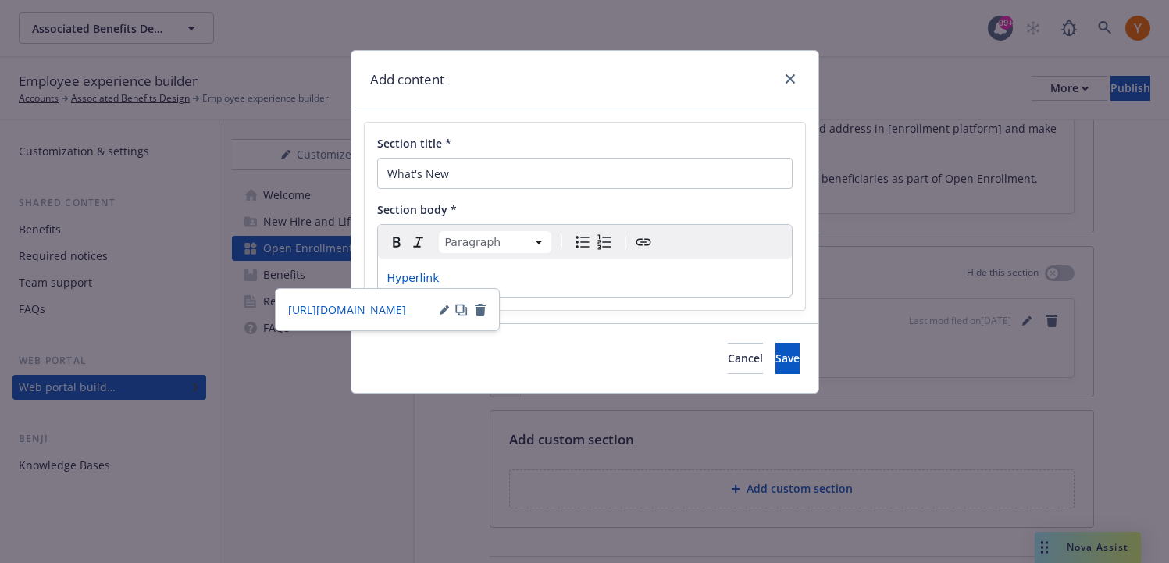
click at [706, 288] on div "Hyperlink" at bounding box center [585, 277] width 414 height 37
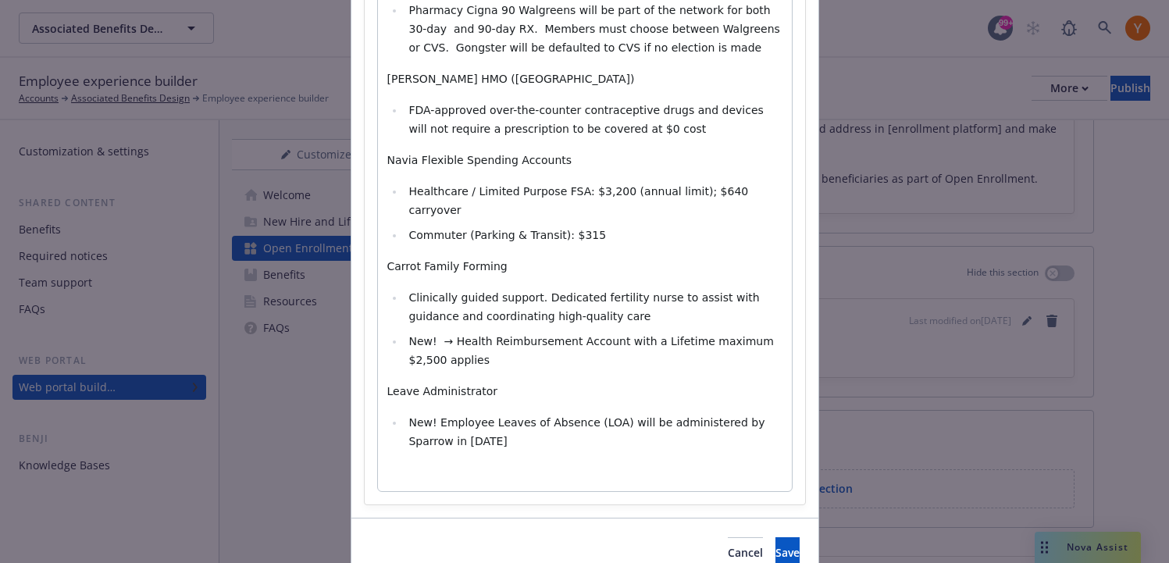
select select
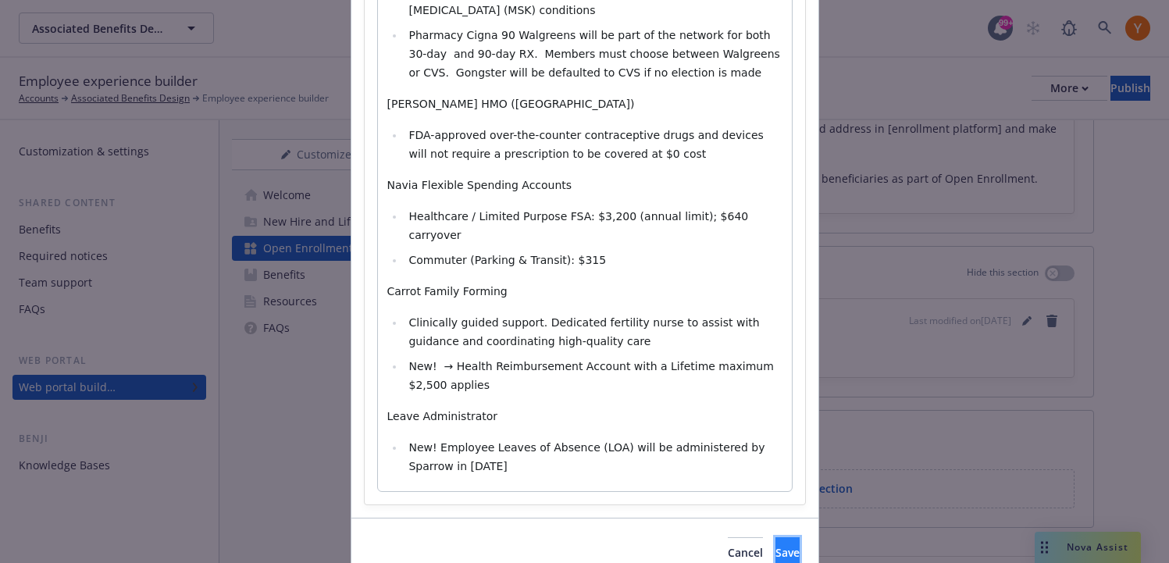
click at [776, 537] on button "Save" at bounding box center [787, 552] width 24 height 31
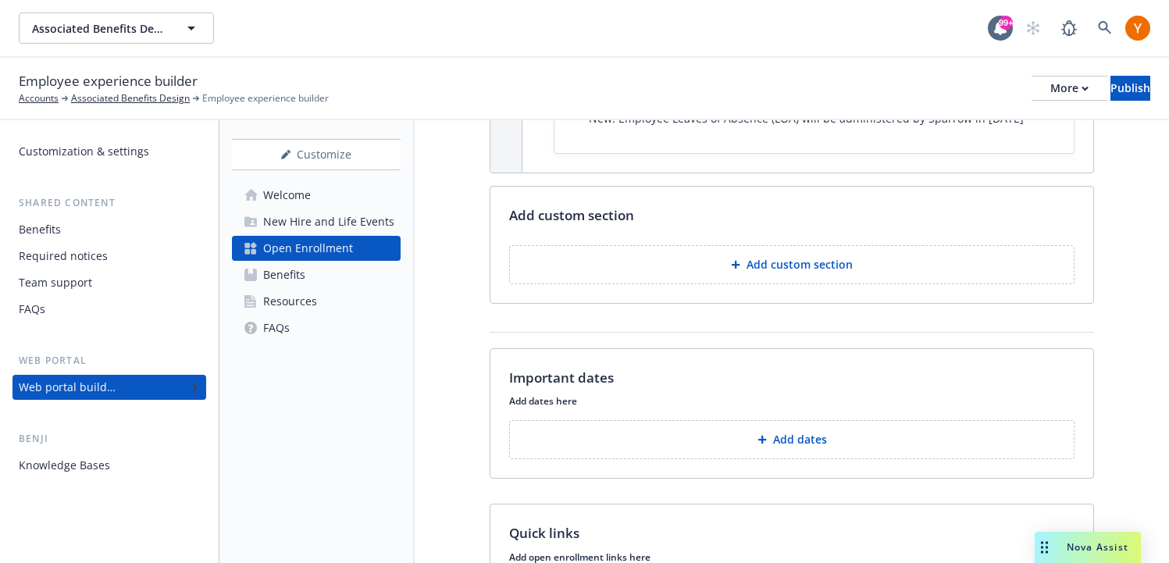
scroll to position [2196, 0]
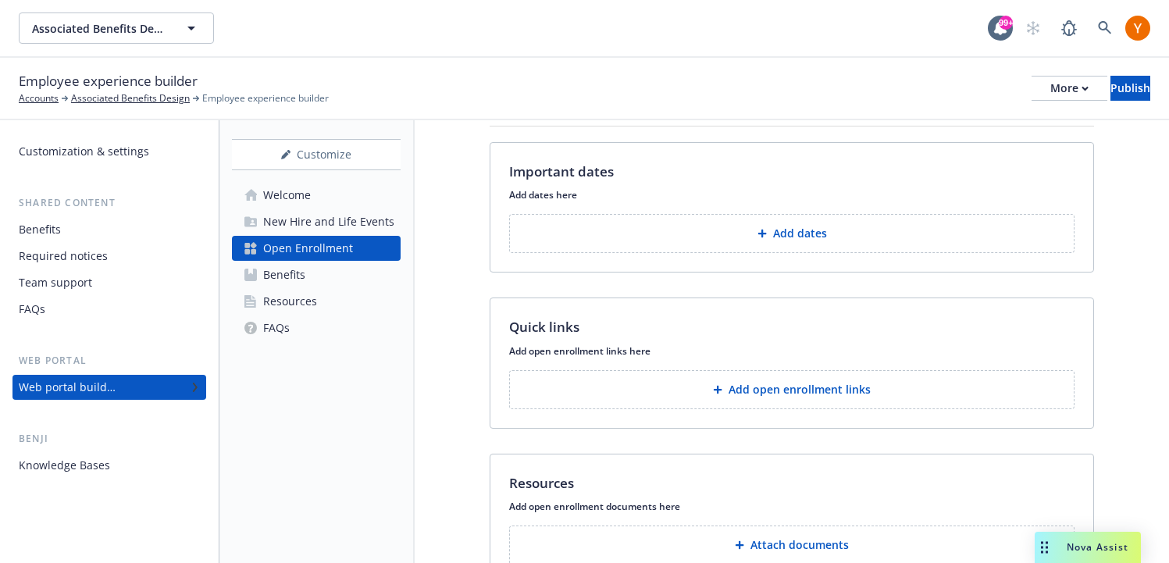
click at [289, 276] on div "Benefits" at bounding box center [284, 274] width 42 height 25
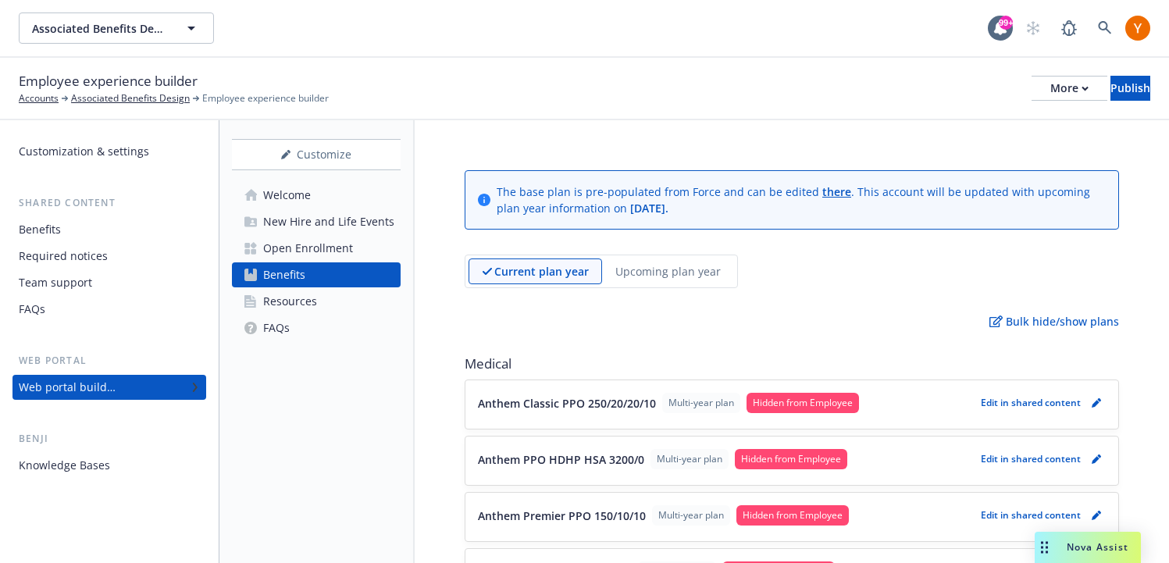
click at [299, 309] on div "Resources" at bounding box center [290, 301] width 54 height 25
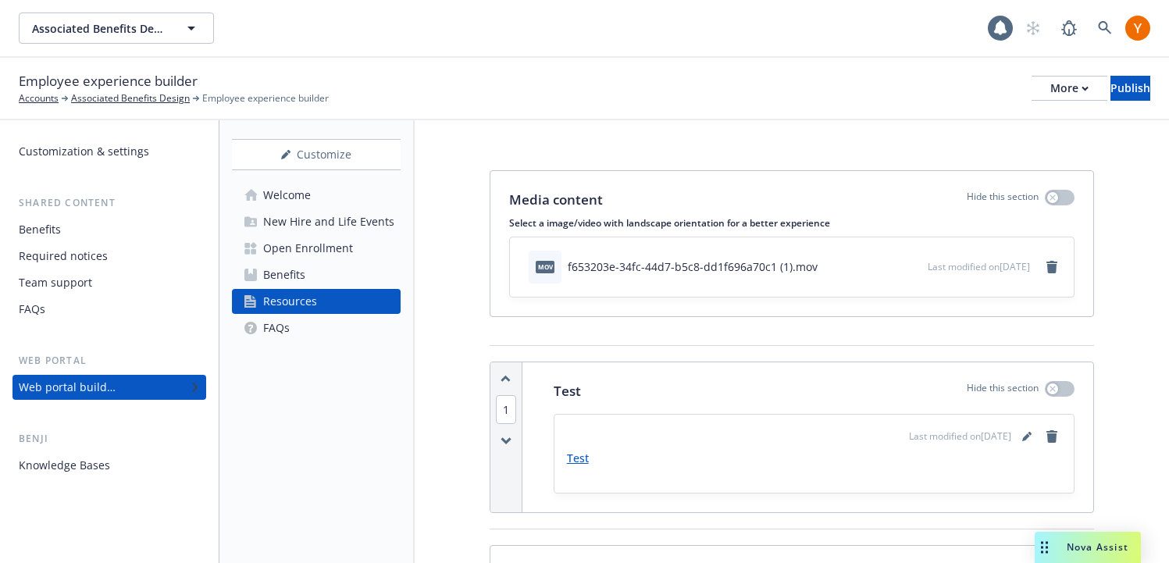
click at [304, 332] on link "FAQs" at bounding box center [316, 327] width 169 height 25
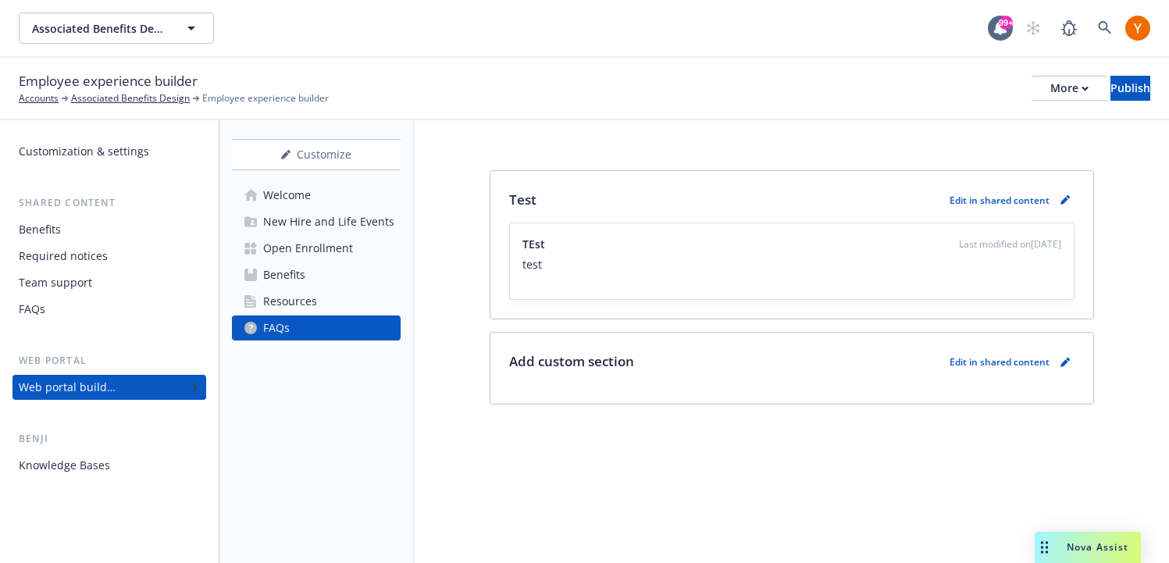
click at [155, 298] on div "FAQs" at bounding box center [109, 309] width 181 height 25
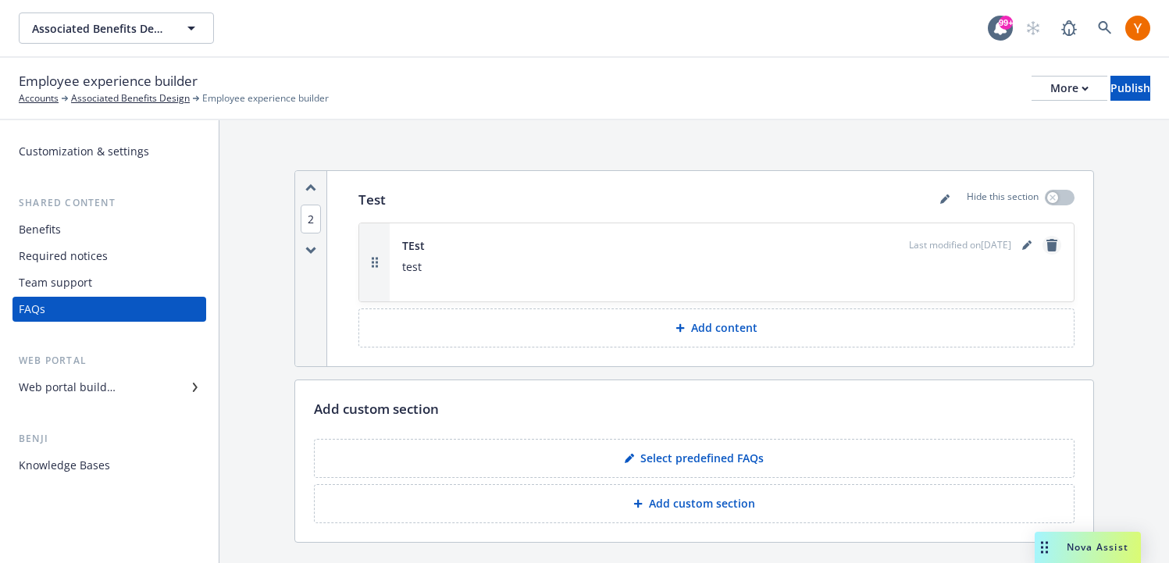
click at [1052, 243] on icon "remove" at bounding box center [1051, 245] width 11 height 12
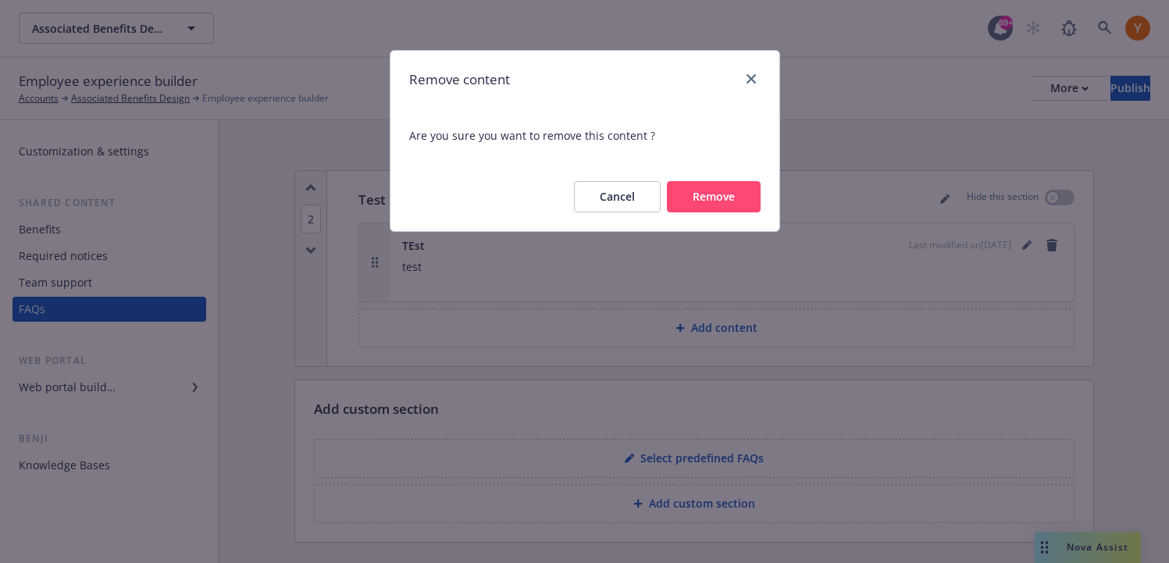
click at [741, 198] on button "Remove" at bounding box center [714, 196] width 94 height 31
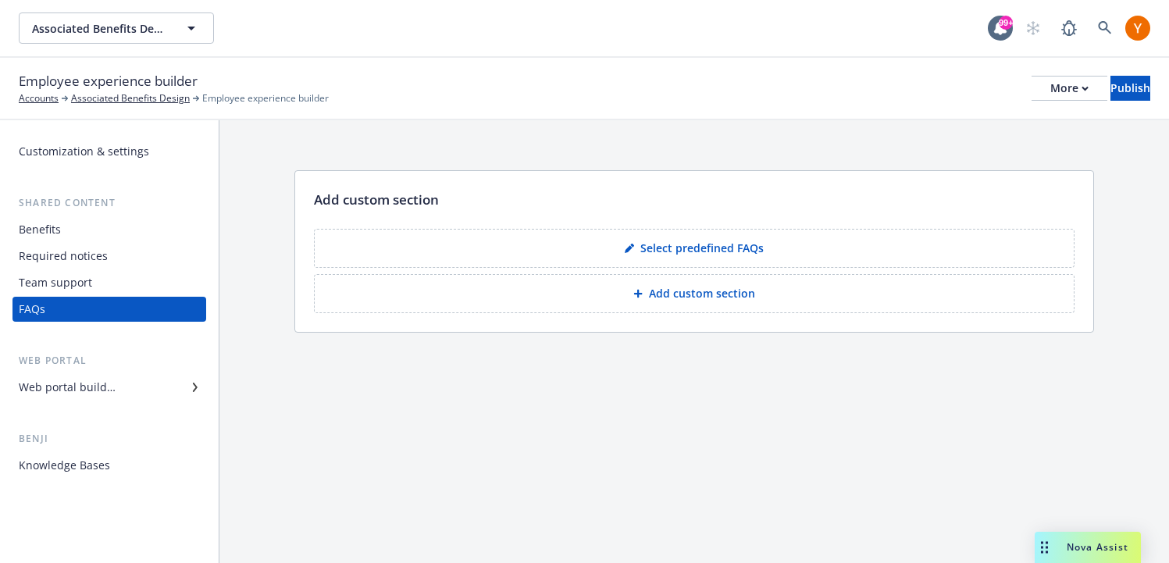
click at [726, 258] on button "Select predefined FAQs" at bounding box center [694, 248] width 760 height 39
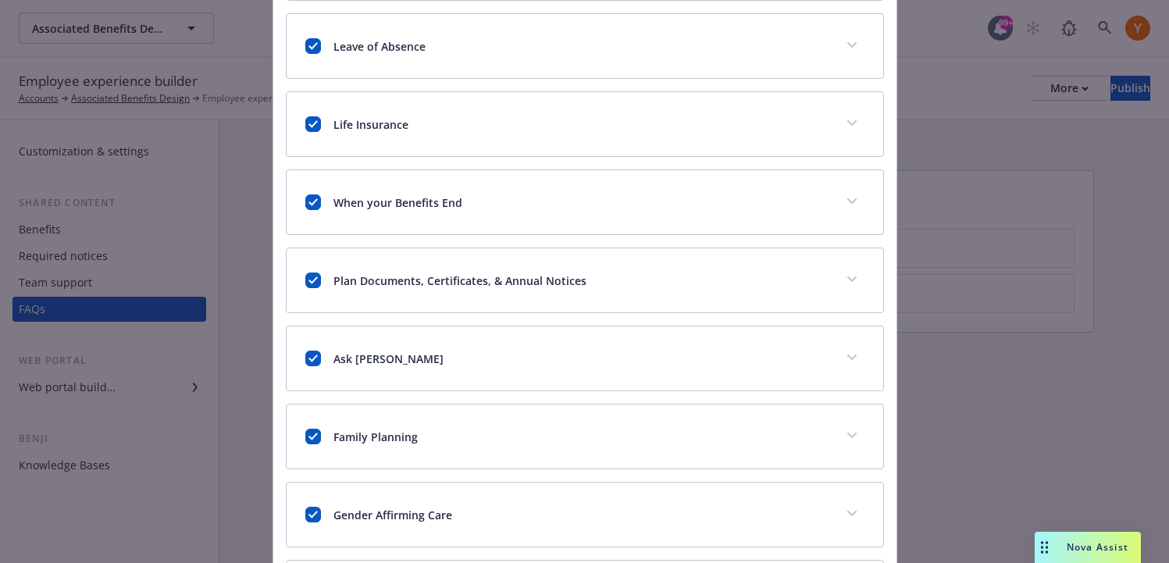
scroll to position [928, 0]
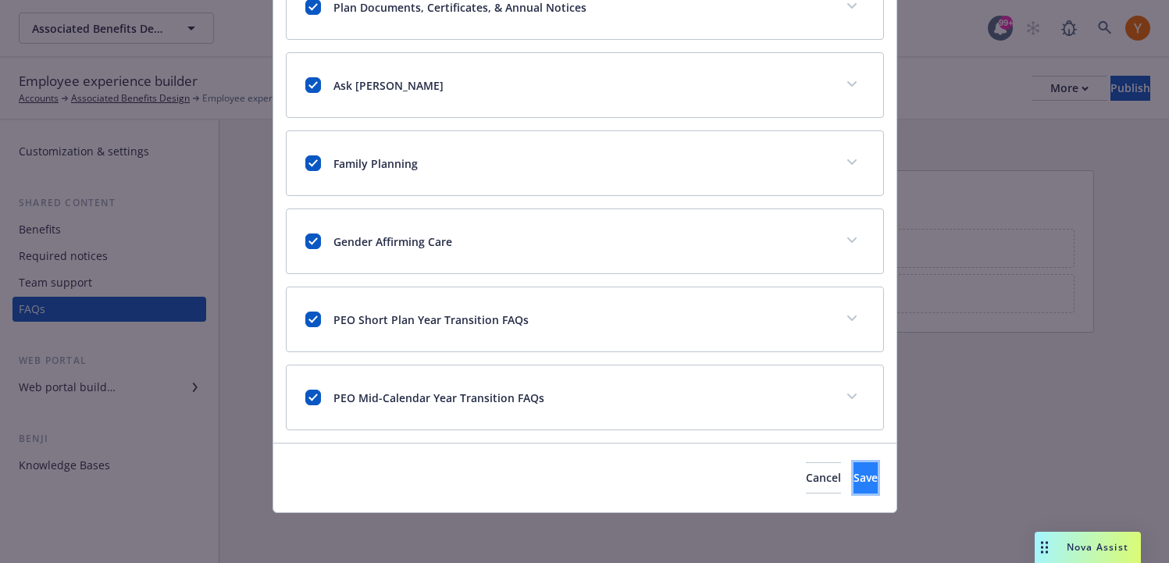
click at [853, 475] on button "Save" at bounding box center [865, 477] width 24 height 31
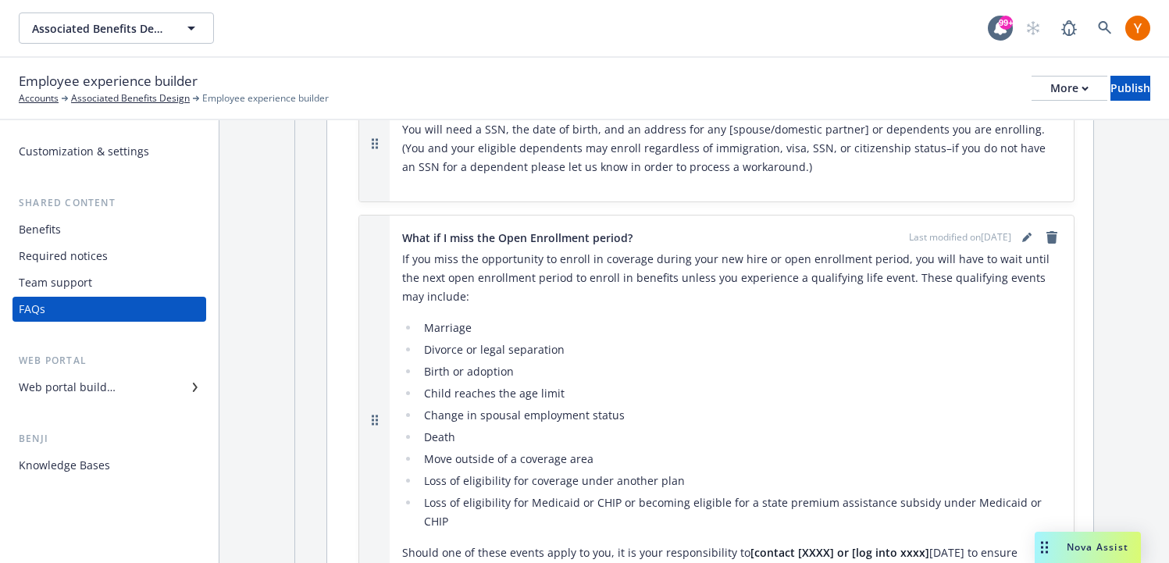
scroll to position [32, 0]
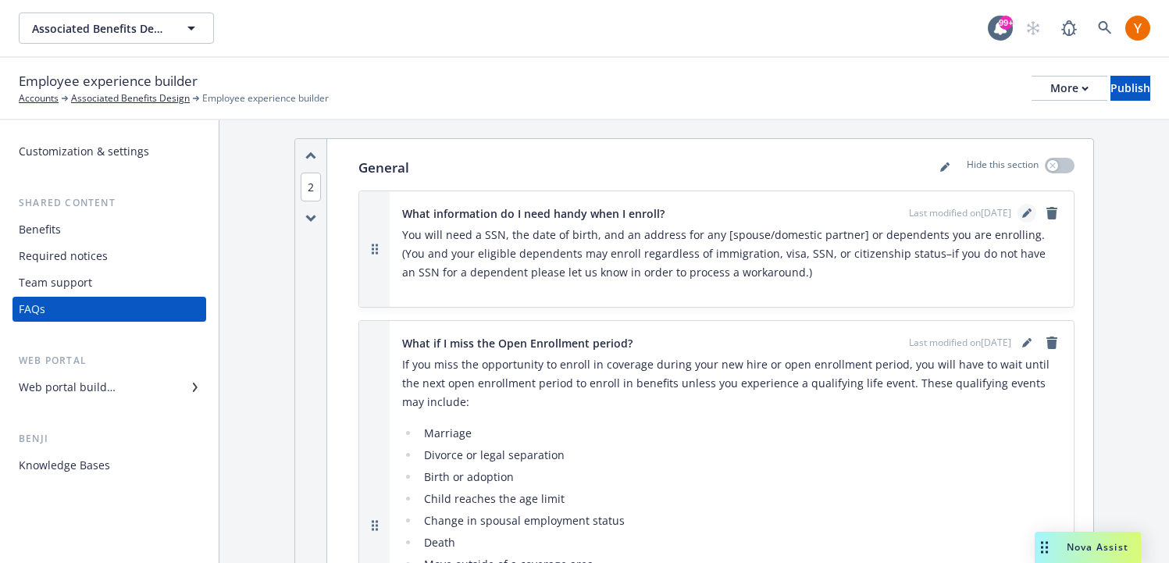
click at [1031, 215] on link "editPencil" at bounding box center [1026, 213] width 19 height 19
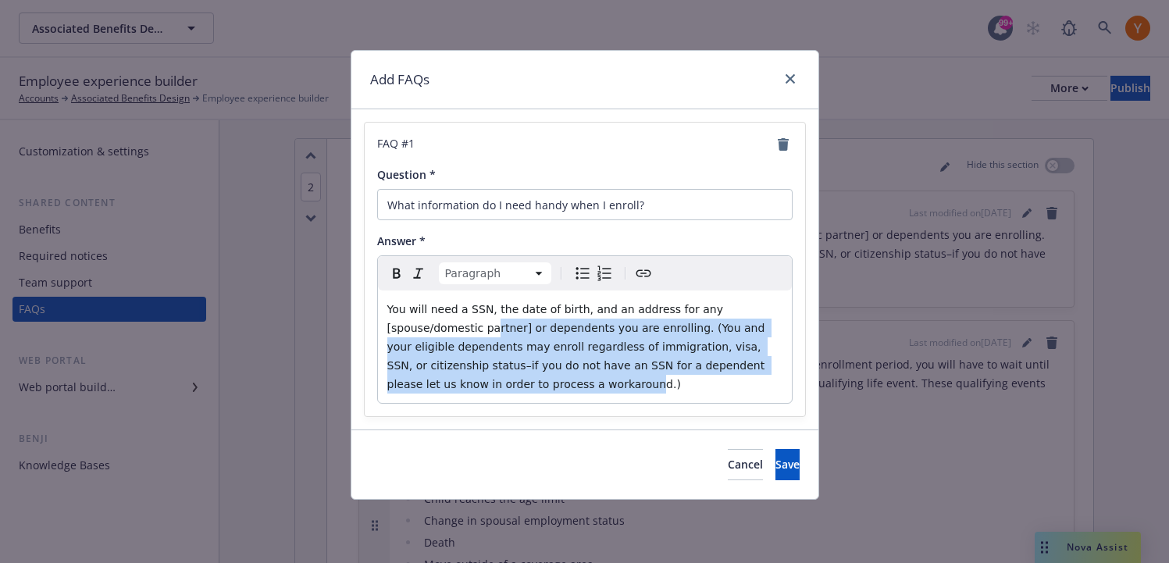
drag, startPoint x: 492, startPoint y: 319, endPoint x: 581, endPoint y: 383, distance: 109.2
click at [581, 383] on p "You will need a SSN, the date of birth, and an address for any [spouse/domestic…" at bounding box center [584, 347] width 395 height 94
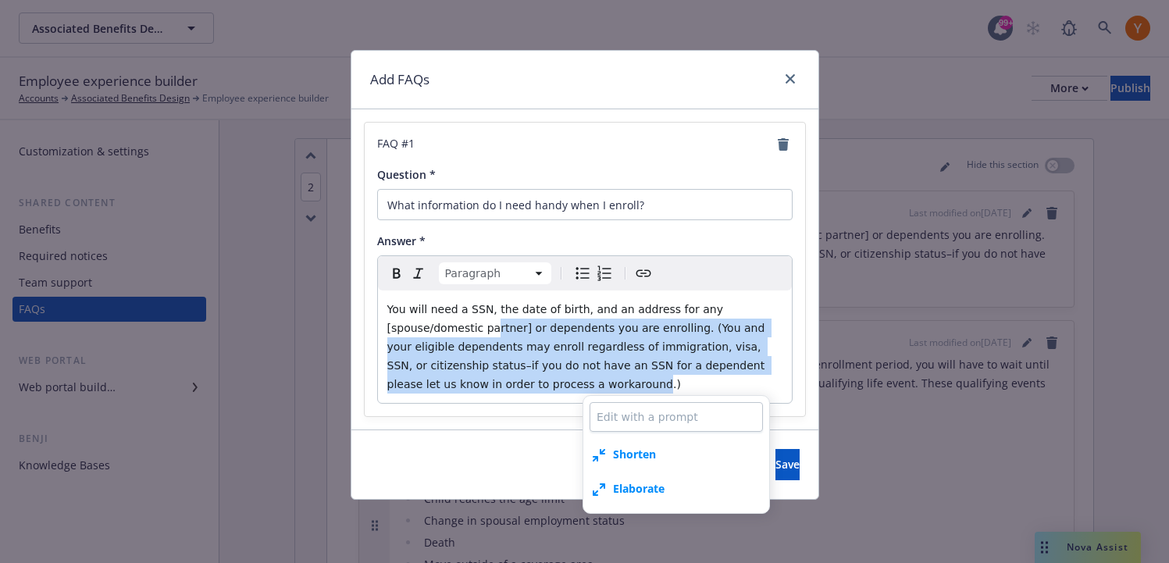
click at [581, 383] on span "You will need a SSN, the date of birth, and an address for any [spouse/domestic…" at bounding box center [577, 346] width 381 height 87
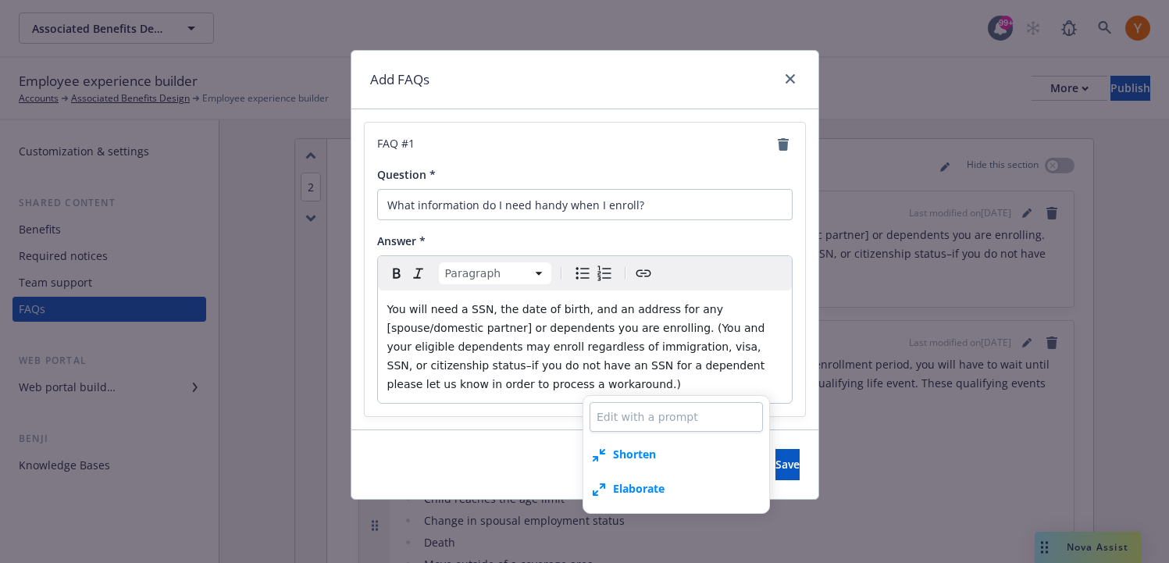
type textarea "x"
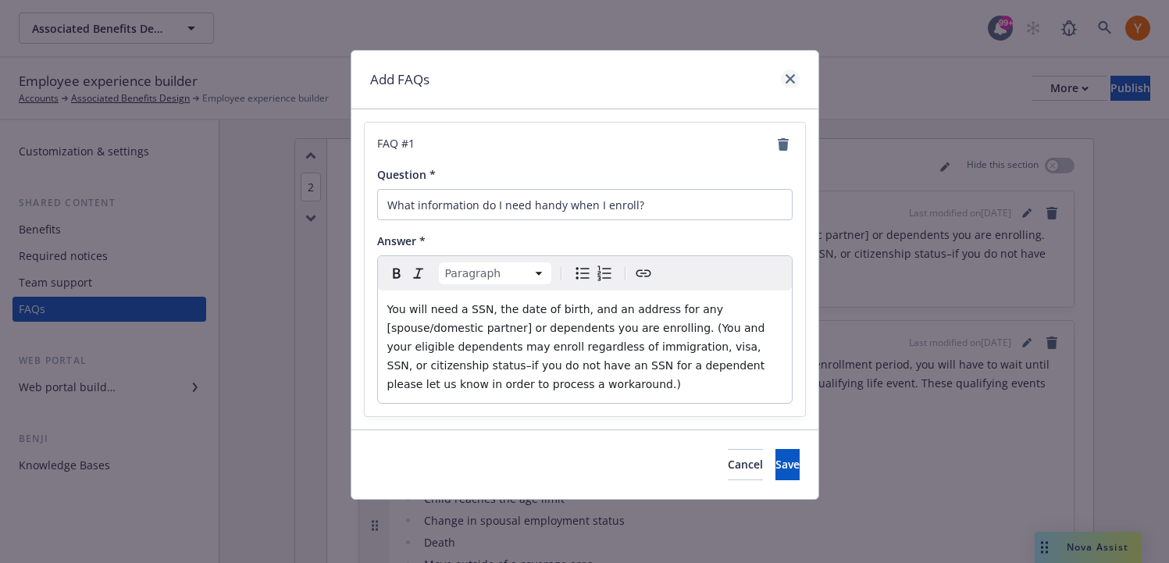
click at [796, 76] on link "close" at bounding box center [790, 78] width 19 height 19
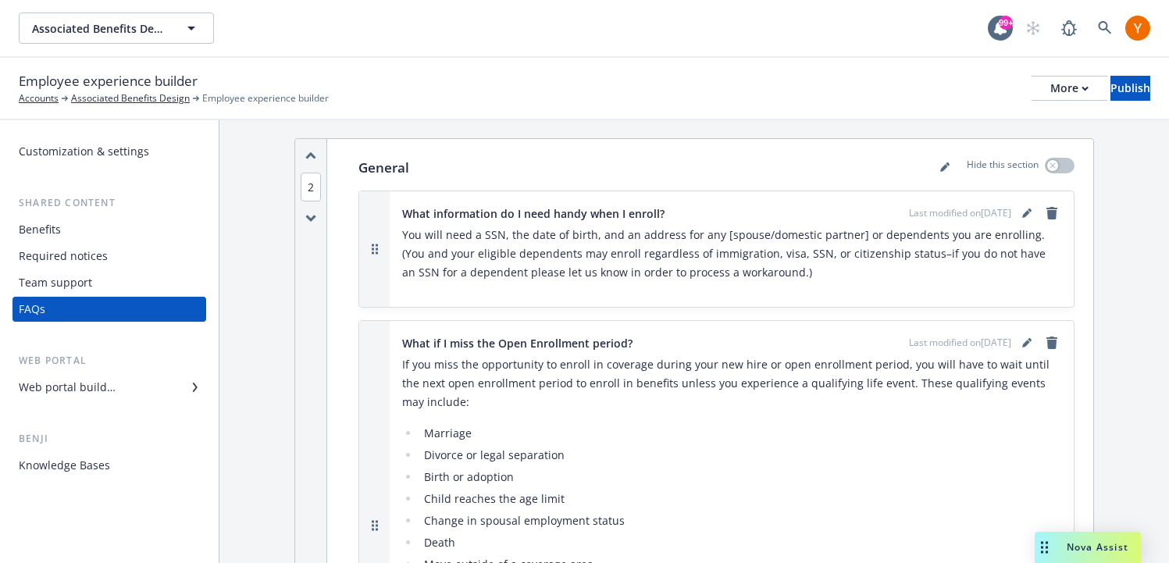
scroll to position [0, 0]
